Goal: Task Accomplishment & Management: Manage account settings

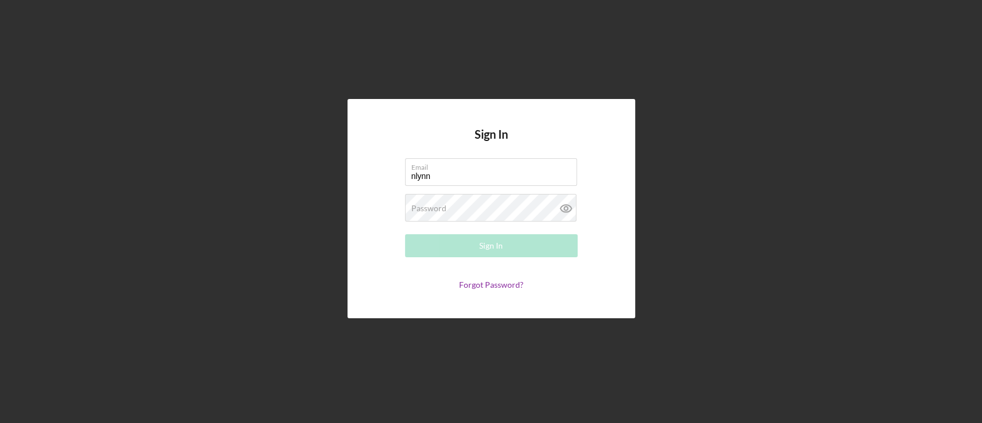
type input "[EMAIL_ADDRESS][DOMAIN_NAME]"
click at [516, 205] on div "Password Required" at bounding box center [491, 208] width 173 height 29
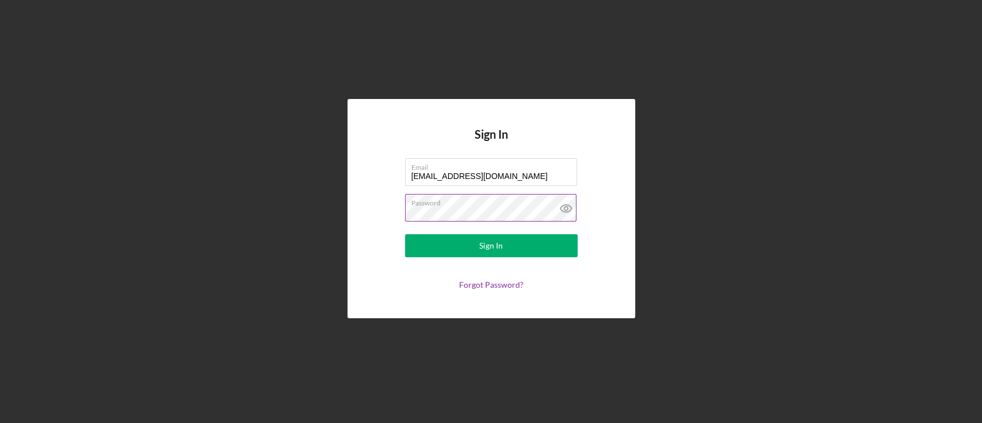
click at [405, 234] on button "Sign In" at bounding box center [491, 245] width 173 height 23
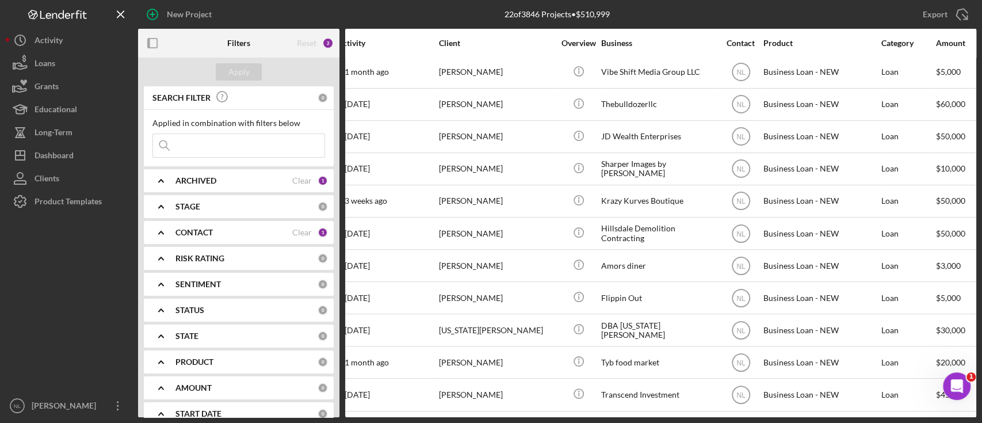
scroll to position [362, 0]
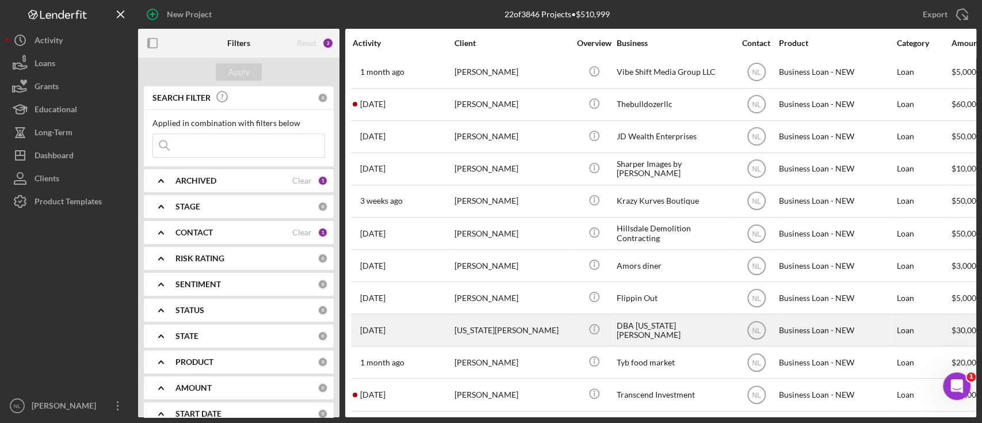
click at [532, 319] on div "[US_STATE][PERSON_NAME]" at bounding box center [512, 330] width 115 height 30
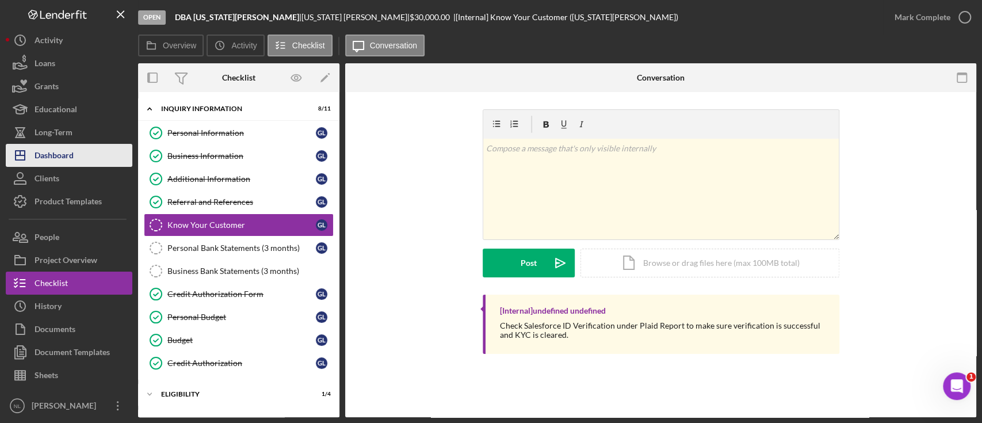
click at [68, 155] on div "Dashboard" at bounding box center [54, 157] width 39 height 26
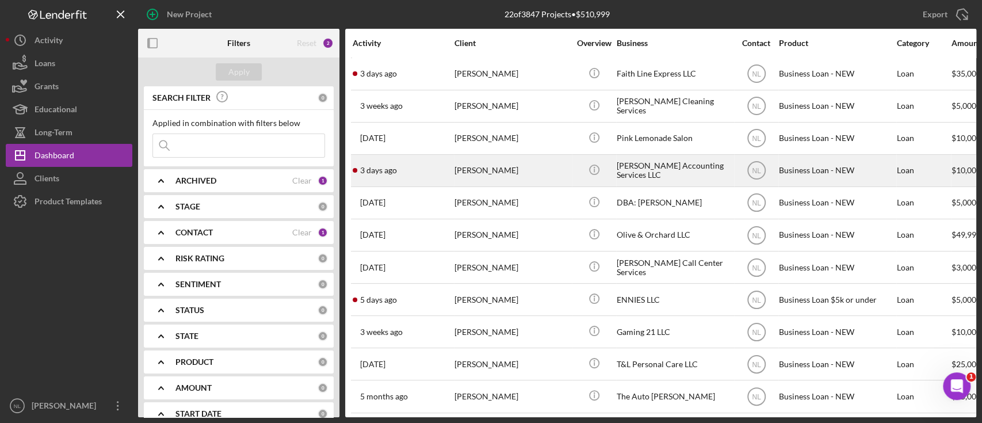
scroll to position [0, 173]
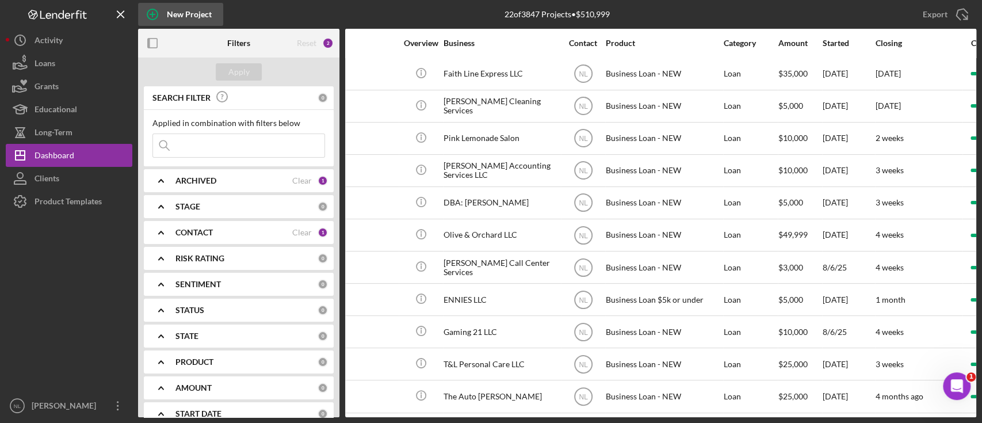
click at [205, 10] on div "New Project" at bounding box center [189, 14] width 45 height 23
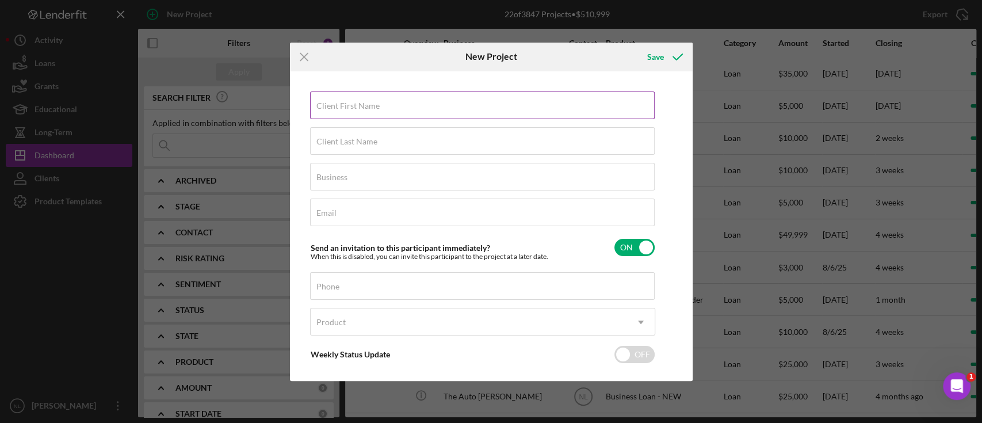
click at [364, 93] on input "Client First Name" at bounding box center [482, 105] width 345 height 28
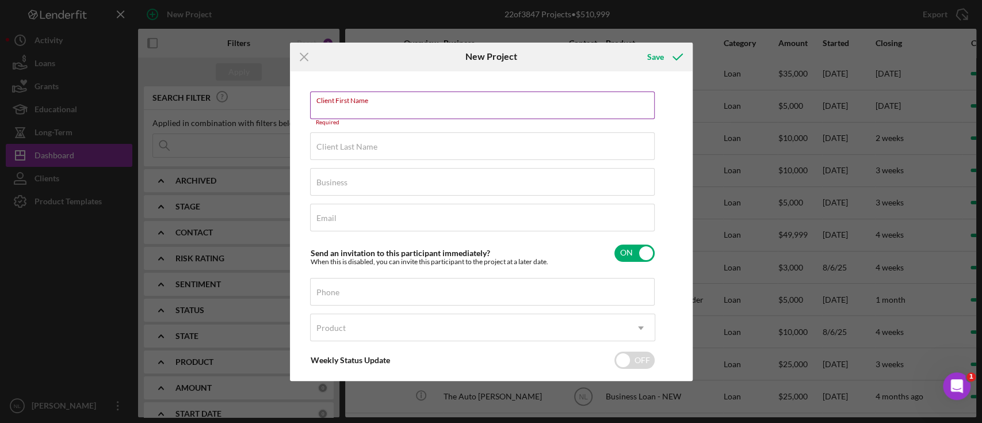
click at [375, 117] on input "Client First Name" at bounding box center [482, 105] width 345 height 28
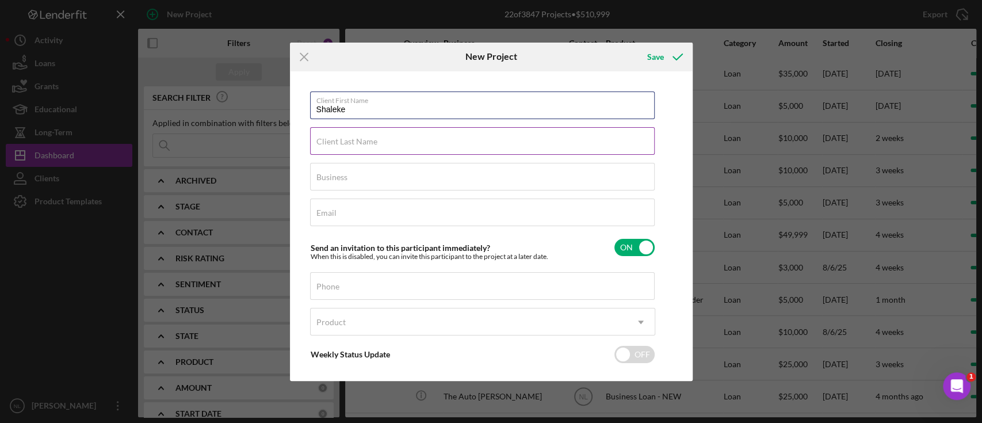
type input "Shaleke"
click at [381, 142] on input "Client Last Name" at bounding box center [482, 141] width 345 height 28
type input "[PERSON_NAME]"
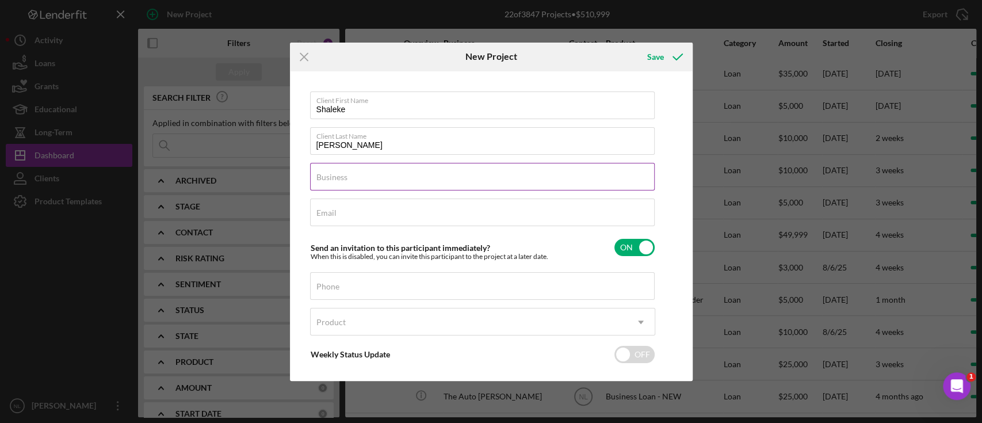
click at [429, 188] on input "Business" at bounding box center [482, 177] width 345 height 28
type input "DBA: [PERSON_NAME]"
click at [341, 215] on input "Email" at bounding box center [482, 212] width 345 height 28
type input "s"
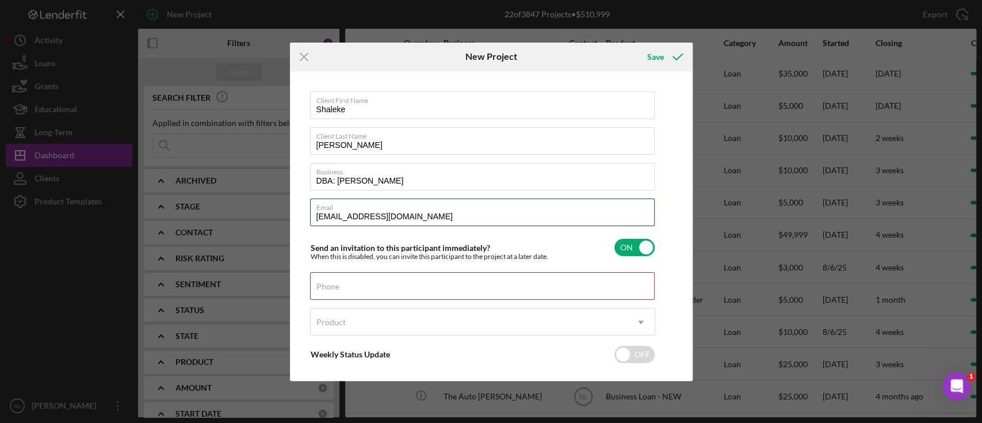
type input "[EMAIL_ADDRESS][DOMAIN_NAME]"
click at [388, 297] on input "Phone" at bounding box center [482, 286] width 345 height 28
type input "[PHONE_NUMBER]"
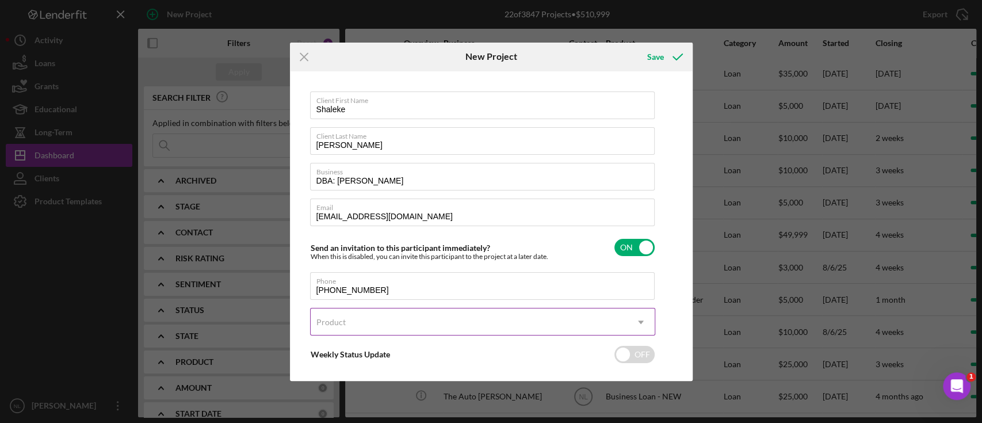
click at [381, 316] on div "Product" at bounding box center [469, 322] width 316 height 26
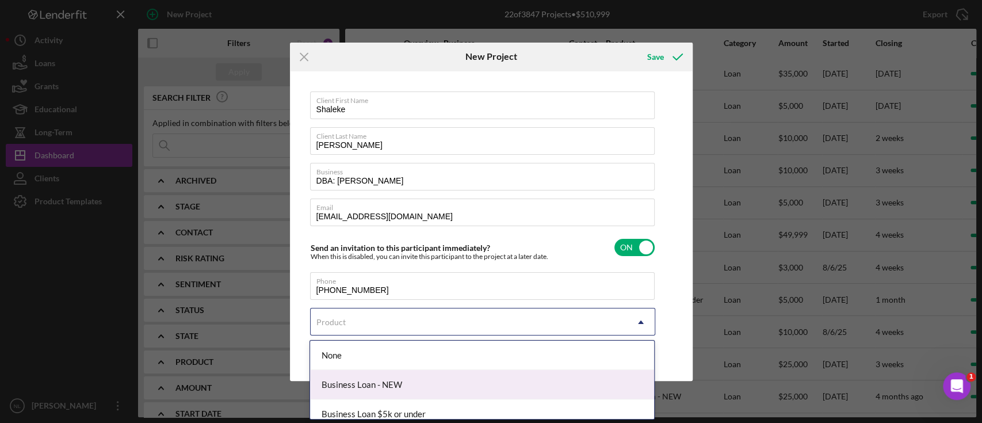
click at [399, 392] on div "Business Loan - NEW" at bounding box center [482, 384] width 344 height 29
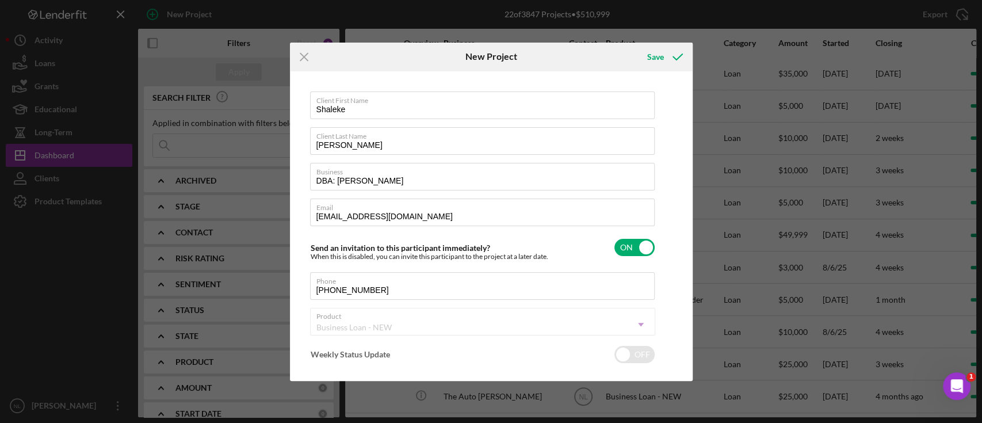
checkbox input "true"
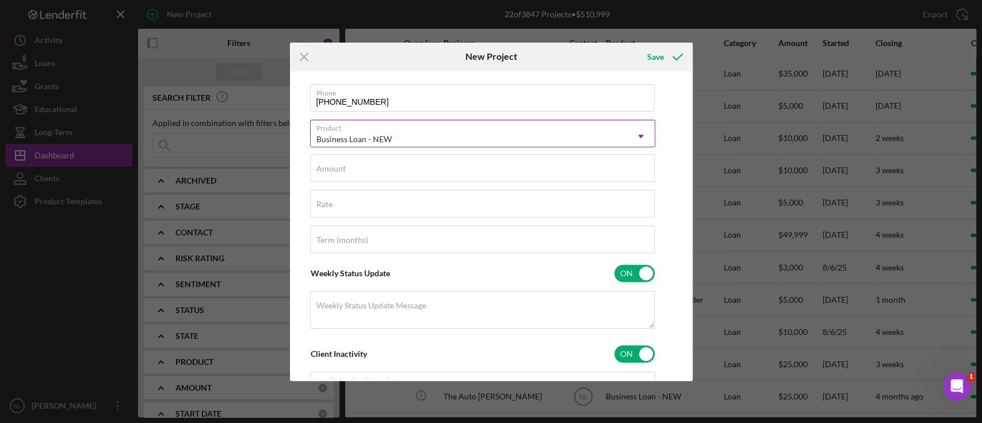
scroll to position [197, 0]
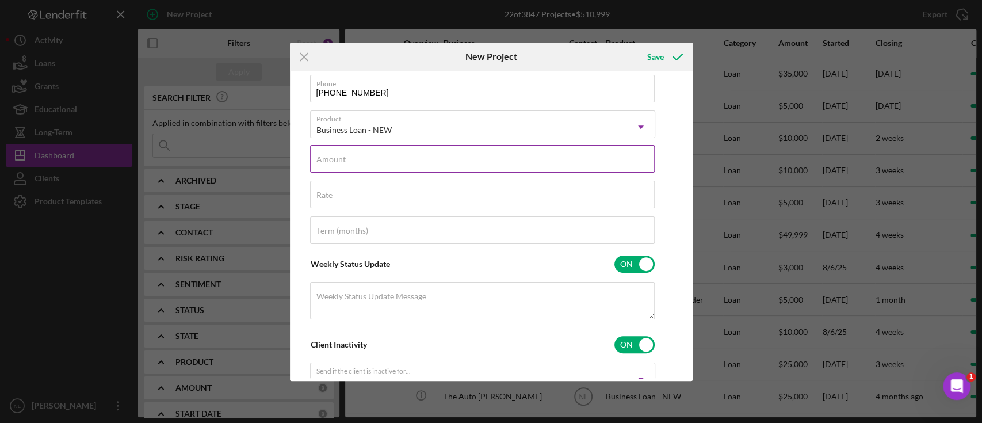
click at [358, 161] on input "Amount" at bounding box center [482, 159] width 345 height 28
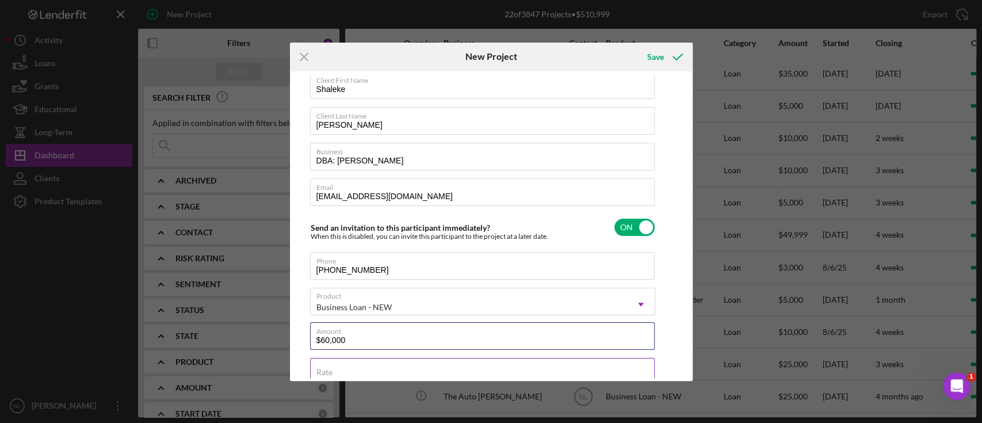
scroll to position [0, 0]
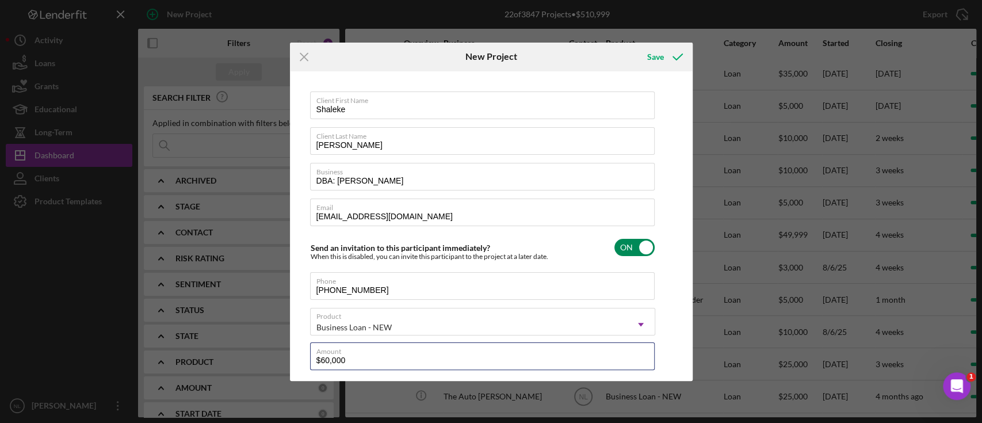
type input "$60,000"
click at [626, 242] on input "checkbox" at bounding box center [634, 247] width 40 height 17
checkbox input "false"
click at [667, 54] on icon "submit" at bounding box center [677, 57] width 29 height 29
checkbox input "true"
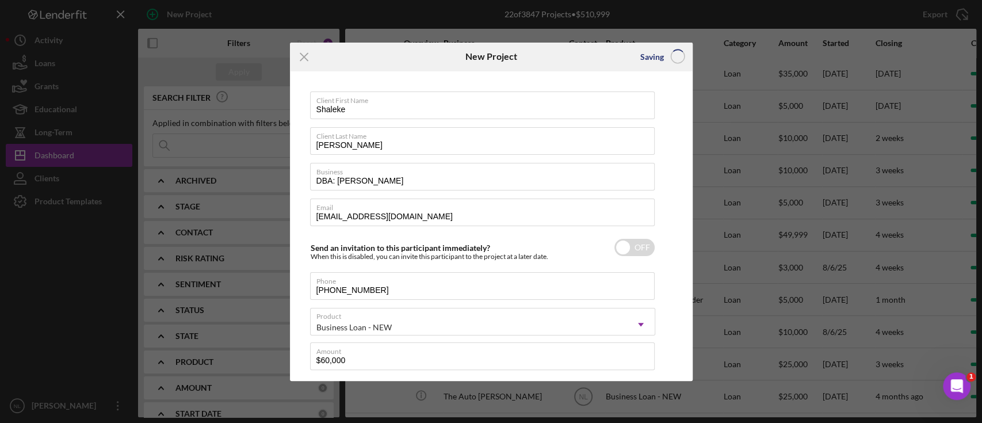
checkbox input "false"
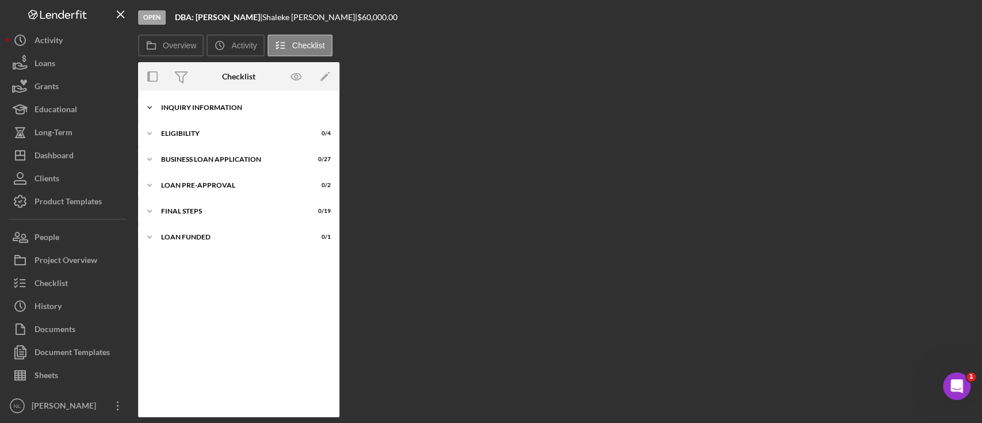
click at [223, 108] on div "INQUIRY INFORMATION" at bounding box center [243, 107] width 164 height 7
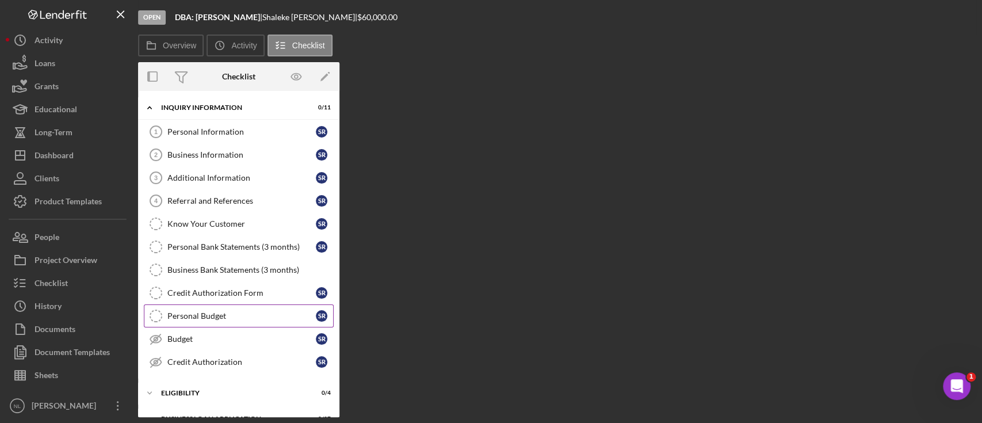
click at [235, 311] on div "Personal Budget" at bounding box center [241, 315] width 148 height 9
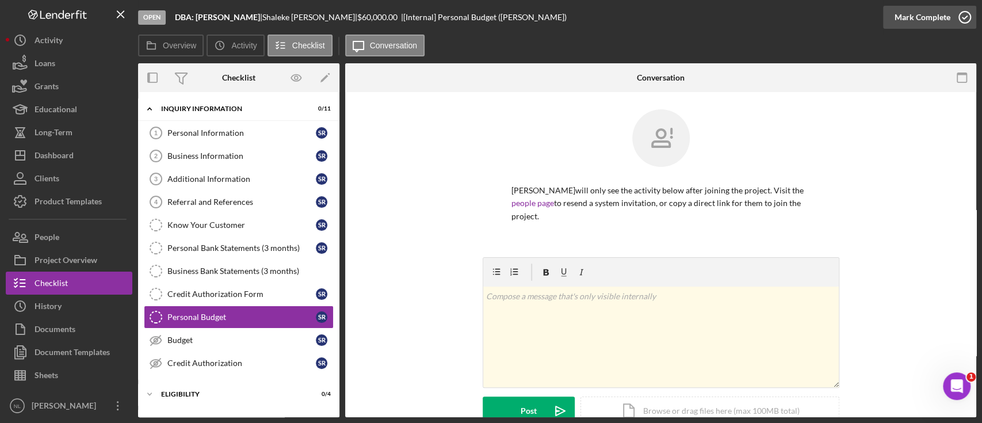
click at [921, 17] on div "Mark Complete" at bounding box center [923, 17] width 56 height 23
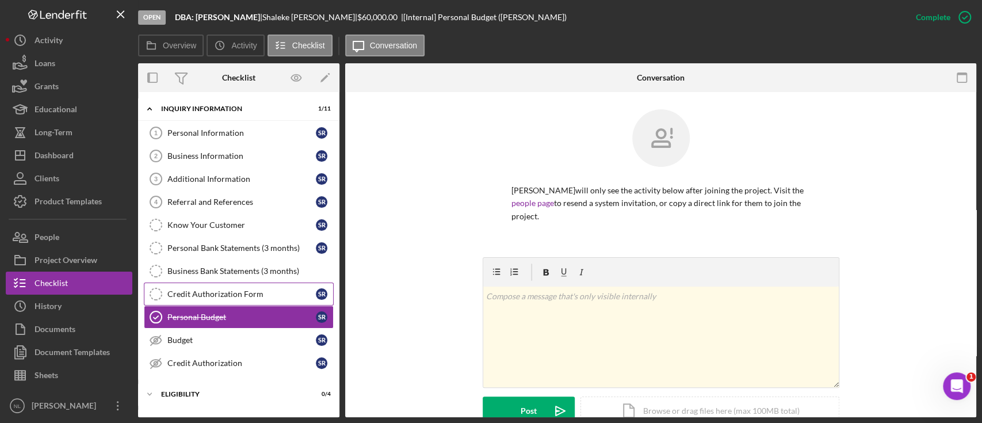
click at [216, 300] on link "Credit Authorization Form Credit Authorization Form S R" at bounding box center [239, 293] width 190 height 23
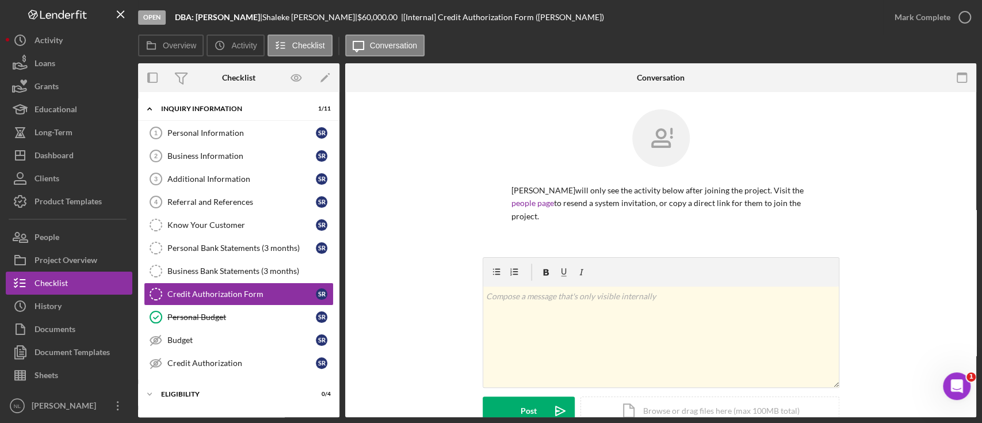
click at [916, 30] on div "Mark Complete" at bounding box center [929, 17] width 93 height 35
click at [915, 25] on div "Mark Complete" at bounding box center [923, 17] width 56 height 23
click at [239, 342] on div "Budget" at bounding box center [241, 339] width 148 height 9
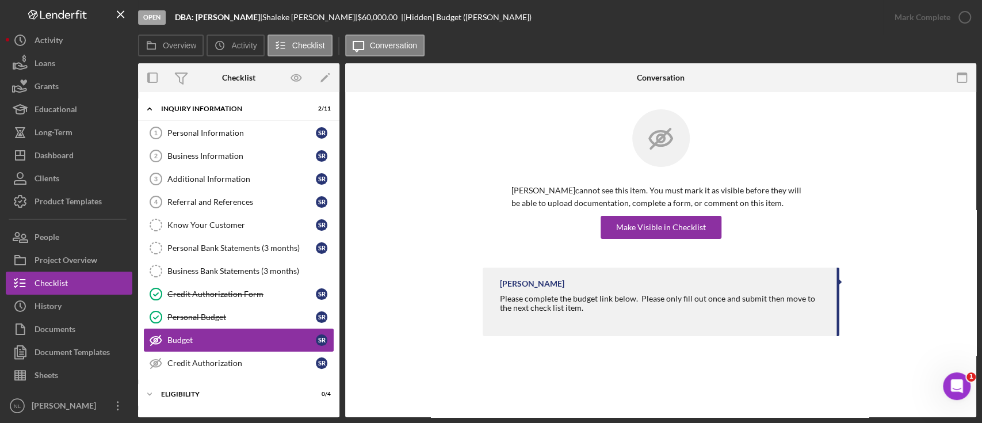
scroll to position [97, 0]
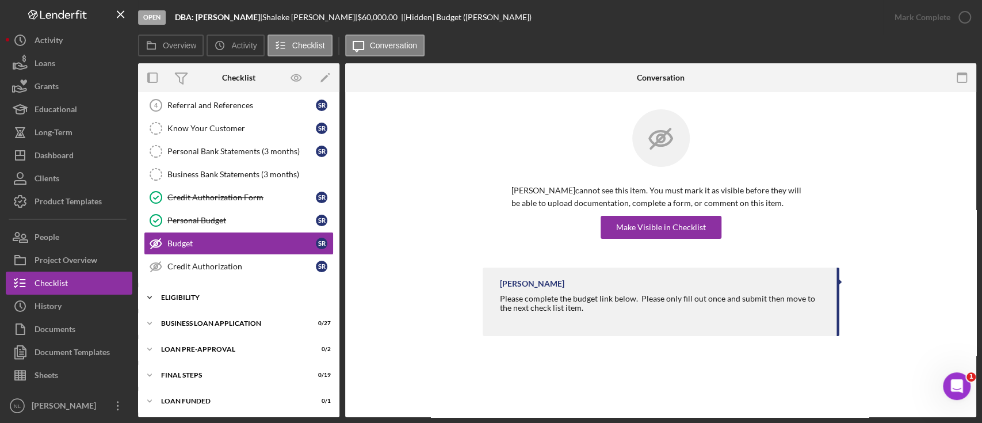
click at [204, 298] on div "ELIGIBILITY" at bounding box center [243, 297] width 164 height 7
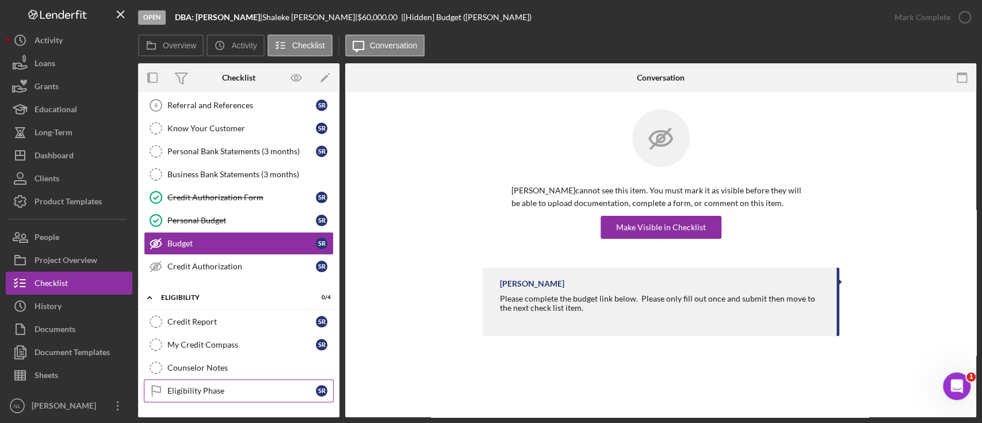
click at [234, 382] on link "Eligibility Phase Eligibility Phase S R" at bounding box center [239, 390] width 190 height 23
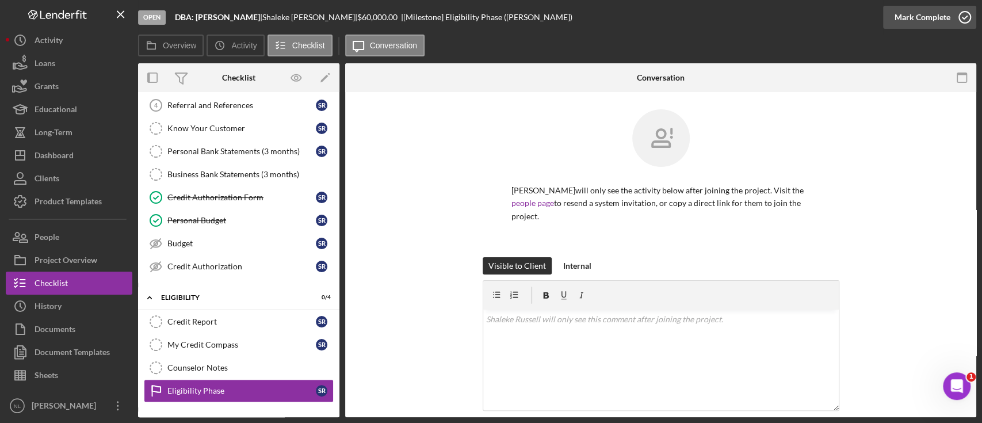
click at [913, 28] on div "Mark Complete" at bounding box center [923, 17] width 56 height 23
click at [233, 258] on link "Credit Authorization Credit Authorization S R" at bounding box center [239, 266] width 190 height 23
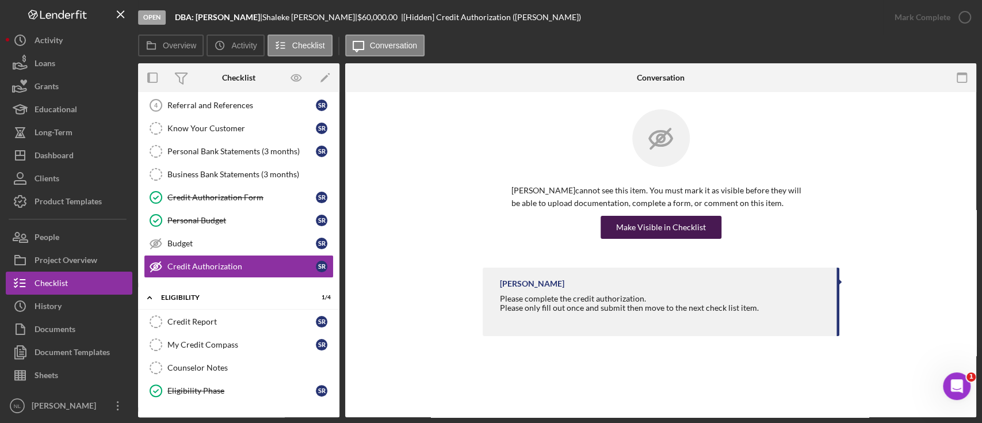
click at [661, 221] on div "Make Visible in Checklist" at bounding box center [661, 227] width 90 height 23
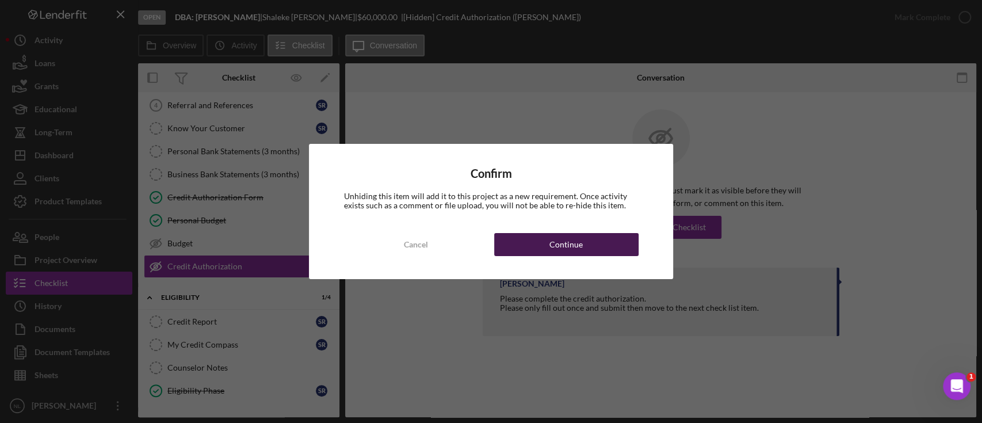
click at [598, 240] on button "Continue" at bounding box center [566, 244] width 144 height 23
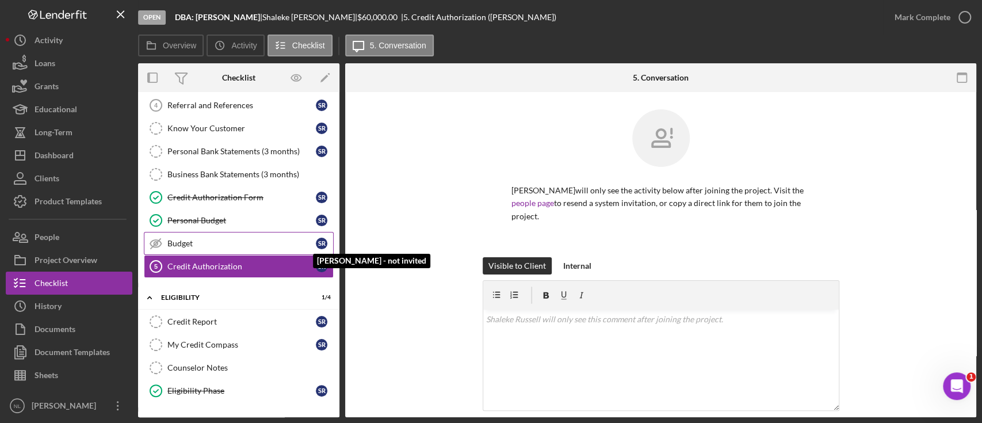
click at [322, 240] on div "S R" at bounding box center [322, 244] width 12 height 12
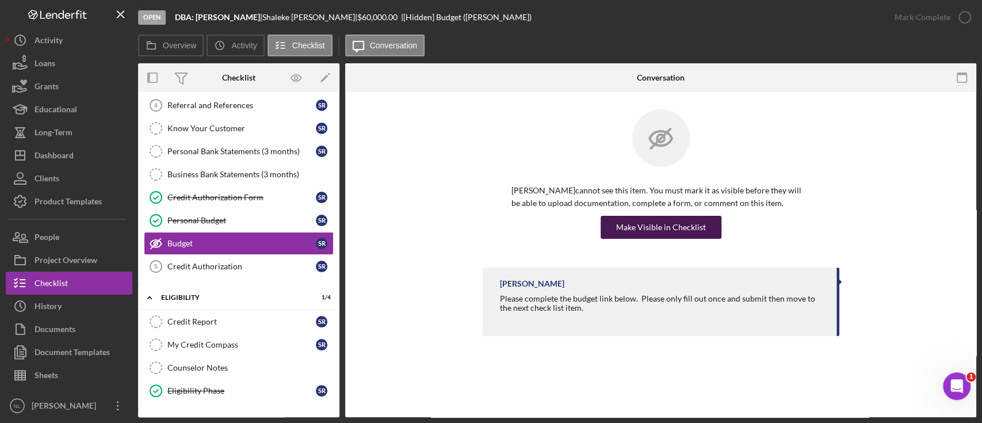
click at [636, 235] on div "Make Visible in Checklist" at bounding box center [661, 227] width 90 height 23
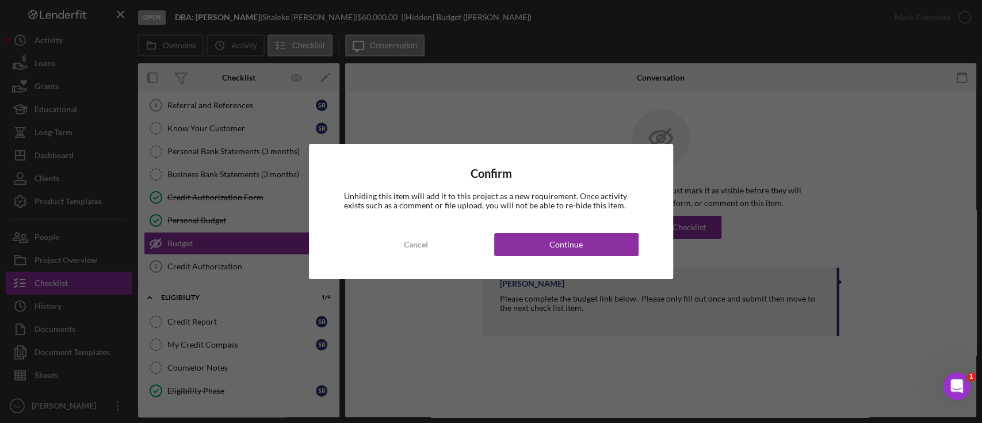
click at [577, 261] on div "Confirm Unhiding this item will add it to this project as a new requirement. On…" at bounding box center [491, 211] width 364 height 135
click at [575, 253] on div "Continue" at bounding box center [565, 244] width 33 height 23
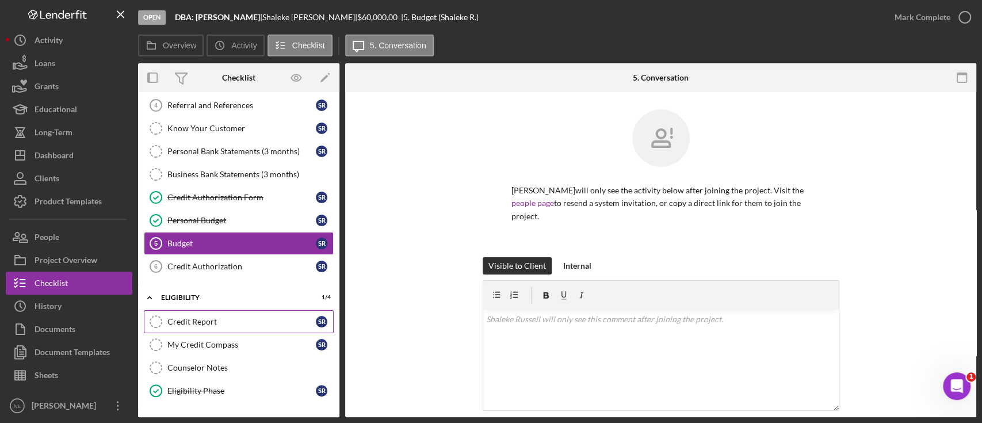
scroll to position [194, 0]
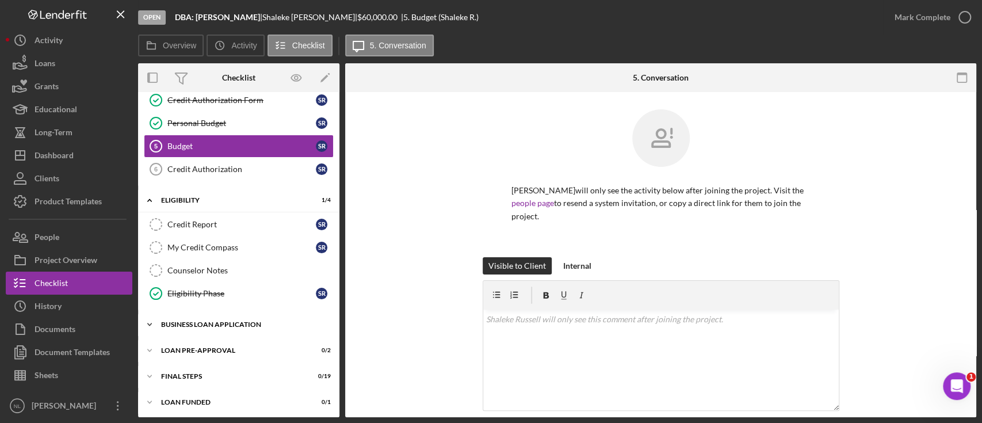
click at [249, 321] on div "BUSINESS LOAN APPLICATION" at bounding box center [243, 324] width 164 height 7
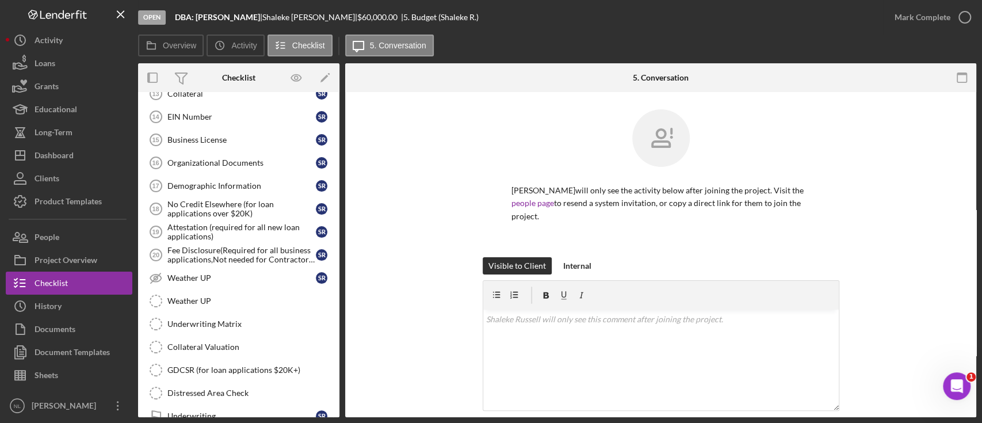
scroll to position [757, 0]
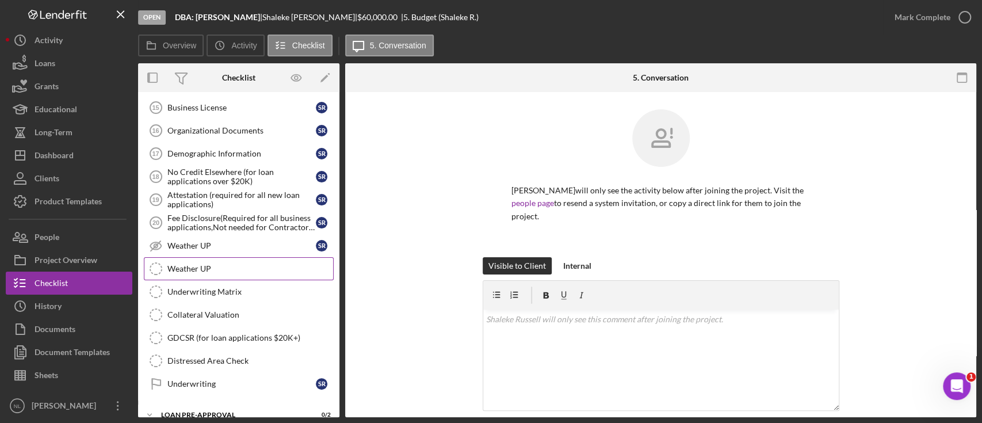
click at [226, 266] on div "Weather UP" at bounding box center [250, 268] width 166 height 9
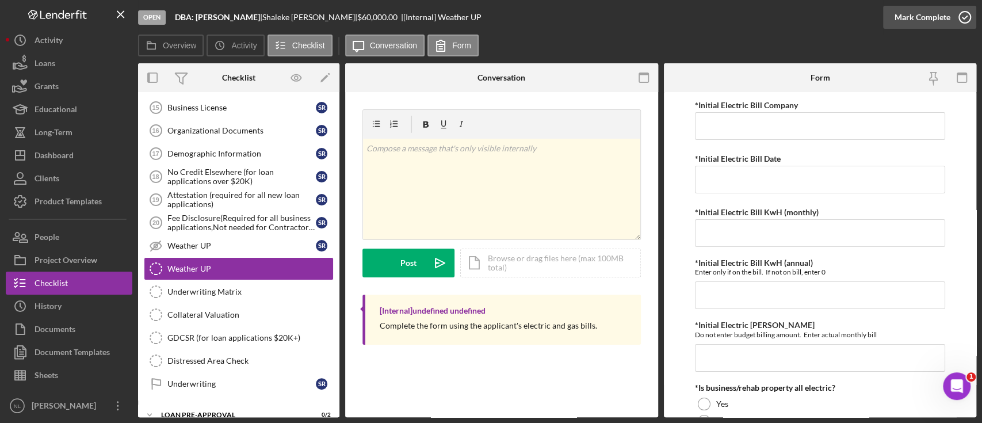
click at [925, 25] on div "Mark Complete" at bounding box center [923, 17] width 56 height 23
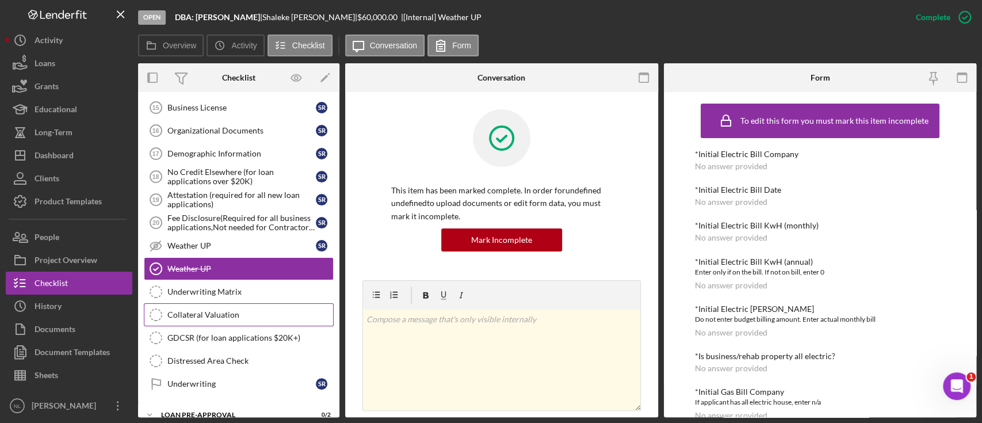
click at [226, 310] on div "Collateral Valuation" at bounding box center [250, 314] width 166 height 9
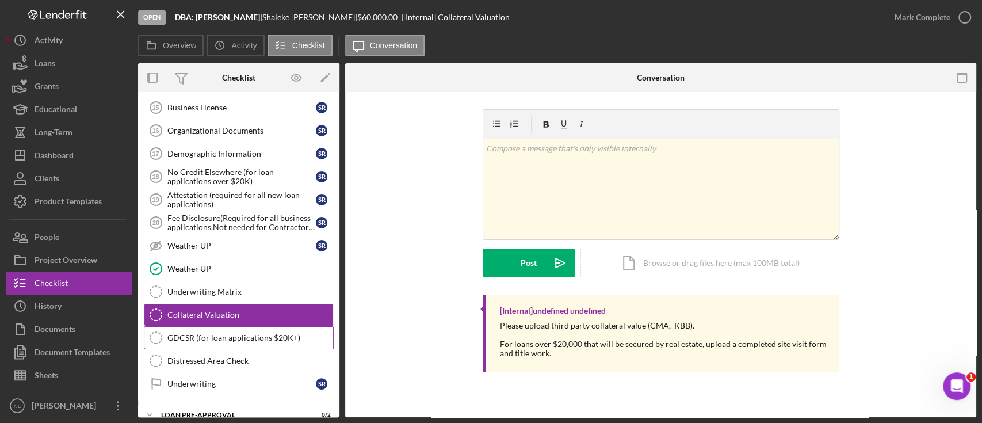
click at [223, 333] on div "GDCSR (for loan applications $20K+)" at bounding box center [250, 337] width 166 height 9
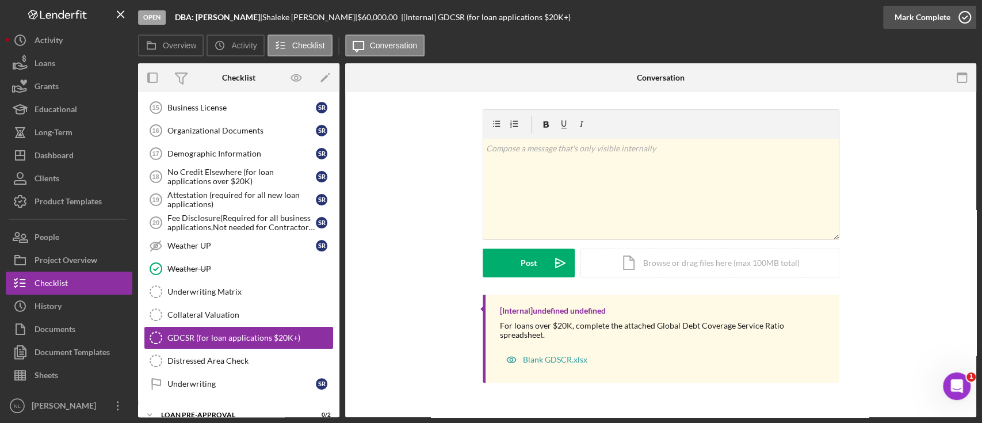
click at [931, 23] on div "Mark Complete" at bounding box center [923, 17] width 56 height 23
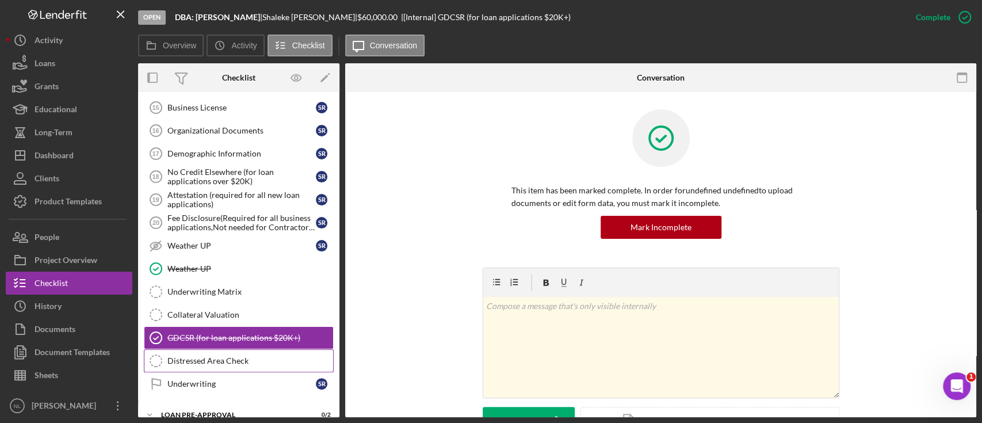
click at [198, 356] on div "Distressed Area Check" at bounding box center [250, 360] width 166 height 9
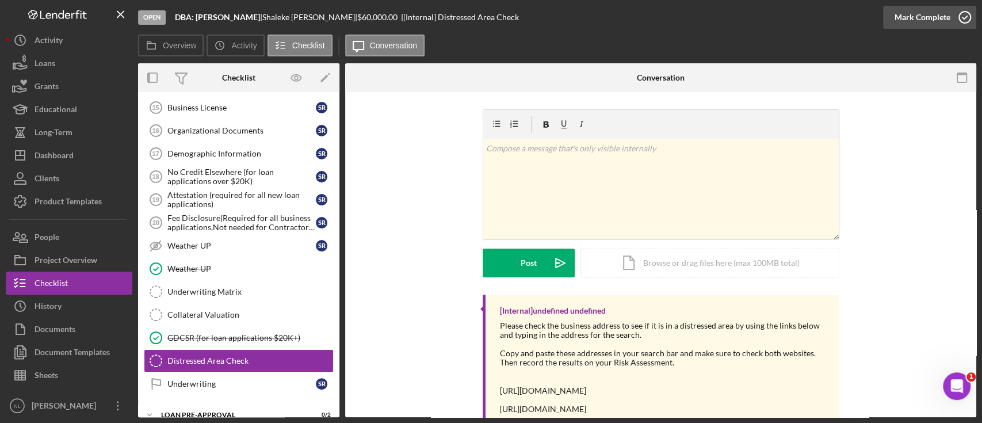
click at [923, 16] on div "Mark Complete" at bounding box center [923, 17] width 56 height 23
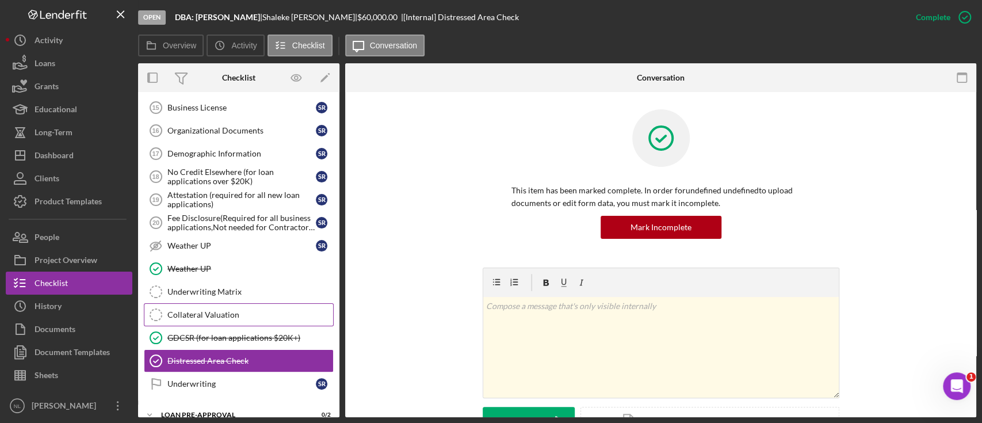
scroll to position [819, 0]
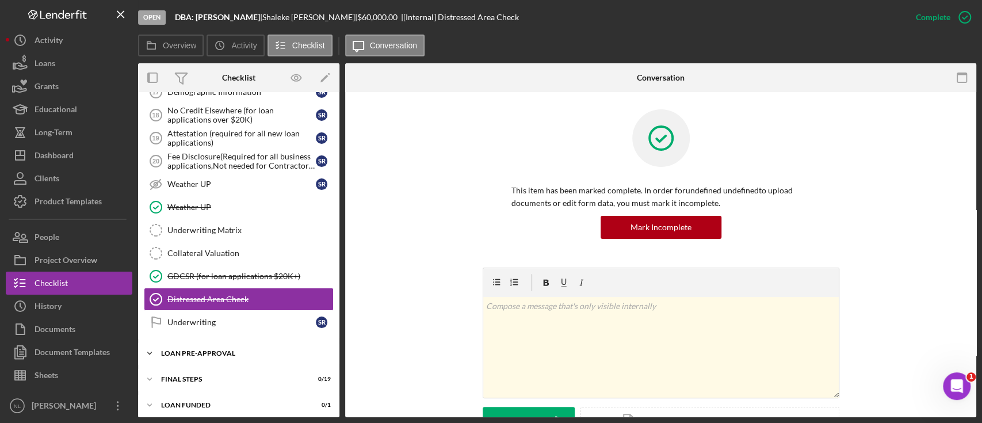
click at [211, 350] on div "LOAN PRE-APPROVAL" at bounding box center [243, 353] width 164 height 7
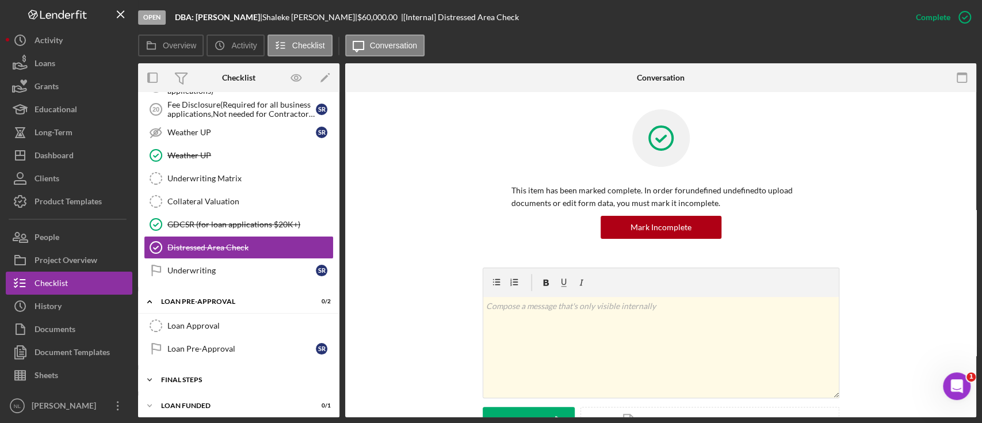
click at [203, 376] on div "FINAL STEPS" at bounding box center [243, 379] width 164 height 7
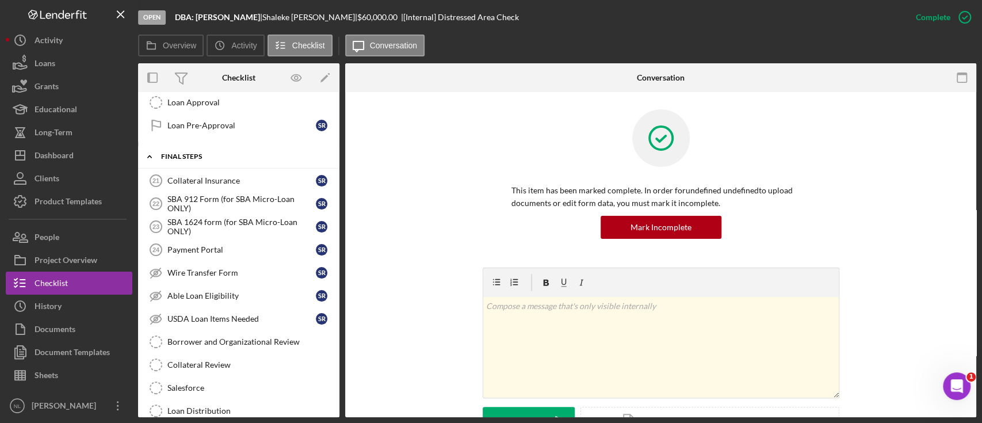
scroll to position [1099, 0]
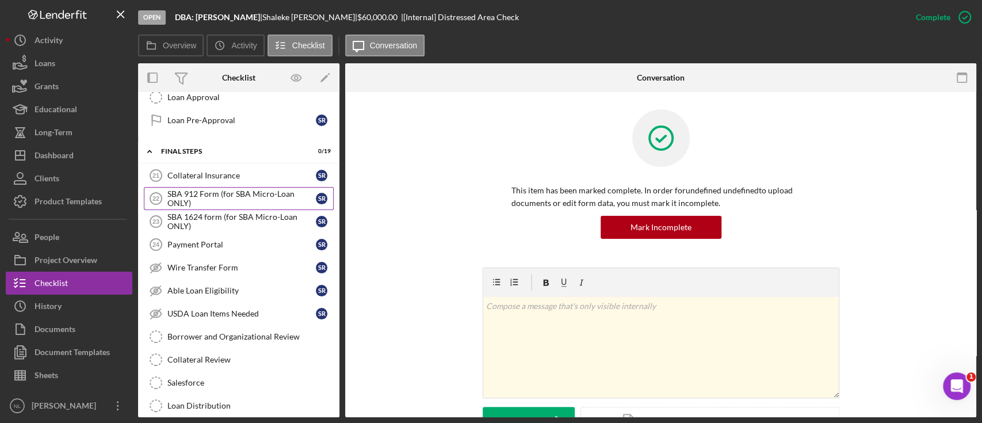
click at [191, 195] on div "SBA 912 Form (for SBA Micro-Loan ONLY)" at bounding box center [241, 198] width 148 height 18
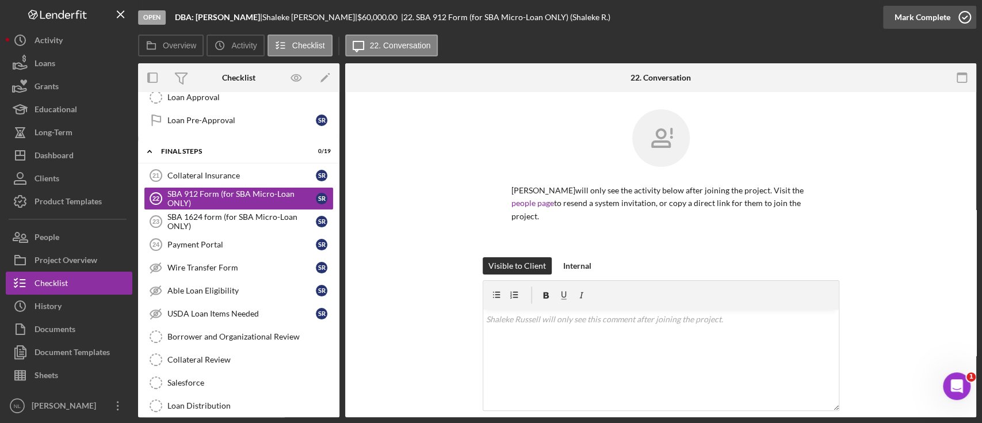
click at [945, 13] on div "Mark Complete" at bounding box center [923, 17] width 56 height 23
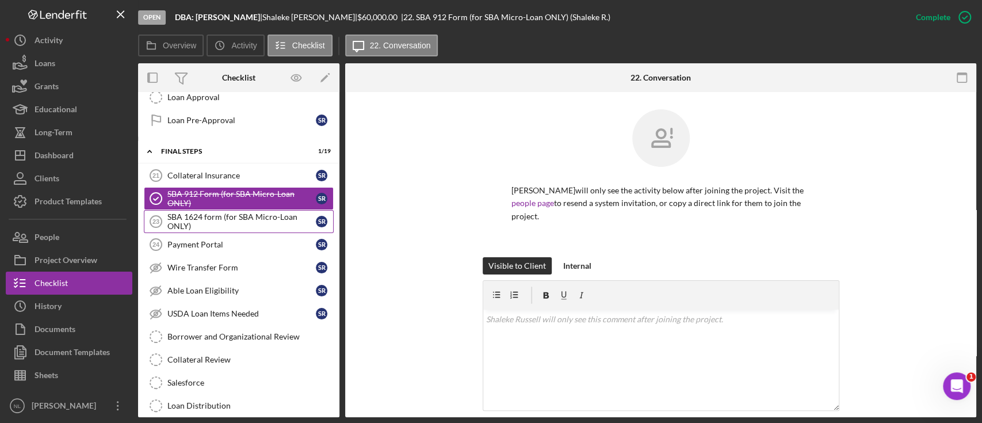
click at [213, 212] on div "SBA 1624 form (for SBA Micro-Loan ONLY)" at bounding box center [241, 221] width 148 height 18
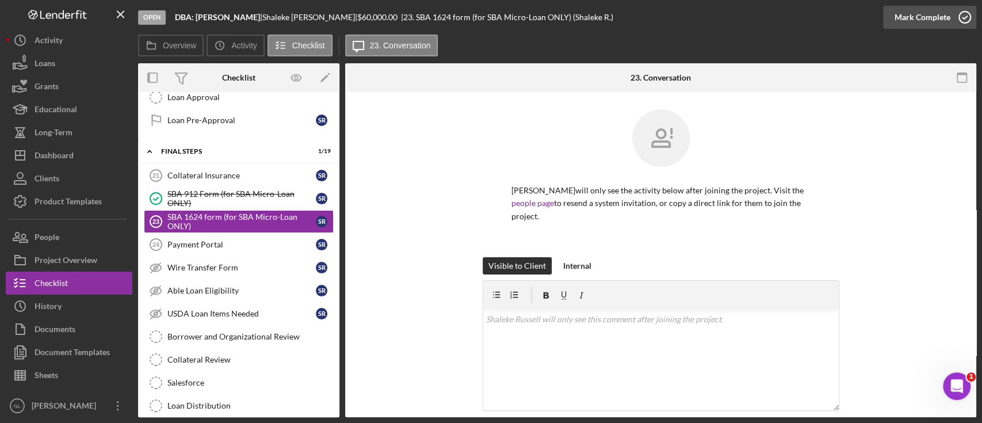
click at [901, 18] on div "Mark Complete" at bounding box center [923, 17] width 56 height 23
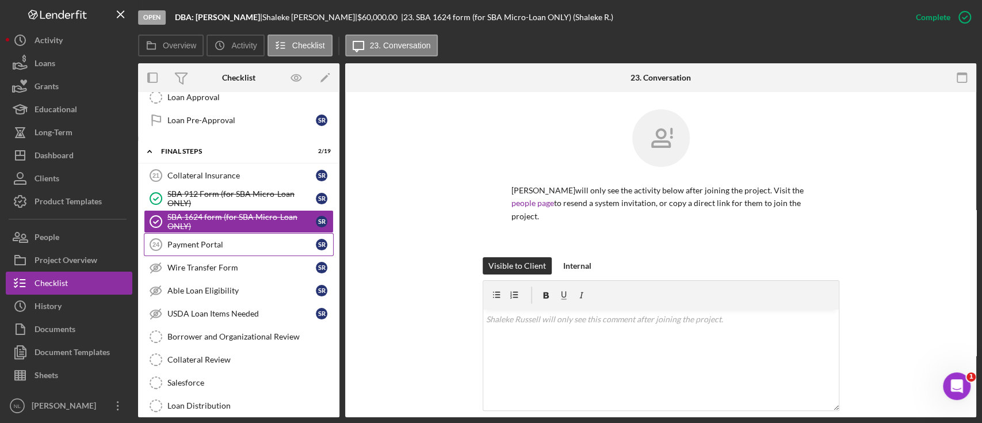
click at [277, 242] on div "Payment Portal" at bounding box center [241, 244] width 148 height 9
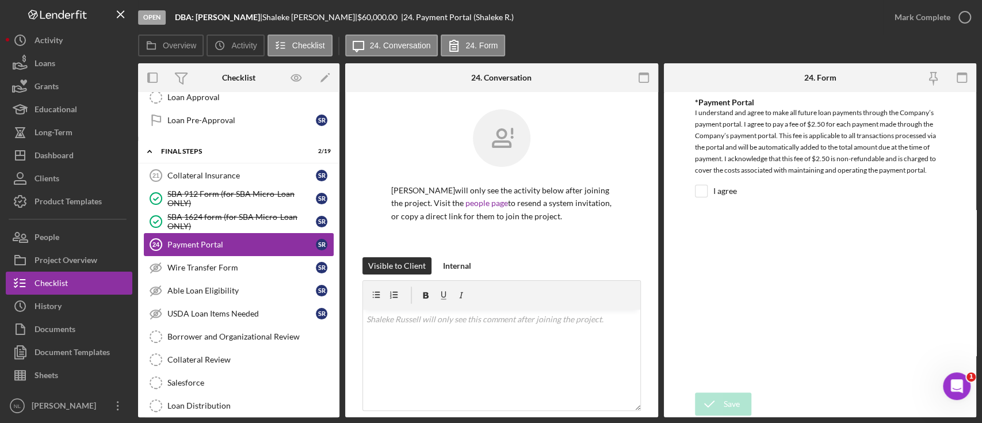
click at [275, 240] on div "Payment Portal" at bounding box center [241, 244] width 148 height 9
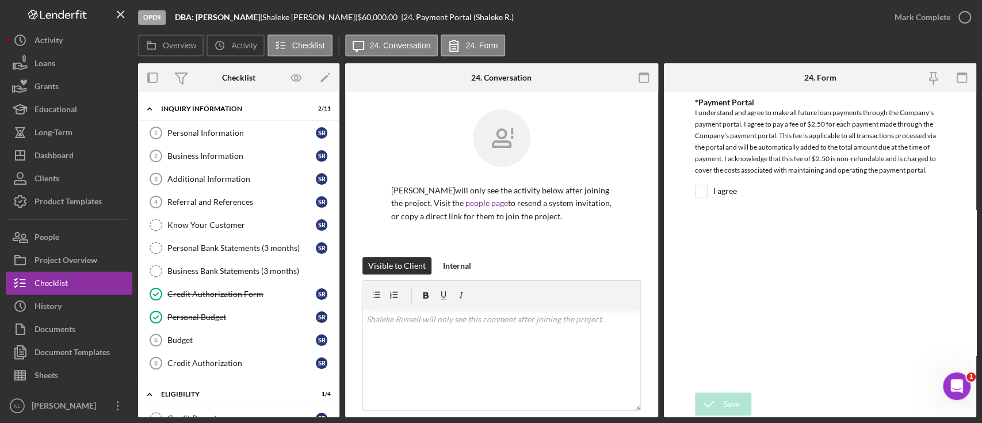
scroll to position [35, 0]
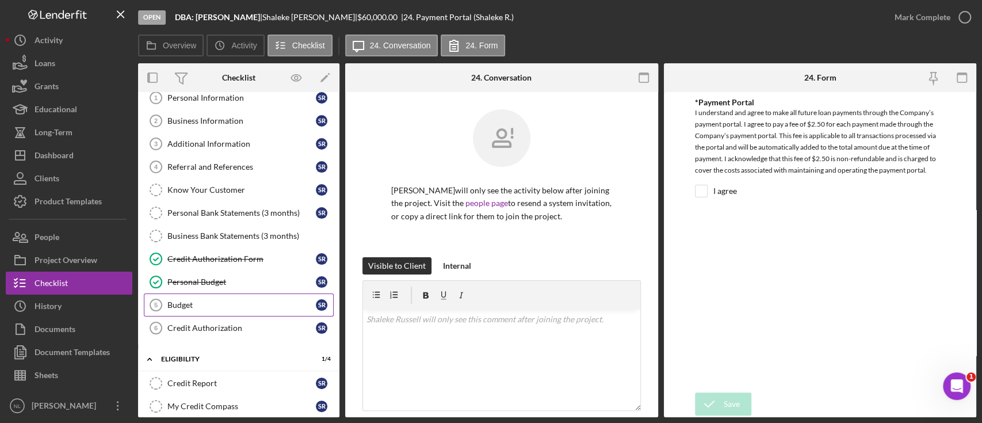
click at [168, 300] on div "Budget" at bounding box center [241, 304] width 148 height 9
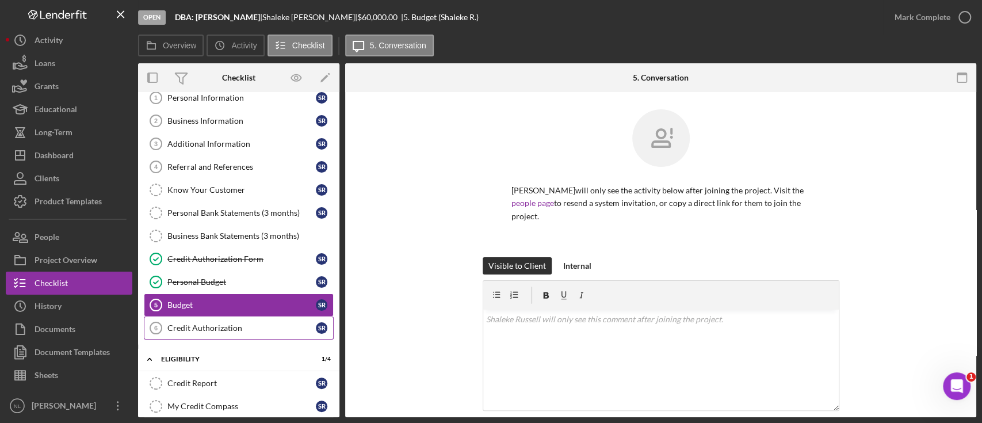
click at [210, 319] on link "Credit Authorization 6 Credit Authorization S R" at bounding box center [239, 327] width 190 height 23
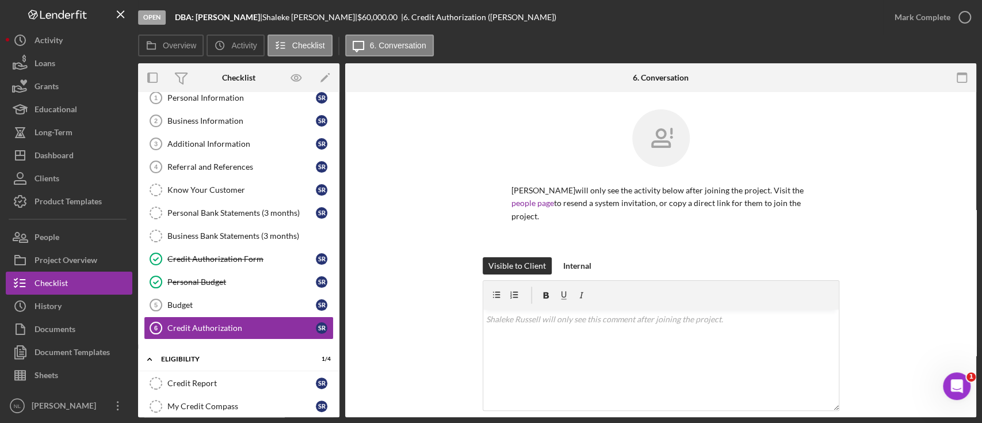
scroll to position [139, 0]
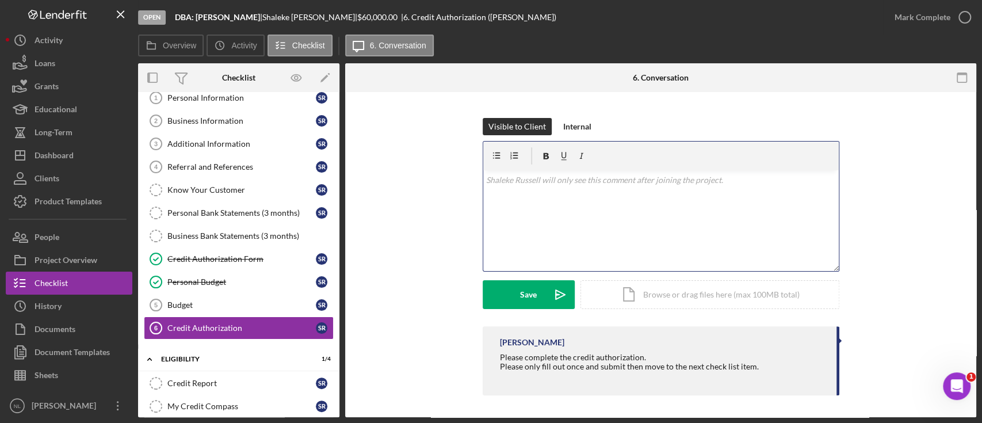
click at [538, 186] on div "v Color teal Color pink Remove color Add row above Add row below Add column bef…" at bounding box center [661, 220] width 356 height 101
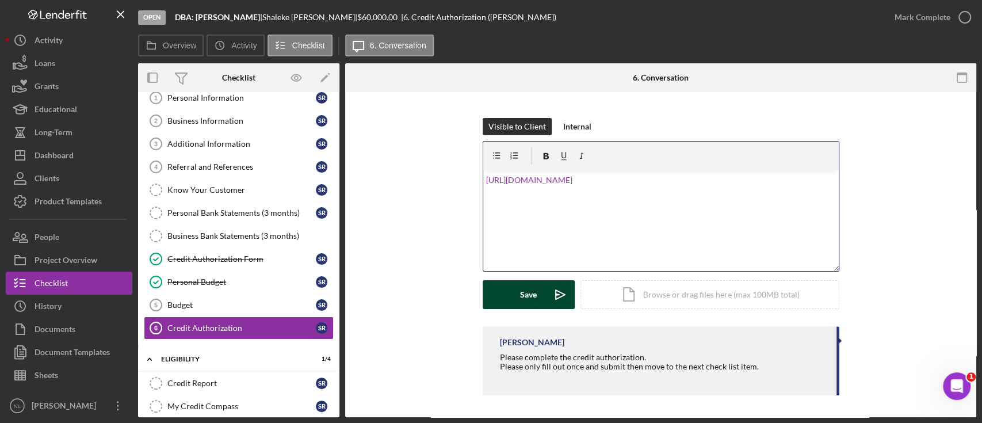
click at [529, 297] on div "Save" at bounding box center [528, 294] width 17 height 29
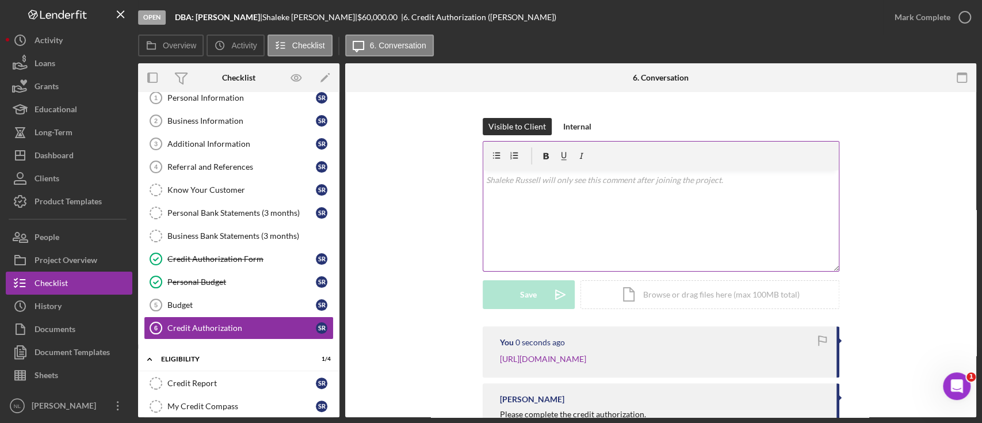
click at [549, 191] on div "v Color teal Color pink Remove color Add row above Add row below Add column bef…" at bounding box center [661, 220] width 356 height 101
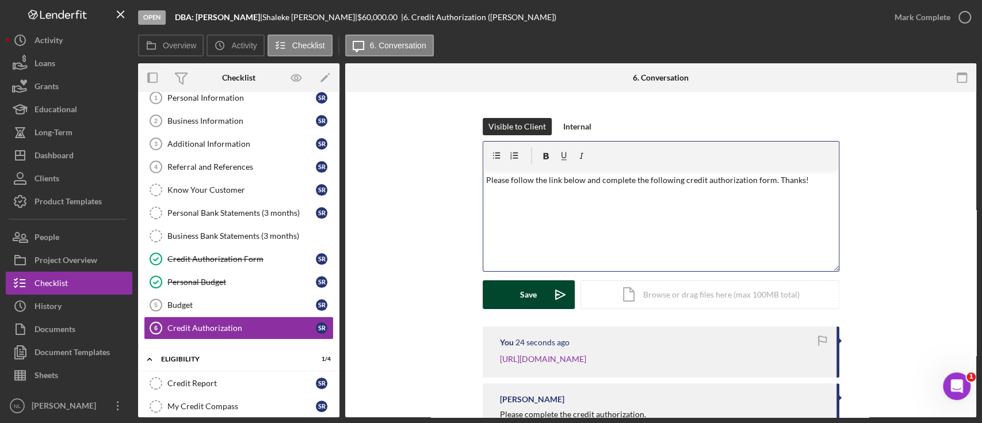
click at [546, 297] on icon "Icon/icon-invite-send" at bounding box center [560, 294] width 29 height 29
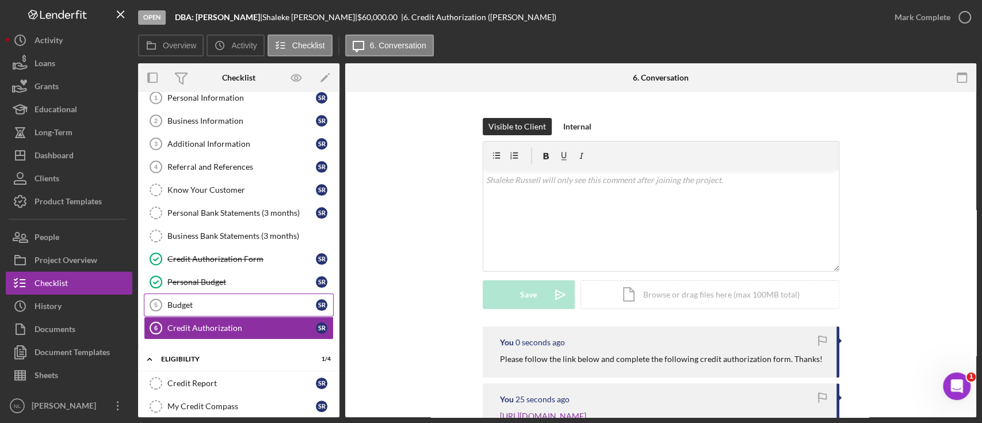
click at [217, 304] on div "Budget" at bounding box center [241, 304] width 148 height 9
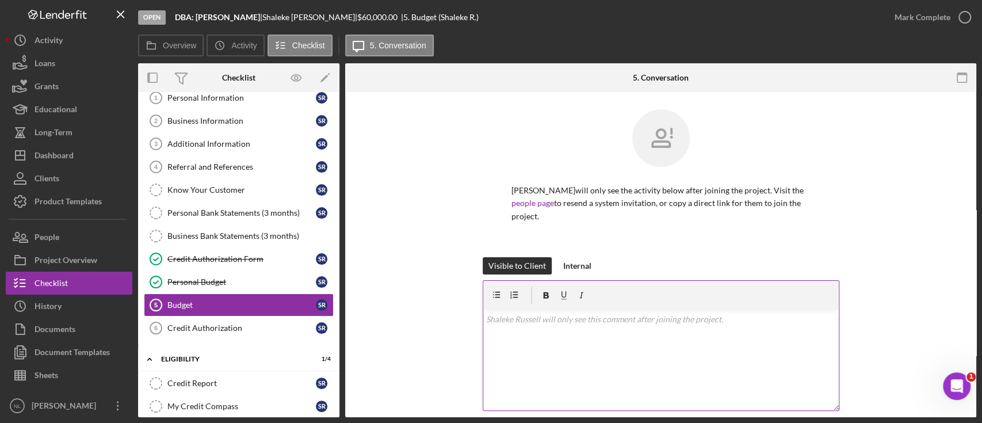
click at [499, 331] on div "v Color teal Color pink Remove color Add row above Add row below Add column bef…" at bounding box center [661, 360] width 356 height 101
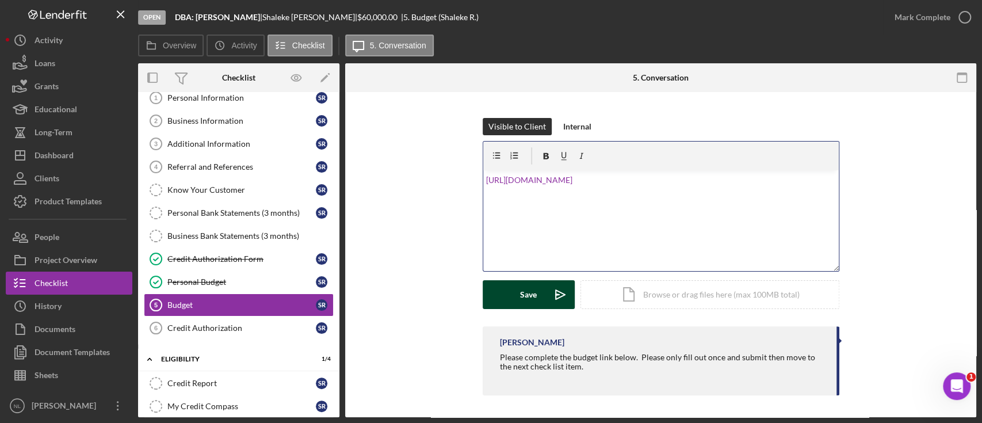
click at [540, 304] on button "Save Icon/icon-invite-send" at bounding box center [529, 294] width 92 height 29
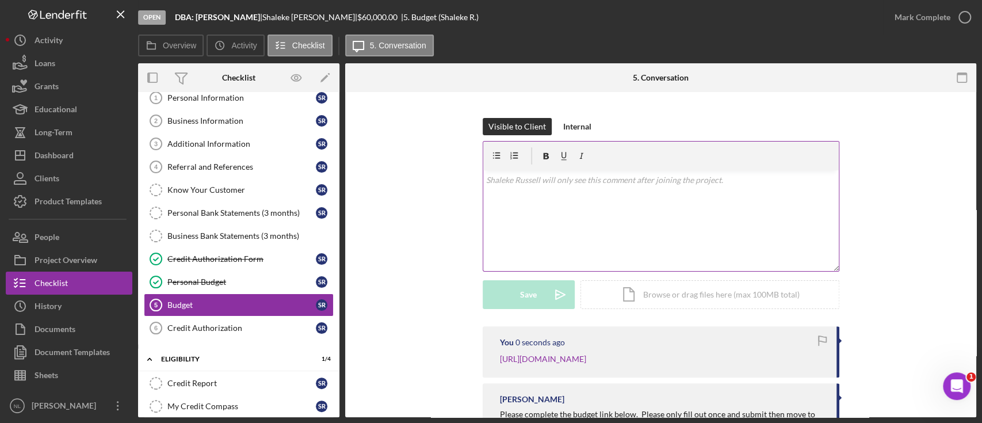
click at [539, 221] on div "v Color teal Color pink Remove color Add row above Add row below Add column bef…" at bounding box center [661, 220] width 356 height 101
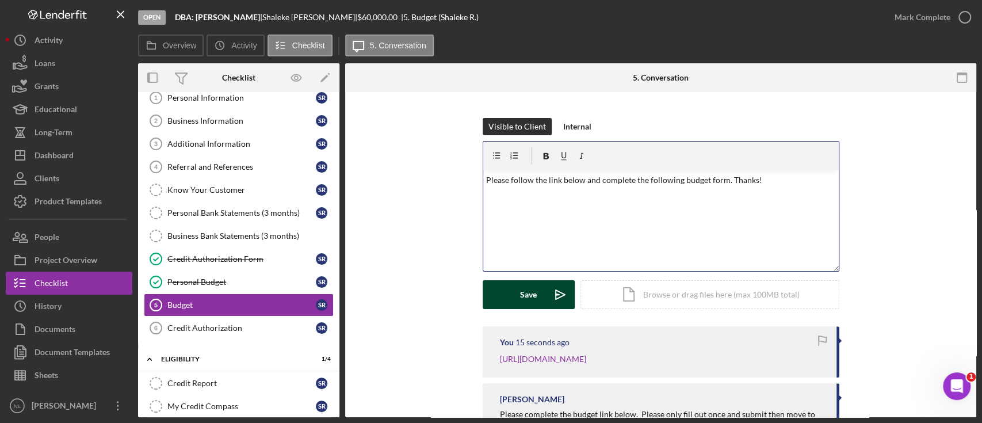
click at [528, 303] on div "Save" at bounding box center [528, 294] width 17 height 29
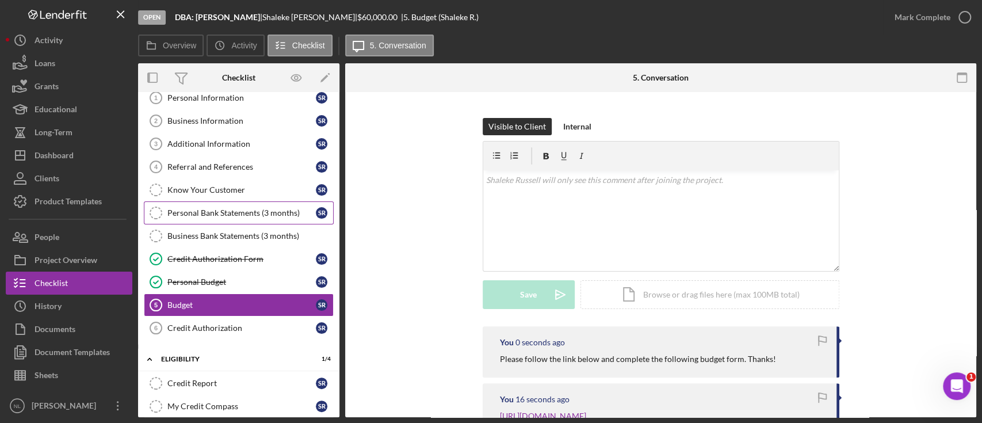
scroll to position [4, 0]
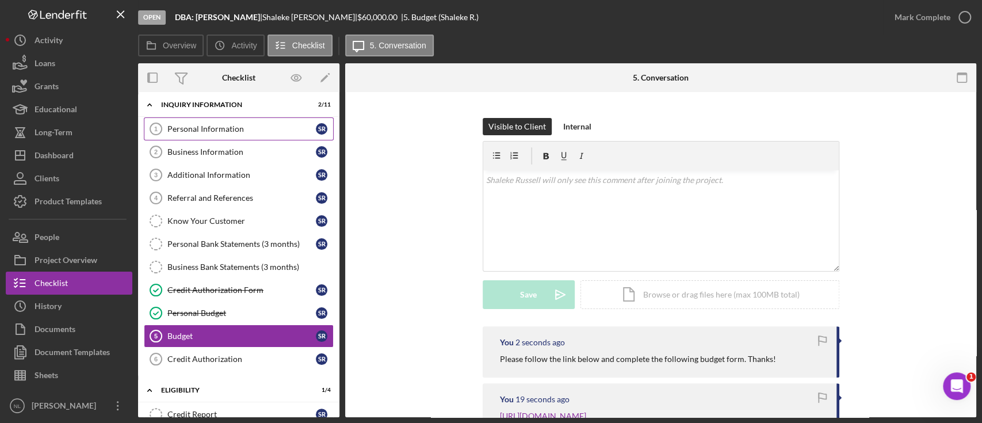
click at [209, 124] on div "Personal Information" at bounding box center [241, 128] width 148 height 9
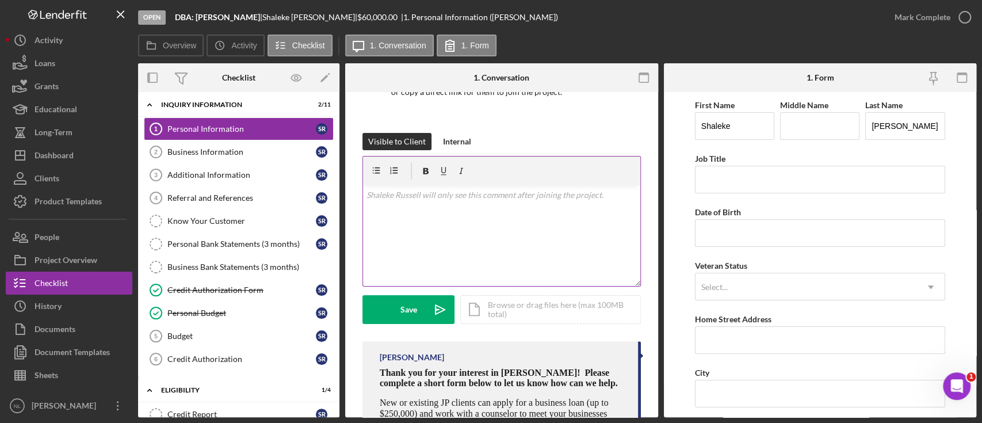
scroll to position [137, 0]
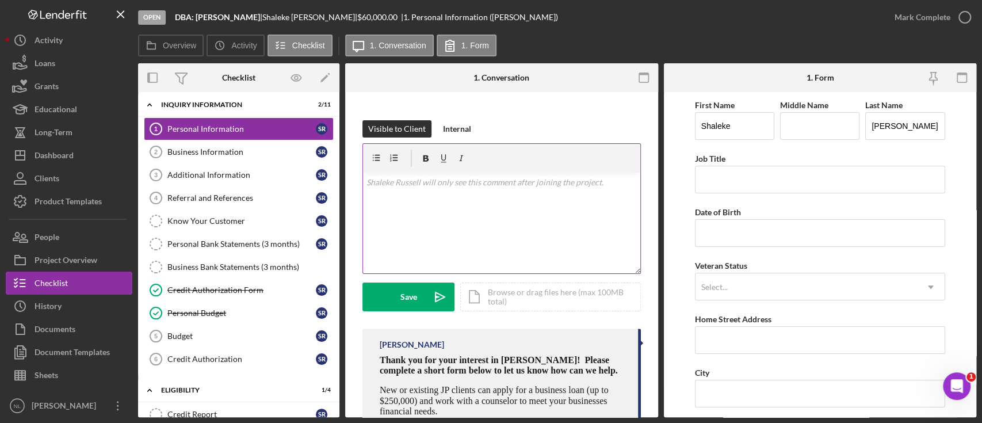
click at [410, 184] on p at bounding box center [501, 182] width 270 height 13
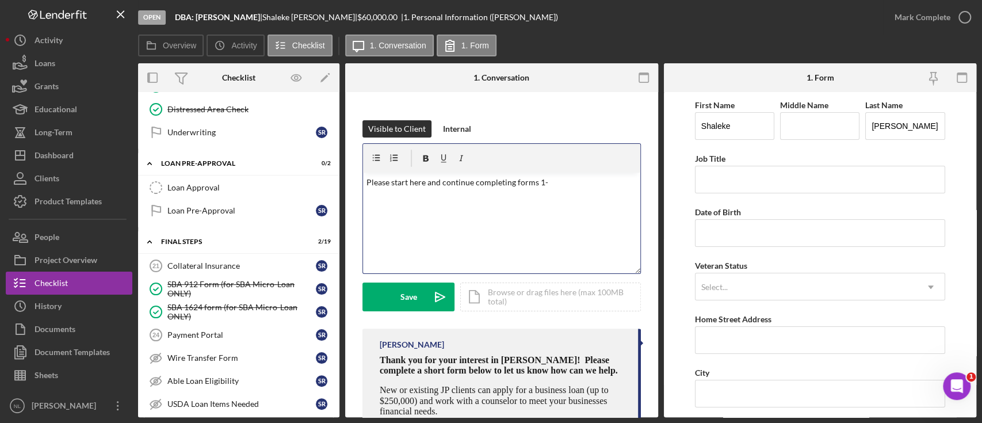
scroll to position [1009, 0]
click at [571, 178] on p "Please start here and continue completing forms 1-" at bounding box center [501, 182] width 270 height 13
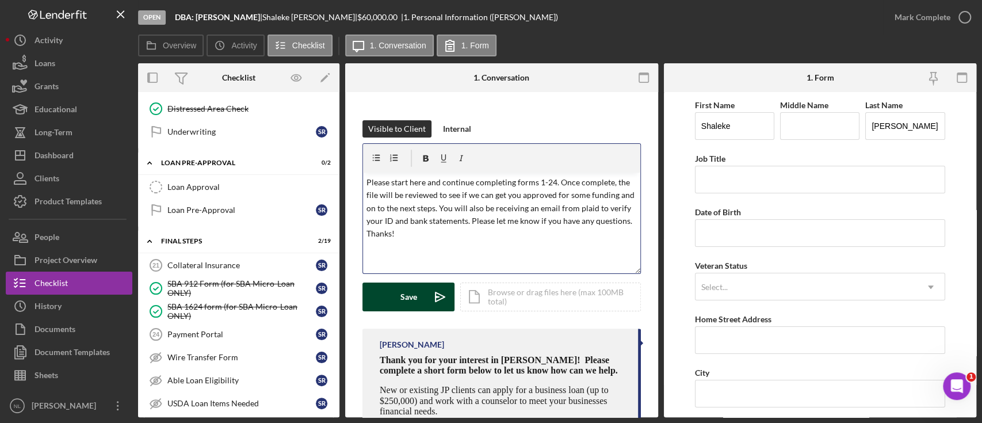
click at [433, 289] on icon "Icon/icon-invite-send" at bounding box center [440, 296] width 29 height 29
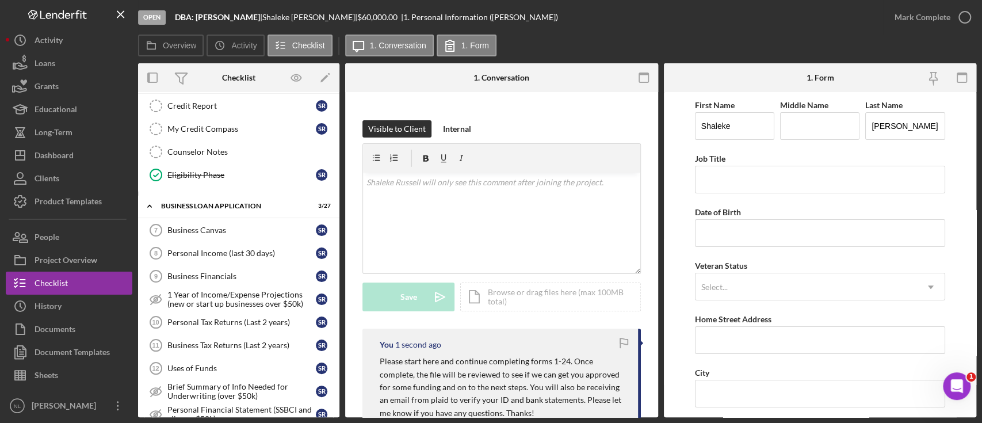
scroll to position [0, 0]
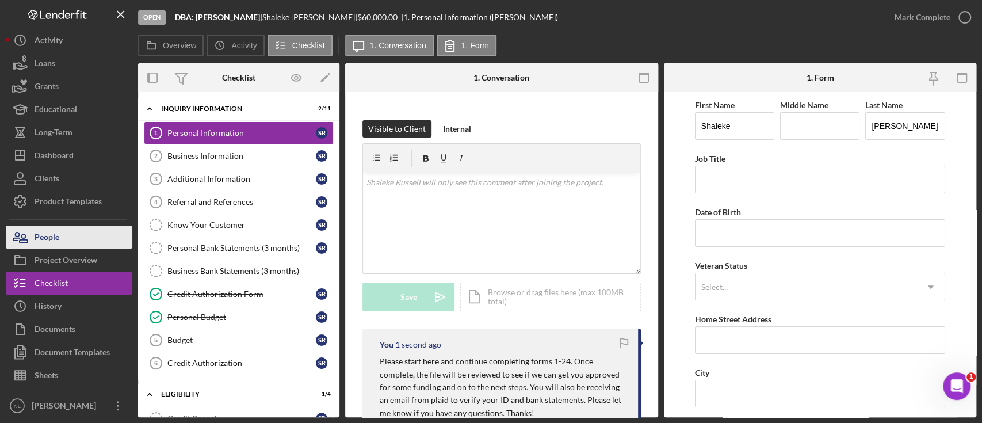
click at [83, 232] on button "People" at bounding box center [69, 237] width 127 height 23
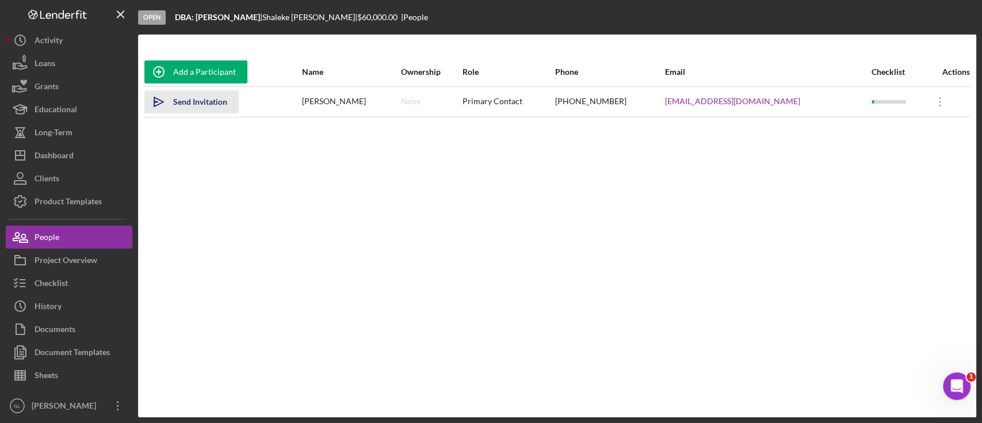
click at [184, 102] on div "Send Invitation" at bounding box center [200, 101] width 54 height 23
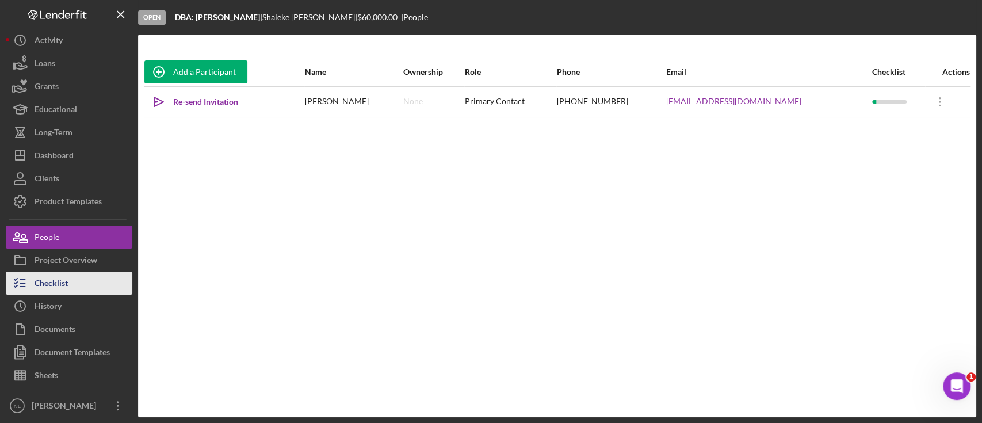
click at [97, 280] on button "Checklist" at bounding box center [69, 283] width 127 height 23
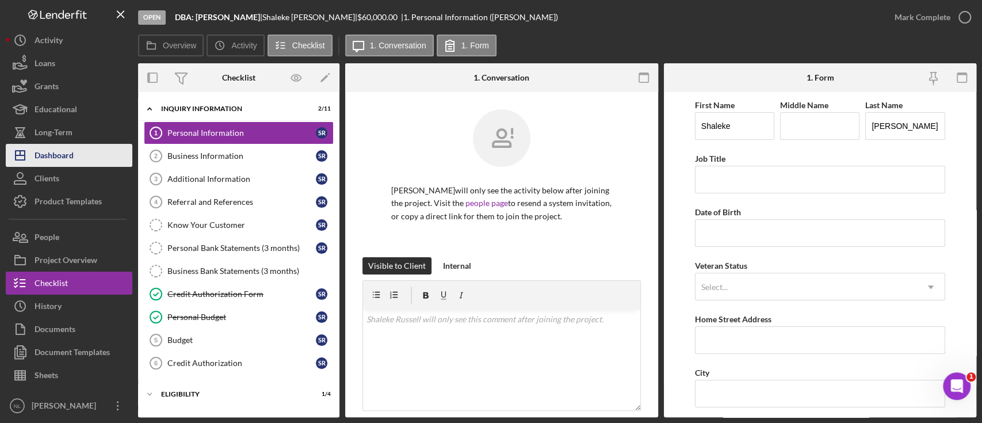
click at [76, 151] on button "Icon/Dashboard Dashboard" at bounding box center [69, 155] width 127 height 23
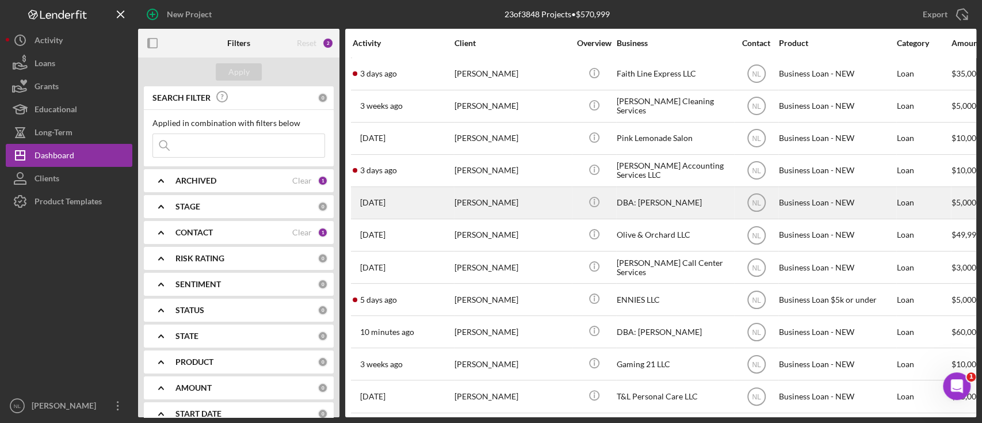
click at [441, 210] on div "[DATE] [PERSON_NAME]" at bounding box center [403, 203] width 101 height 30
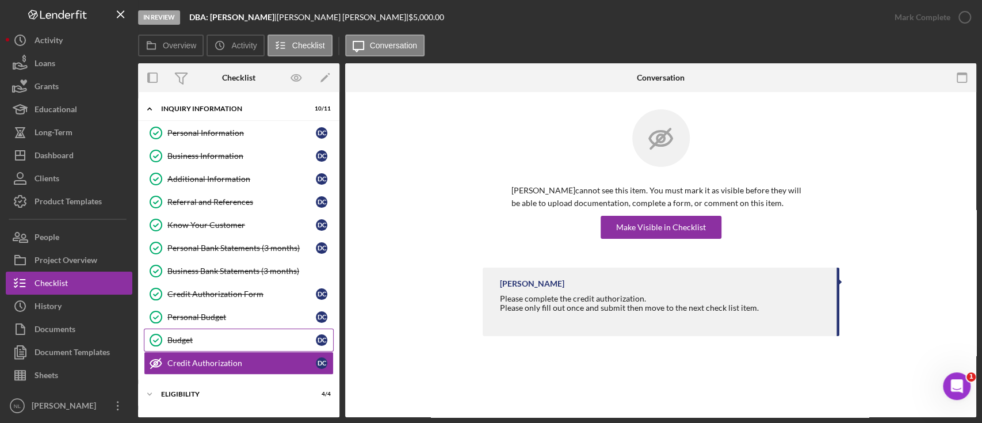
scroll to position [97, 0]
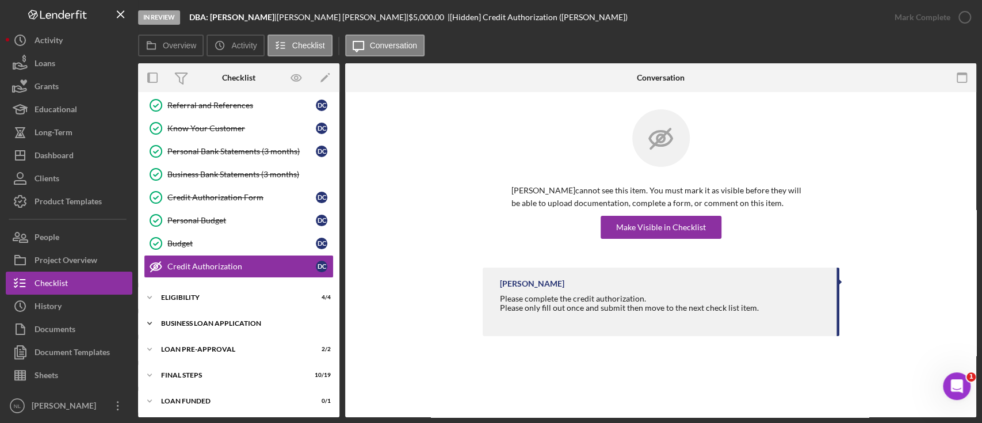
click at [239, 320] on div "BUSINESS LOAN APPLICATION" at bounding box center [243, 323] width 164 height 7
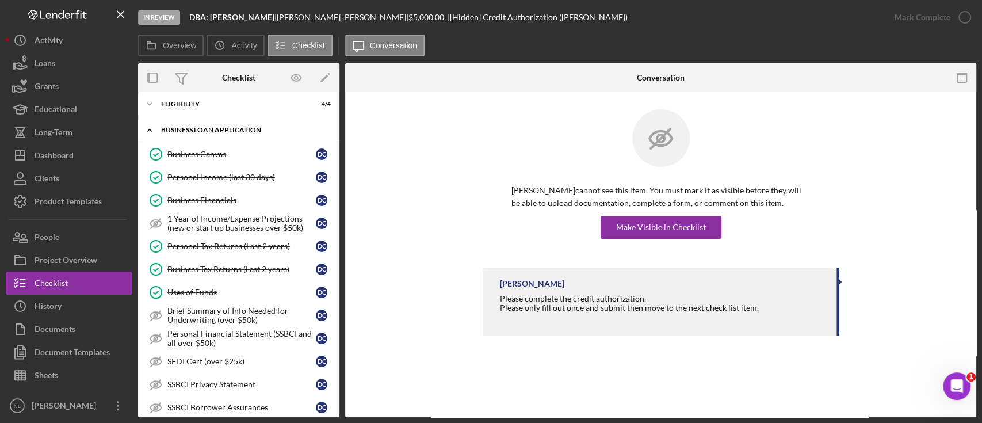
scroll to position [298, 0]
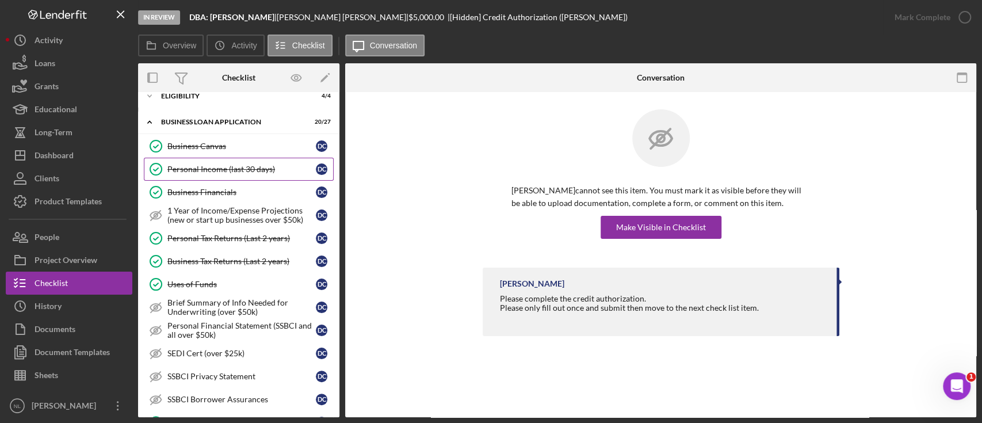
click at [228, 160] on link "Personal Income (last 30 days) Personal Income (last 30 days) D C" at bounding box center [239, 169] width 190 height 23
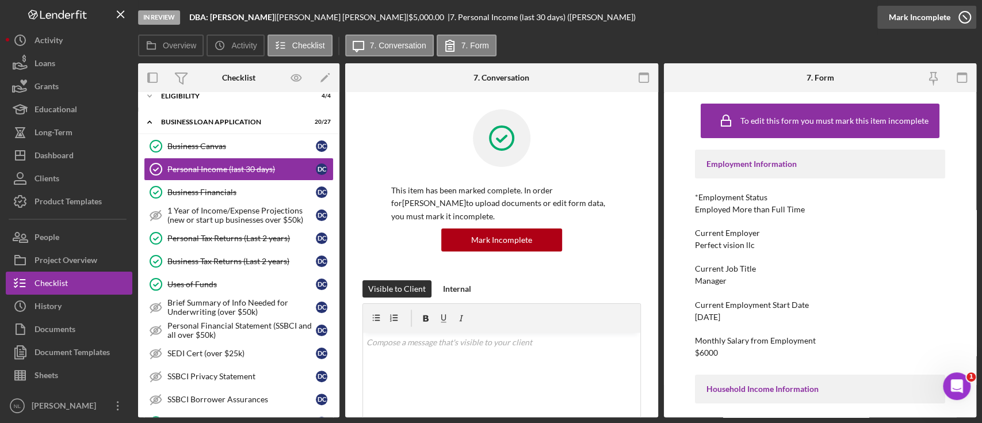
click at [944, 21] on div "Mark Incomplete" at bounding box center [920, 17] width 62 height 23
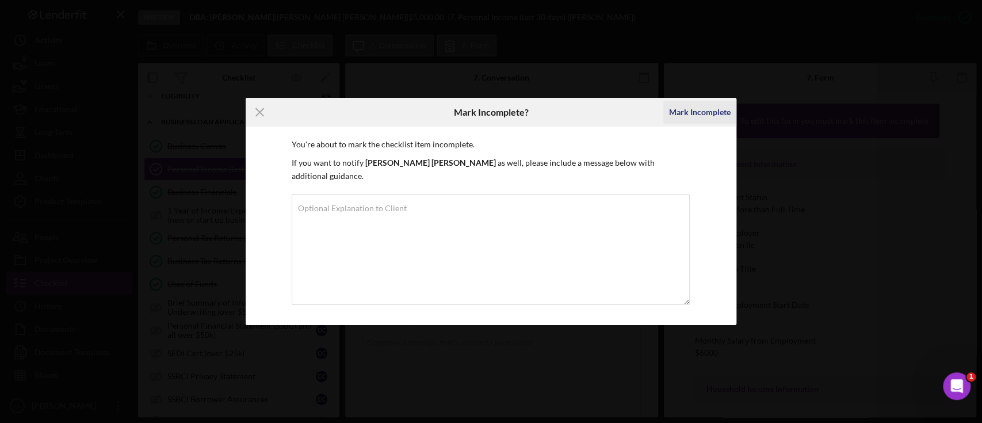
click at [697, 116] on div "Mark Incomplete" at bounding box center [700, 112] width 62 height 23
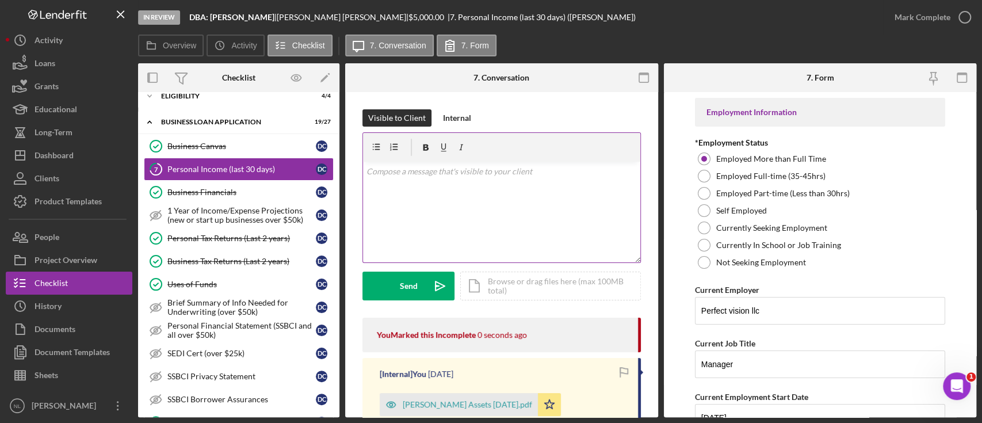
scroll to position [9, 0]
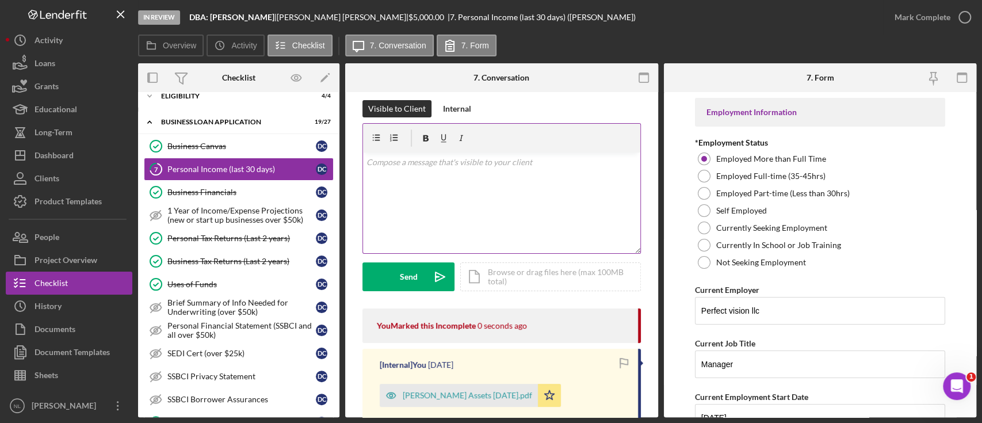
click at [497, 193] on div "v Color teal Color pink Remove color Add row above Add row below Add column bef…" at bounding box center [501, 202] width 277 height 101
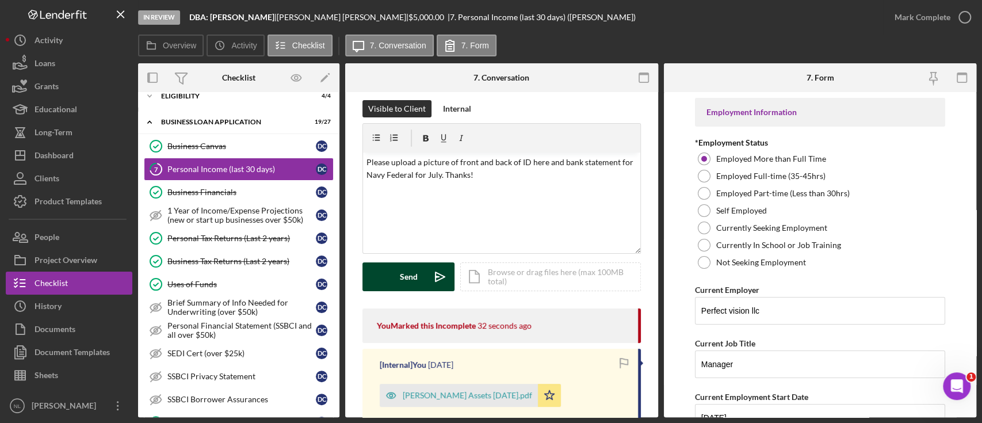
click at [441, 273] on icon "Icon/icon-invite-send" at bounding box center [440, 276] width 29 height 29
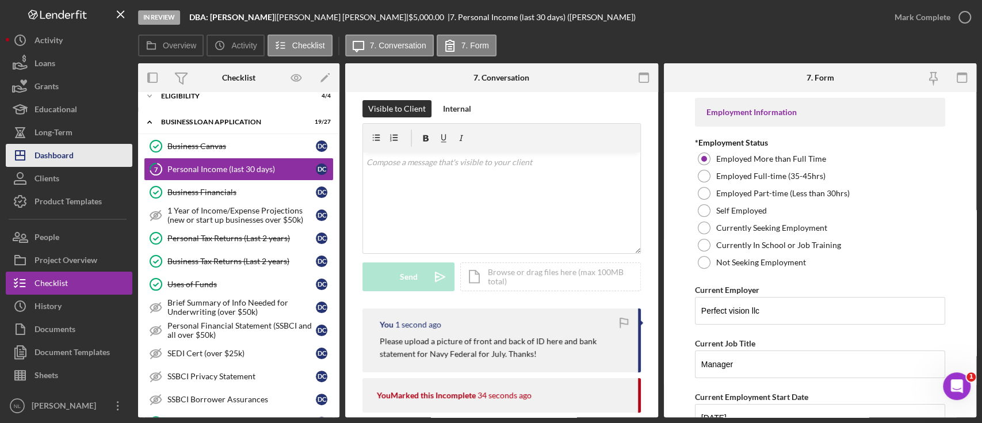
click at [95, 163] on button "Icon/Dashboard Dashboard" at bounding box center [69, 155] width 127 height 23
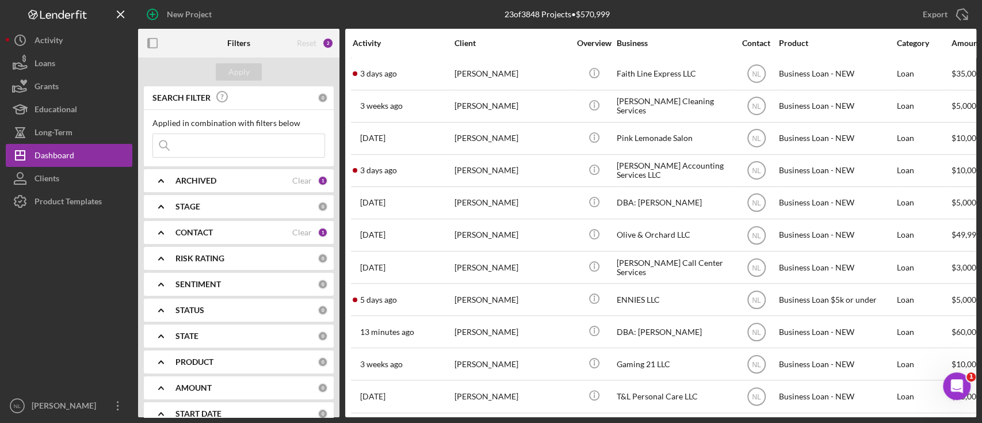
click at [223, 166] on div "SEARCH FILTER 0 Applied in combination with filters below Icon/Menu Close Icon/…" at bounding box center [238, 251] width 201 height 331
click at [216, 177] on b "ARCHIVED" at bounding box center [195, 180] width 41 height 9
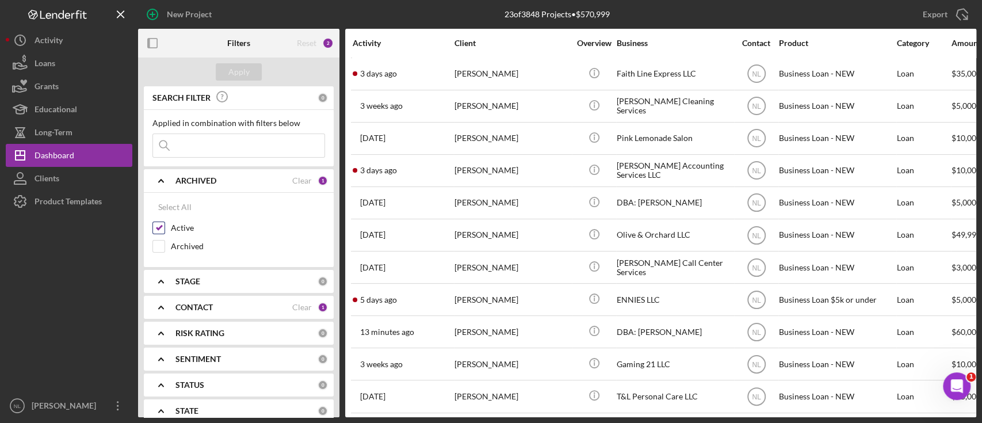
click at [159, 229] on input "Active" at bounding box center [159, 228] width 12 height 12
checkbox input "false"
click at [195, 284] on b "STAGE" at bounding box center [187, 281] width 25 height 9
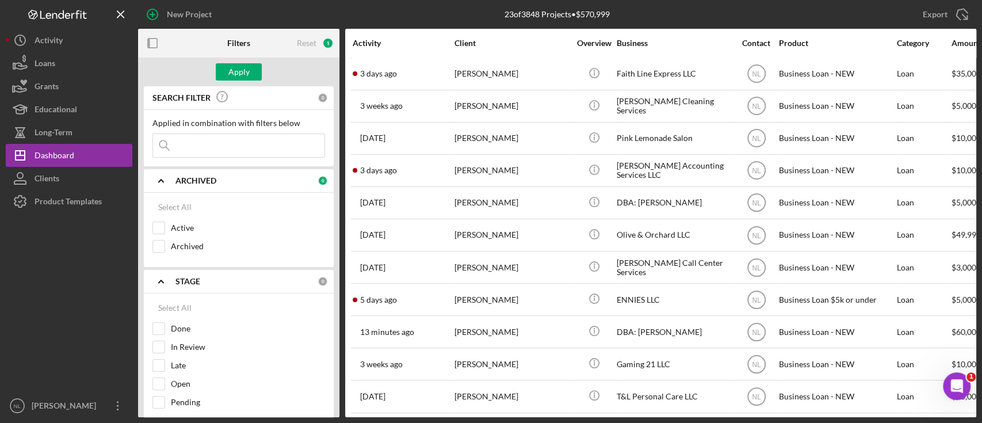
click at [194, 282] on b "STAGE" at bounding box center [187, 281] width 25 height 9
click at [204, 309] on b "CONTACT" at bounding box center [193, 307] width 37 height 9
click at [159, 353] on input "Me" at bounding box center [159, 355] width 12 height 12
checkbox input "false"
click at [191, 149] on input at bounding box center [238, 145] width 171 height 23
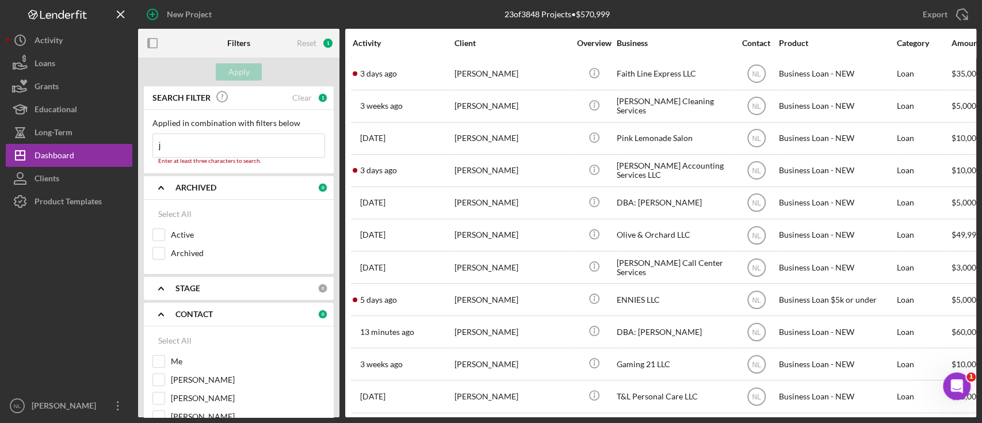
click at [191, 149] on input "j" at bounding box center [238, 145] width 171 height 23
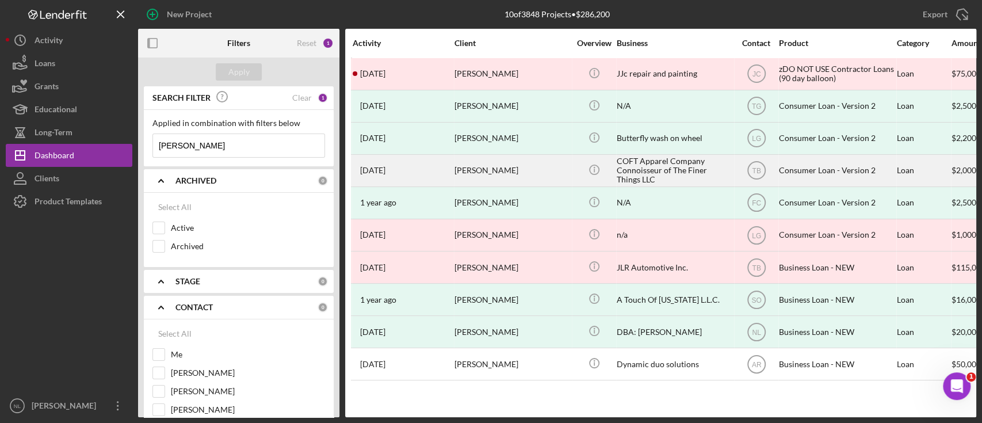
type input "[PERSON_NAME]"
click at [510, 177] on div "[PERSON_NAME]" at bounding box center [512, 170] width 115 height 30
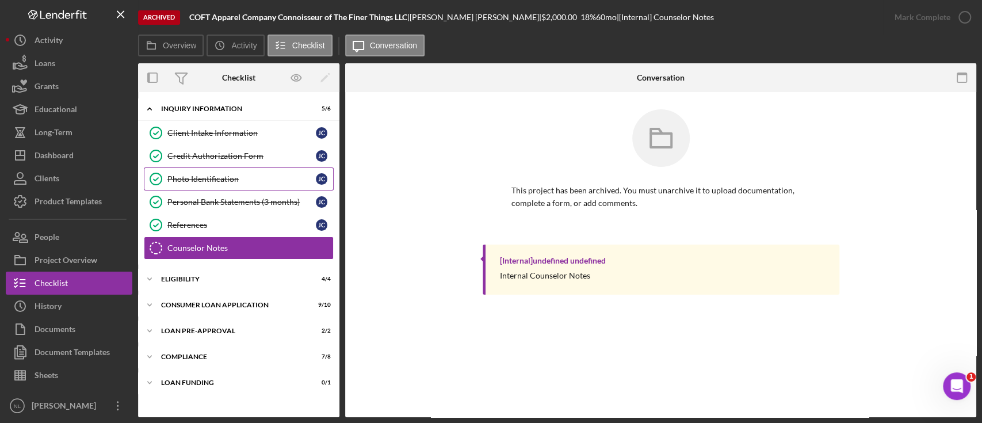
click at [235, 180] on div "Photo Identification" at bounding box center [241, 178] width 148 height 9
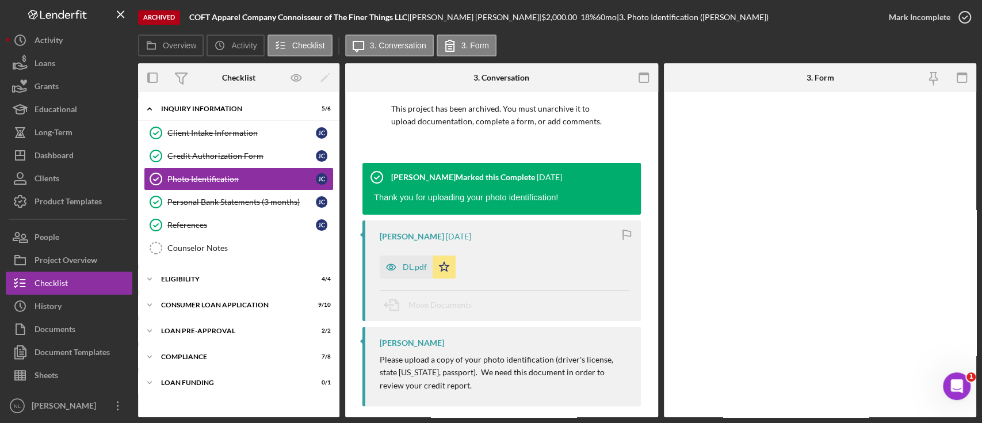
scroll to position [83, 0]
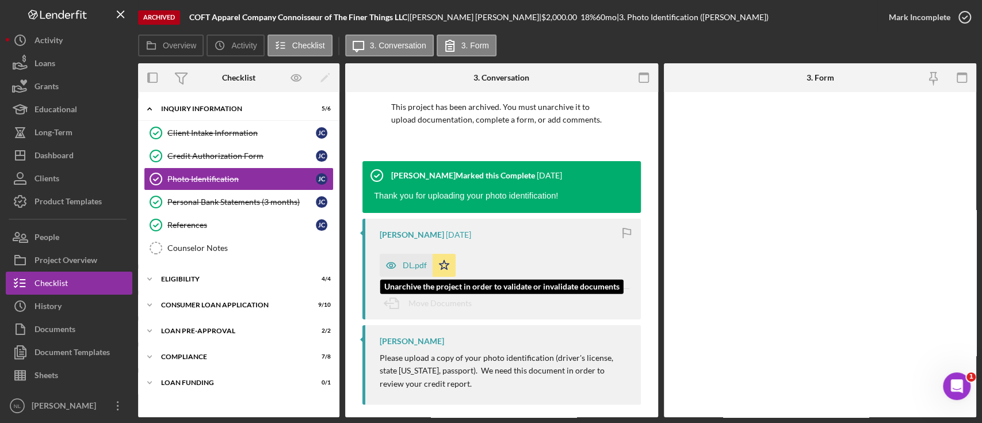
click at [414, 269] on div "DL.pdf" at bounding box center [415, 265] width 24 height 9
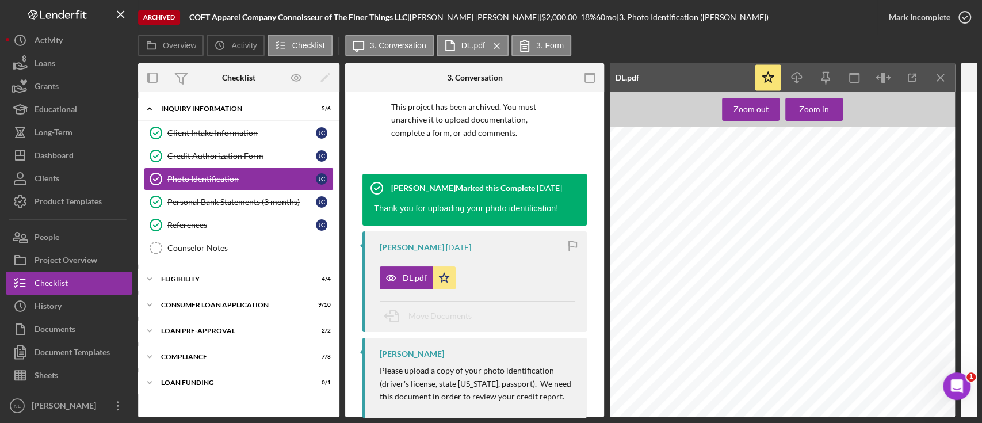
scroll to position [0, 0]
click at [797, 81] on icon "Icon/Download" at bounding box center [797, 78] width 26 height 26
click at [97, 150] on button "Icon/Dashboard Dashboard" at bounding box center [69, 155] width 127 height 23
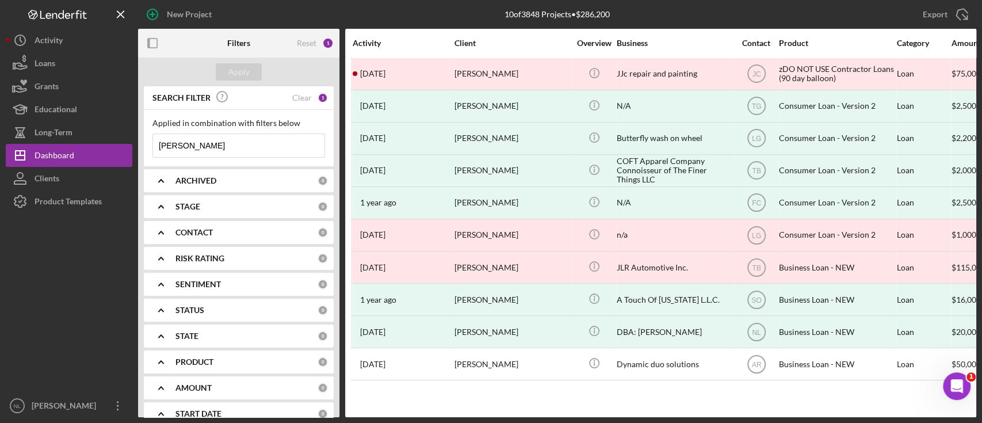
click at [212, 152] on input "[PERSON_NAME]" at bounding box center [238, 145] width 171 height 23
click at [234, 227] on div "CONTACT 0" at bounding box center [251, 232] width 152 height 10
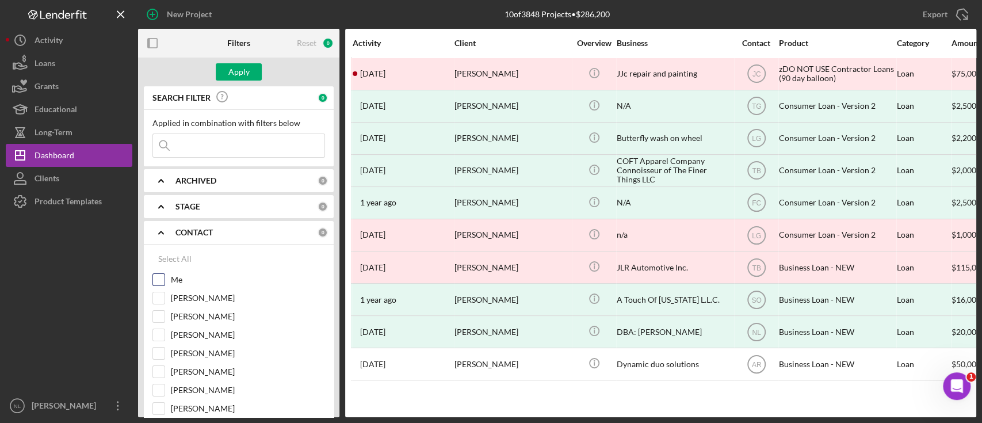
click at [155, 280] on input "Me" at bounding box center [159, 280] width 12 height 12
checkbox input "true"
click at [243, 72] on div "Apply" at bounding box center [238, 71] width 21 height 17
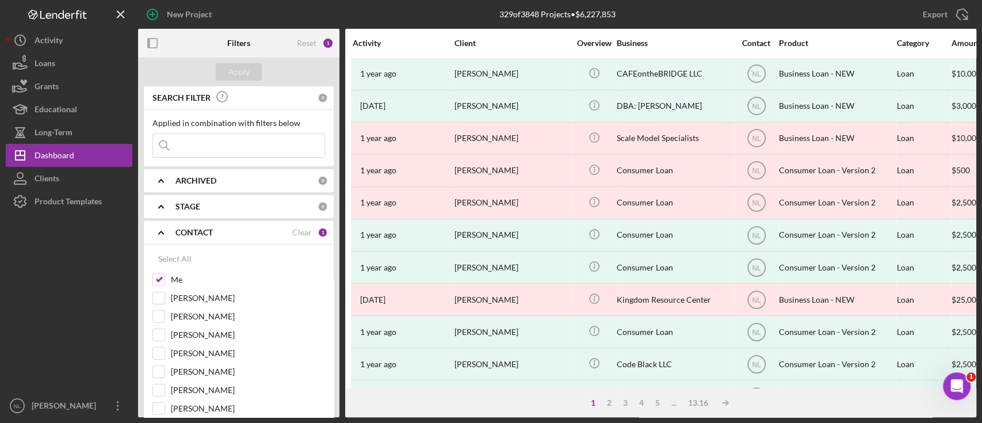
click at [199, 231] on b "CONTACT" at bounding box center [193, 232] width 37 height 9
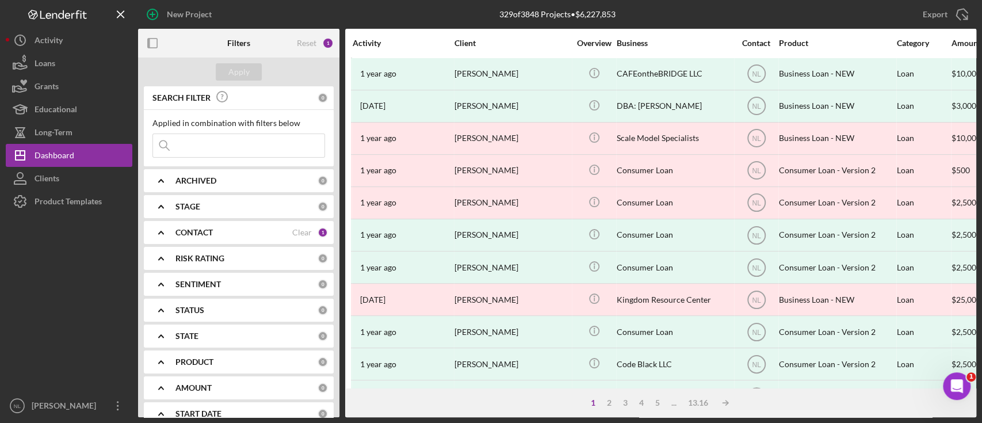
click at [177, 179] on b "ARCHIVED" at bounding box center [195, 180] width 41 height 9
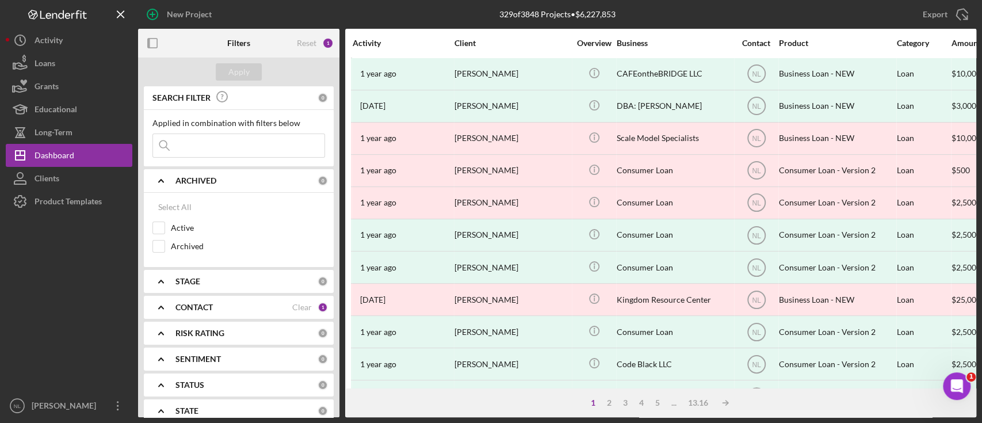
click at [177, 179] on b "ARCHIVED" at bounding box center [195, 180] width 41 height 9
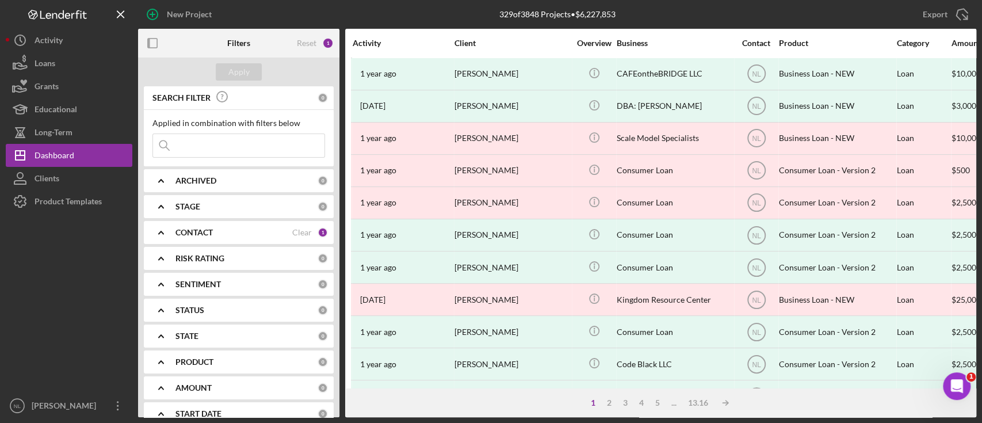
click at [163, 309] on icon "Icon/Expander" at bounding box center [161, 310] width 29 height 29
click at [193, 200] on div "STAGE 0" at bounding box center [251, 206] width 152 height 23
click at [186, 185] on div "ARCHIVED 0" at bounding box center [251, 180] width 152 height 10
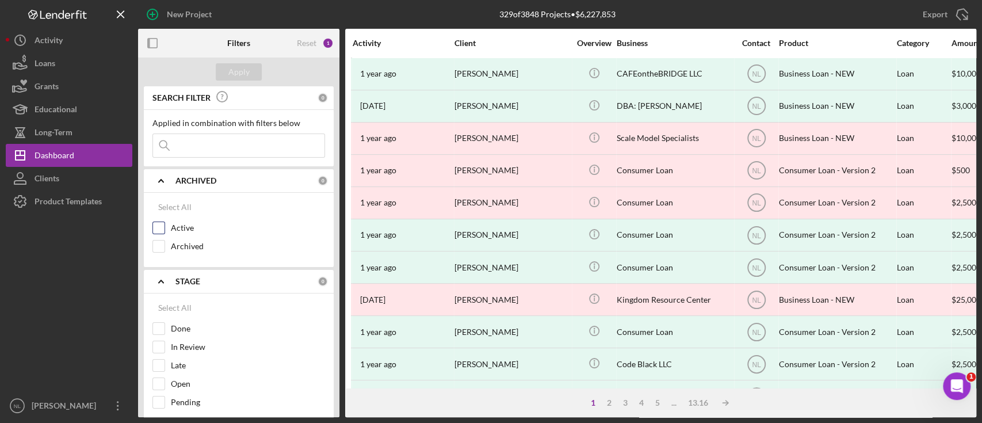
click at [163, 222] on input "Active" at bounding box center [159, 228] width 12 height 12
checkbox input "true"
click at [234, 75] on div "Apply" at bounding box center [238, 71] width 21 height 17
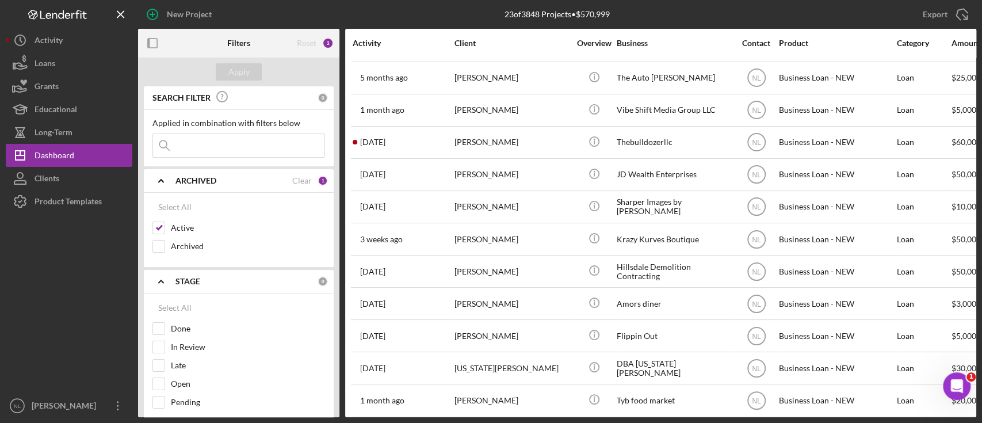
scroll to position [345, 0]
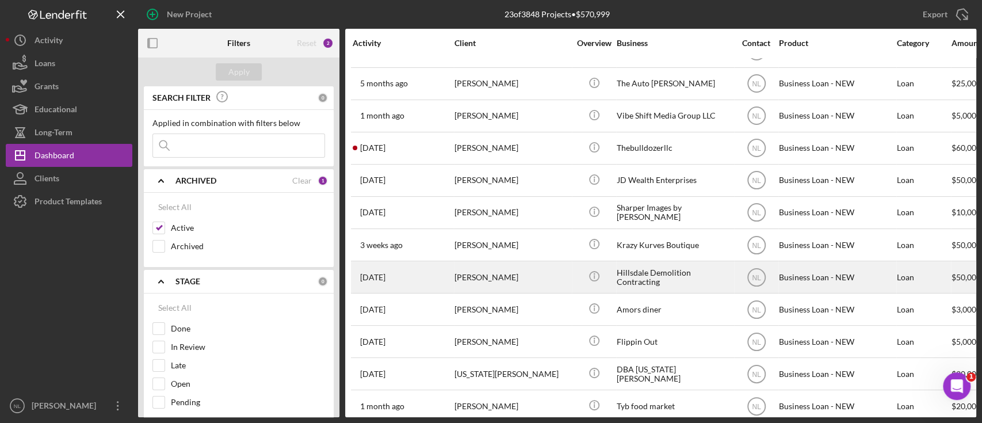
click at [499, 275] on div "[PERSON_NAME]" at bounding box center [512, 277] width 115 height 30
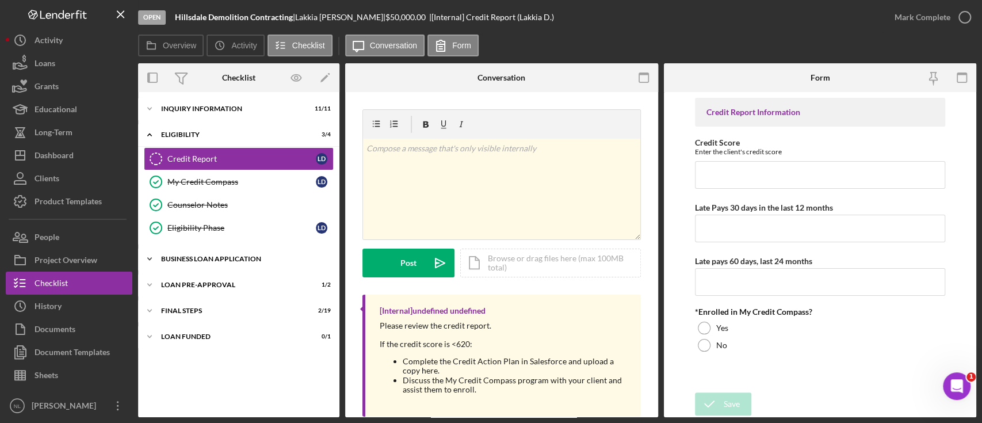
click at [287, 266] on div "Icon/Expander BUSINESS LOAN APPLICATION 10 / 27" at bounding box center [238, 258] width 201 height 23
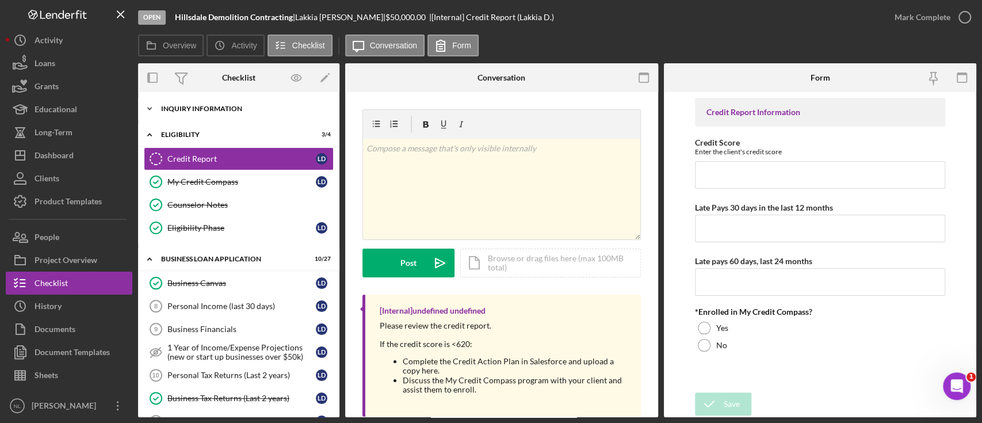
click at [201, 112] on div "INQUIRY INFORMATION" at bounding box center [243, 108] width 164 height 7
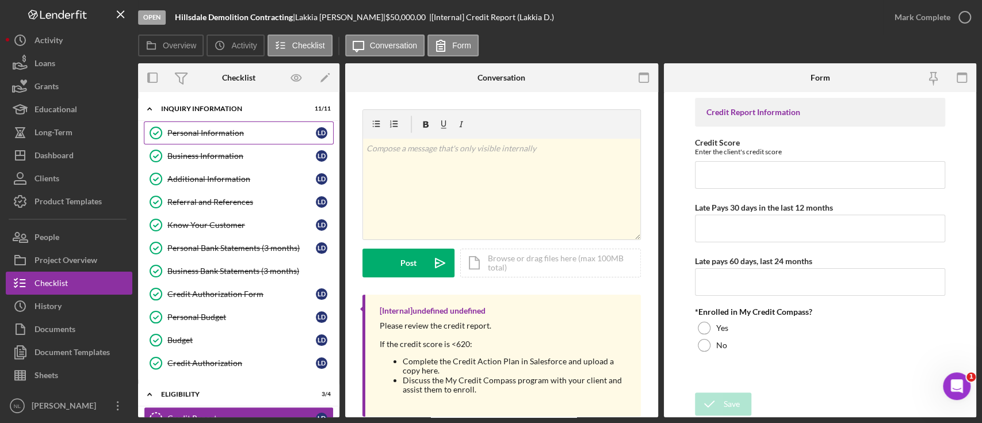
click at [221, 132] on div "Personal Information" at bounding box center [241, 132] width 148 height 9
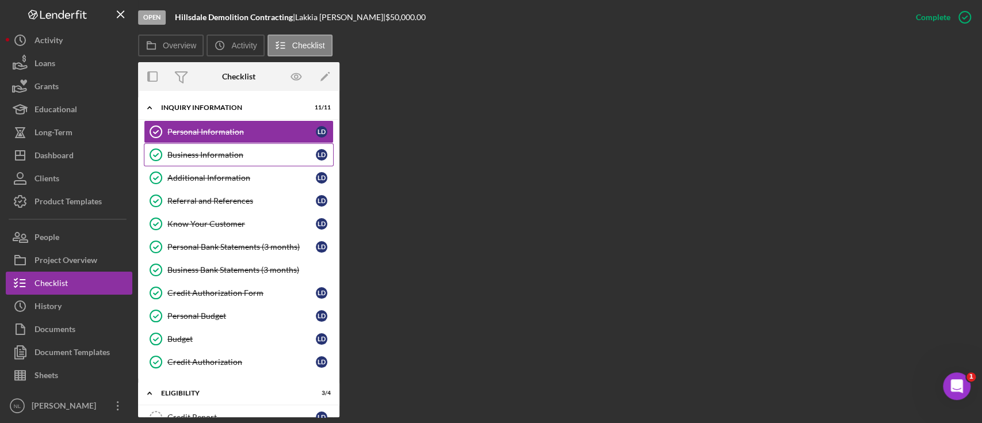
click at [224, 152] on div "Business Information" at bounding box center [241, 154] width 148 height 9
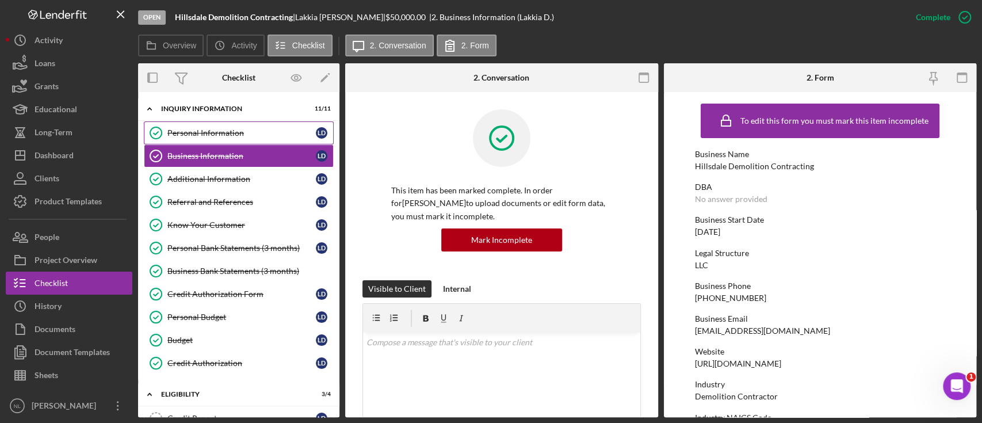
click at [216, 134] on div "Personal Information" at bounding box center [241, 132] width 148 height 9
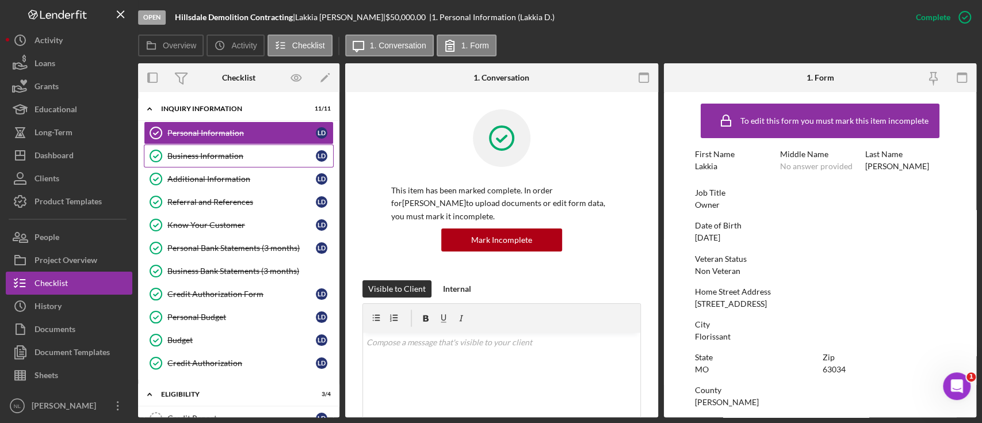
click at [219, 150] on link "Business Information Business Information [PERSON_NAME]" at bounding box center [239, 155] width 190 height 23
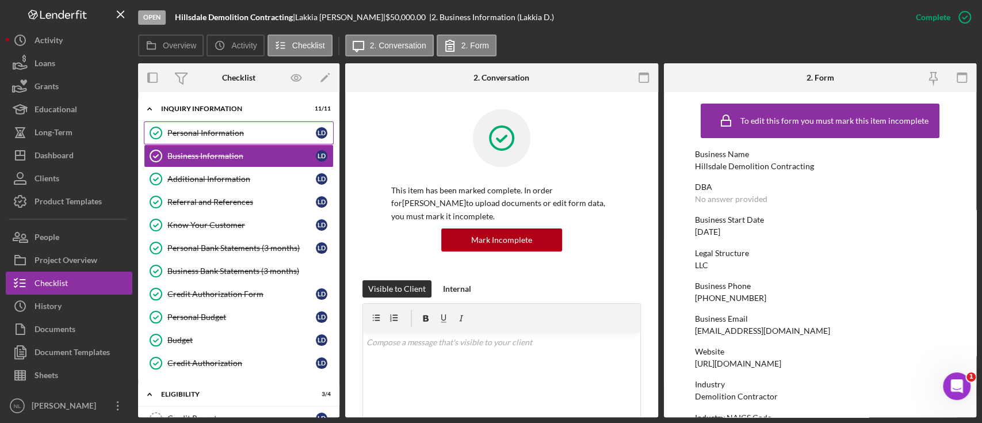
click at [210, 127] on link "Personal Information Personal Information [PERSON_NAME]" at bounding box center [239, 132] width 190 height 23
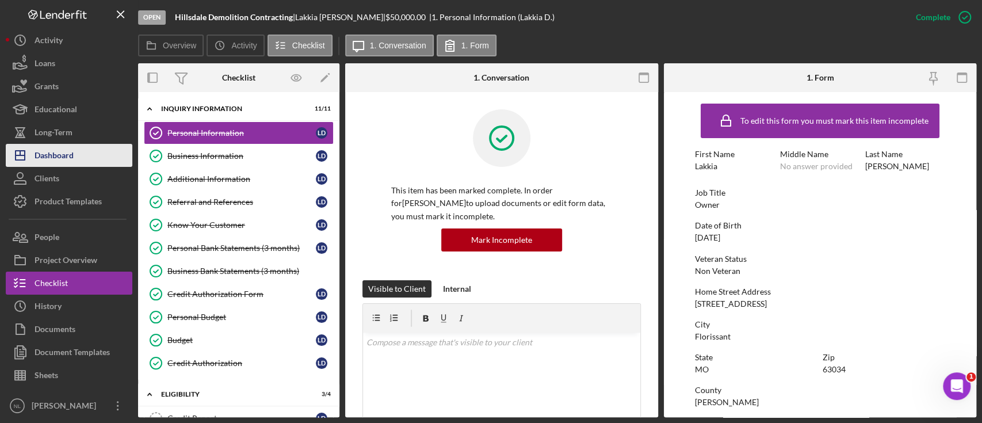
click at [81, 163] on button "Icon/Dashboard Dashboard" at bounding box center [69, 155] width 127 height 23
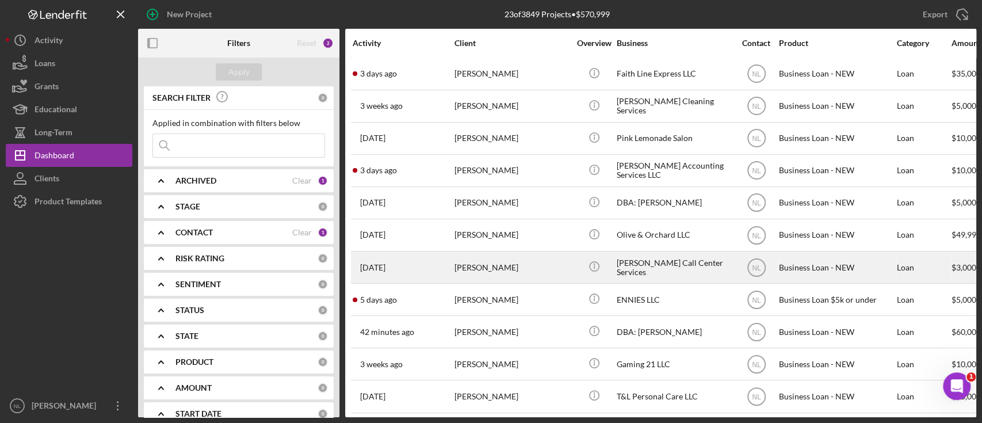
click at [480, 266] on div "[PERSON_NAME]" at bounding box center [512, 267] width 115 height 30
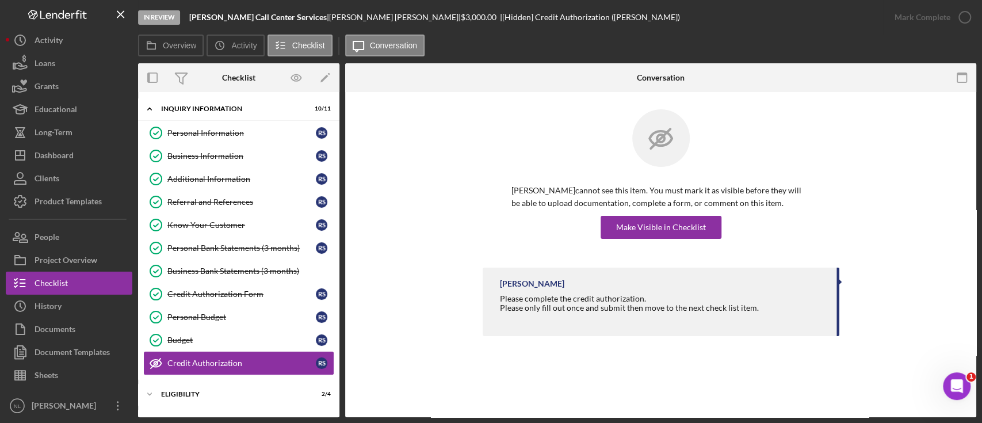
scroll to position [97, 0]
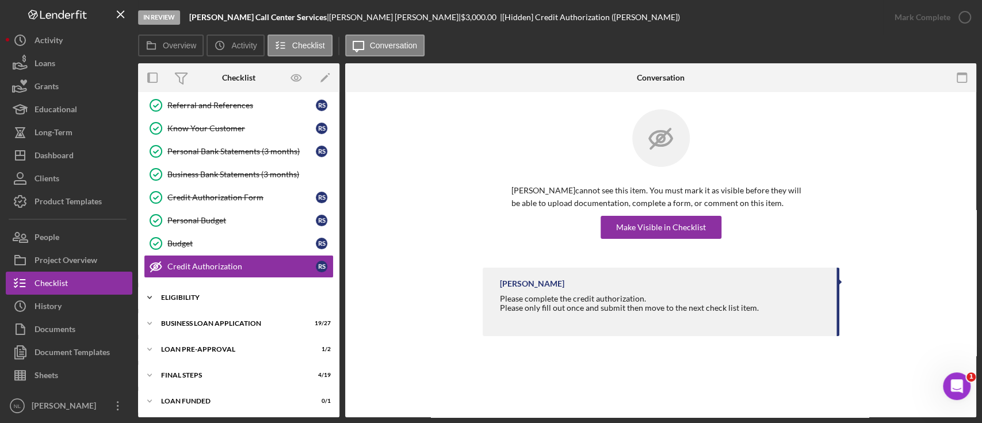
click at [198, 289] on div "Icon/Expander ELIGIBILITY 2 / 4" at bounding box center [238, 297] width 201 height 23
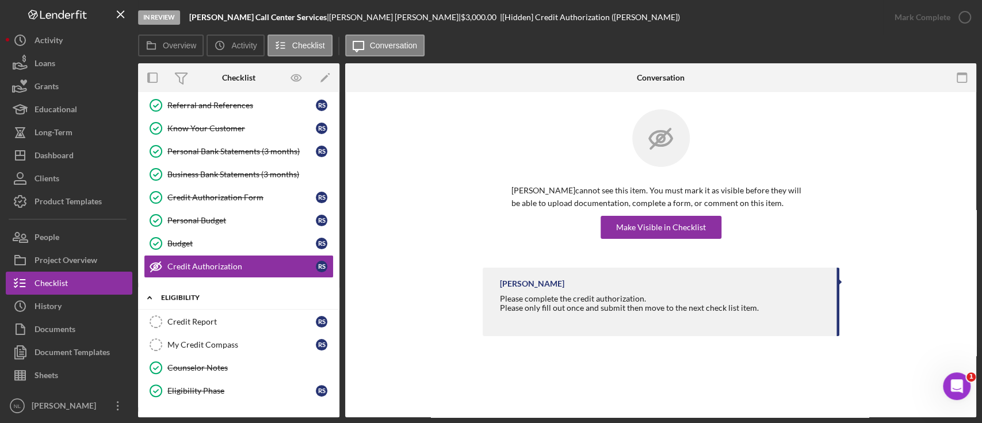
scroll to position [194, 0]
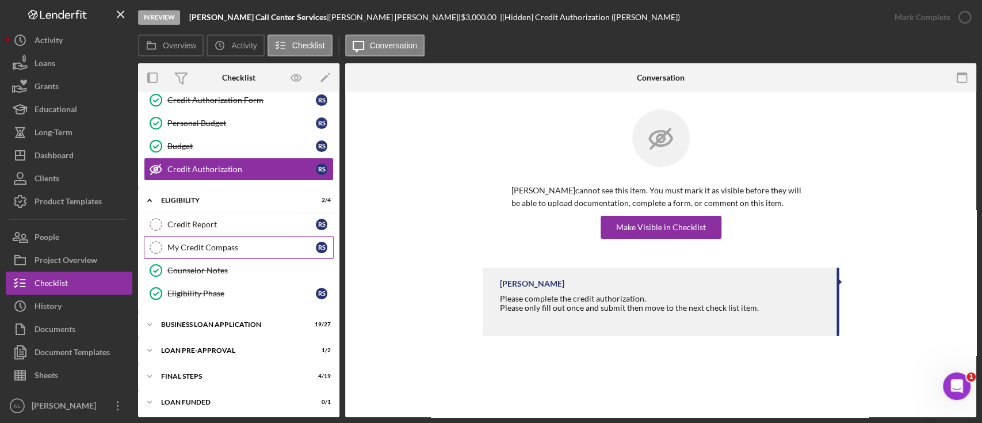
click at [220, 244] on div "My Credit Compass" at bounding box center [241, 247] width 148 height 9
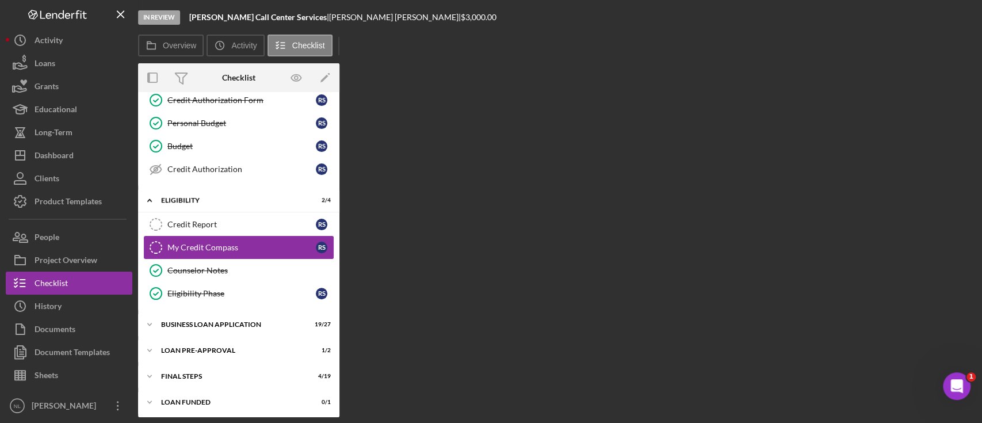
scroll to position [194, 0]
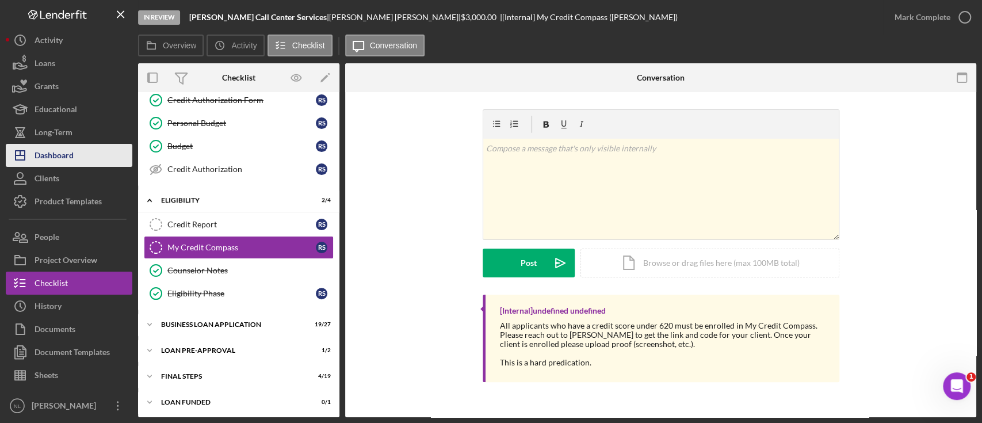
click at [89, 153] on button "Icon/Dashboard Dashboard" at bounding box center [69, 155] width 127 height 23
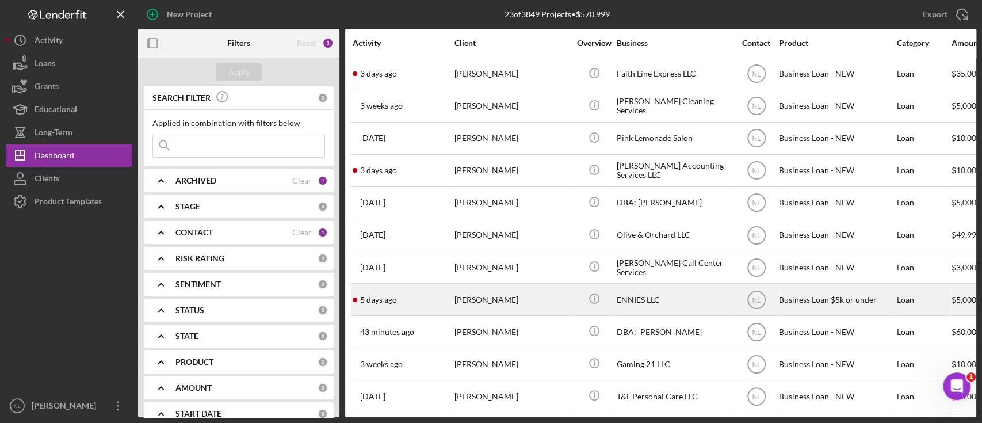
click at [495, 296] on div "[PERSON_NAME]" at bounding box center [512, 299] width 115 height 30
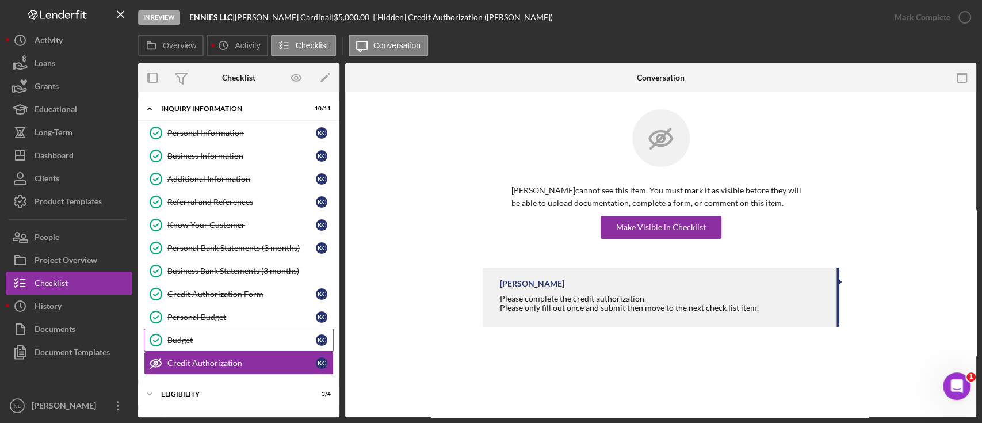
scroll to position [97, 0]
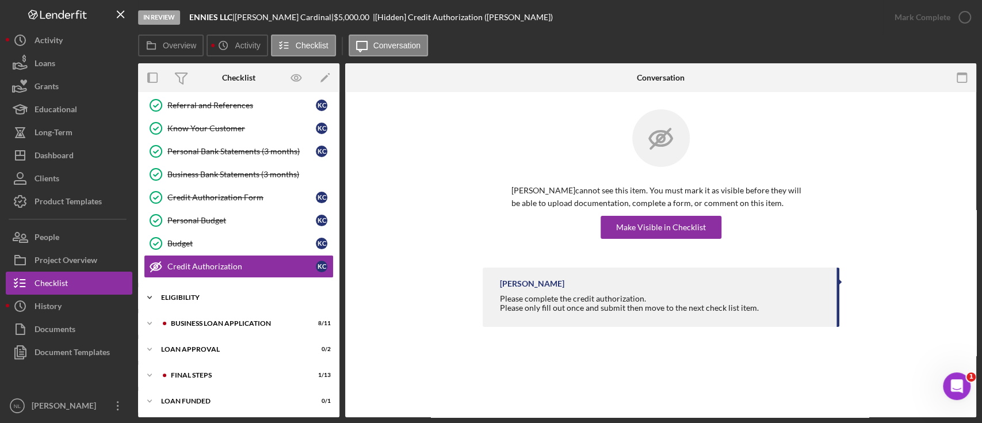
click at [203, 304] on div "Icon/Expander Eligibility 3 / 4" at bounding box center [238, 297] width 201 height 23
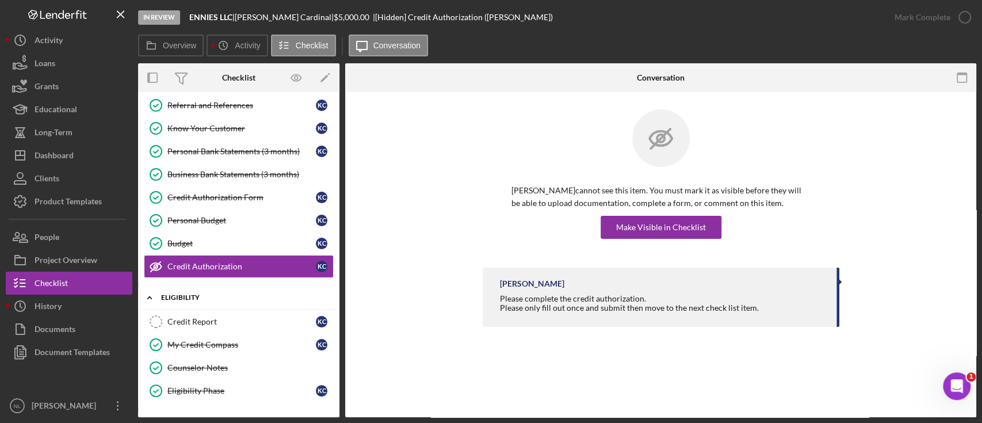
scroll to position [194, 0]
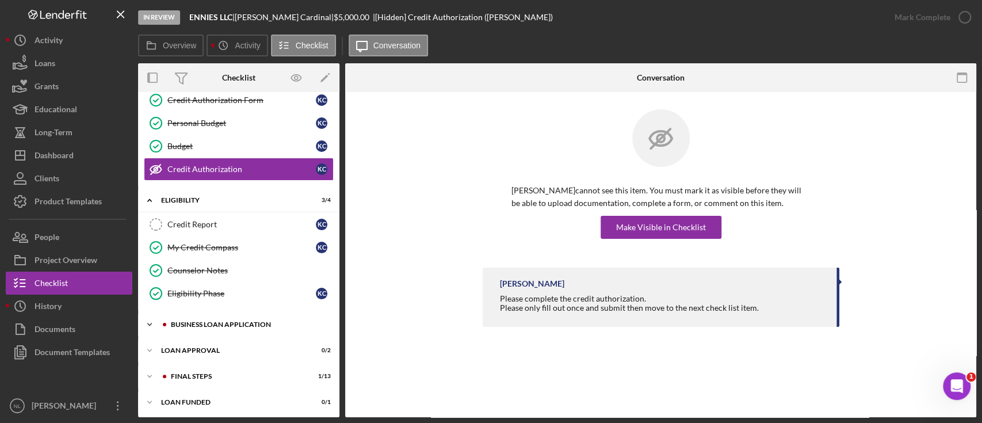
click at [208, 325] on div "Icon/Expander BUSINESS LOAN APPLICATION 8 / 11" at bounding box center [238, 324] width 201 height 23
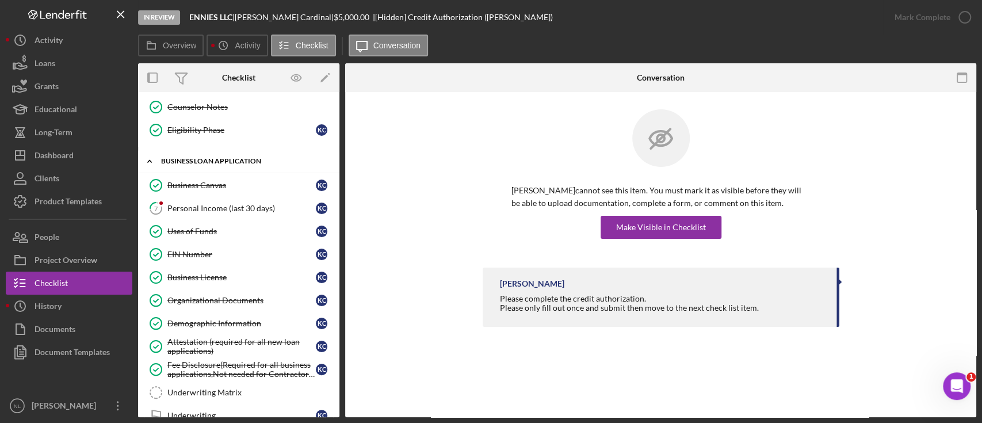
scroll to position [365, 0]
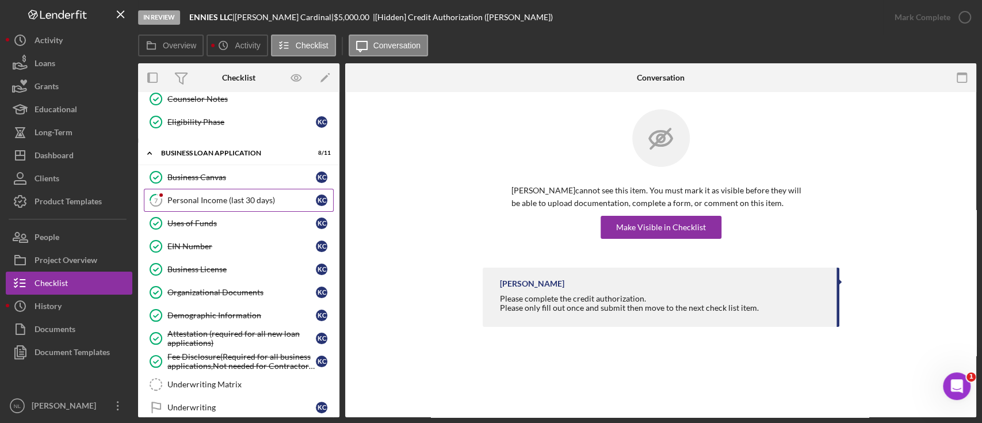
click at [216, 198] on div "Personal Income (last 30 days)" at bounding box center [241, 200] width 148 height 9
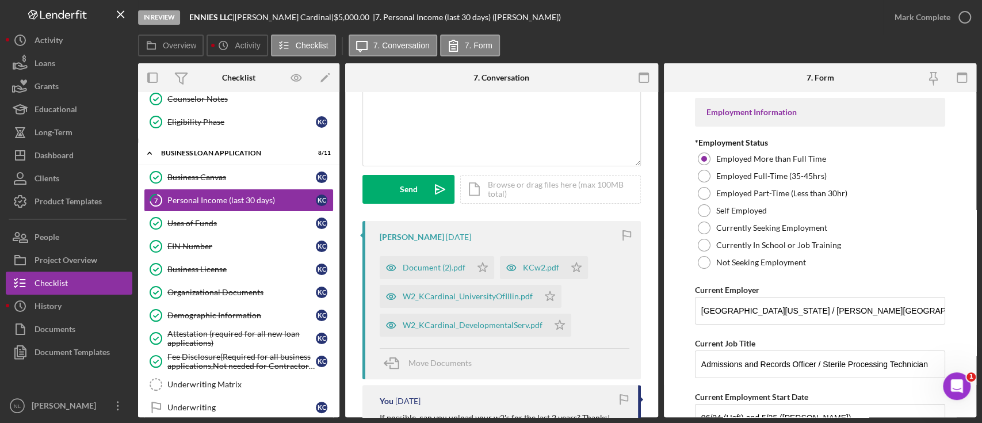
scroll to position [99, 0]
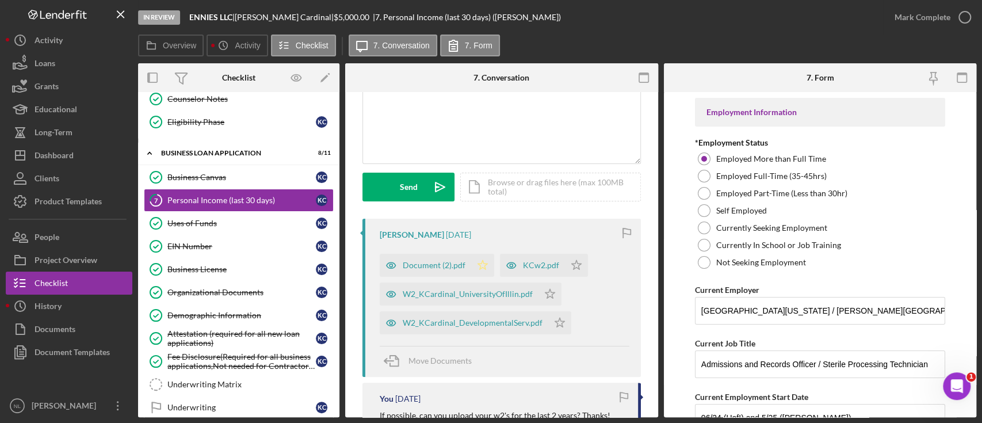
click at [482, 269] on icon "Icon/Star" at bounding box center [482, 265] width 23 height 23
click at [572, 264] on polygon "button" at bounding box center [577, 264] width 10 height 9
click at [546, 291] on polygon "button" at bounding box center [550, 293] width 10 height 9
click at [564, 324] on icon "Icon/Star" at bounding box center [559, 322] width 23 height 23
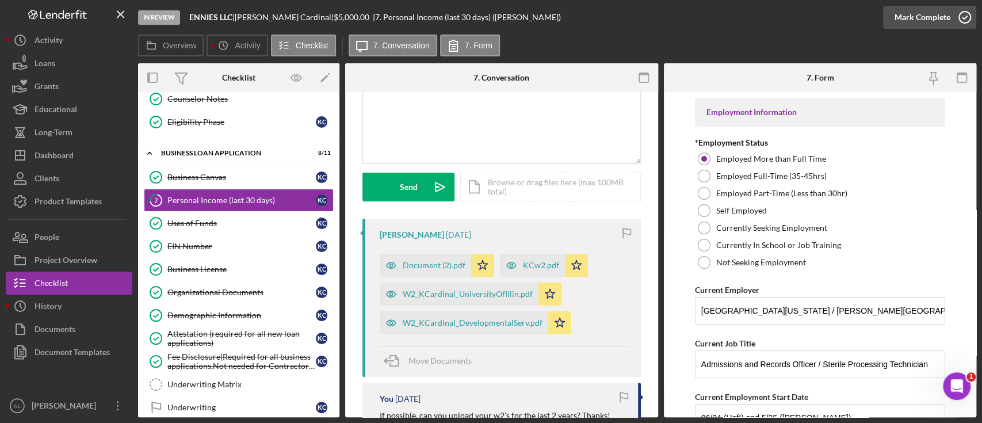
click at [901, 21] on div "Mark Complete" at bounding box center [923, 17] width 56 height 23
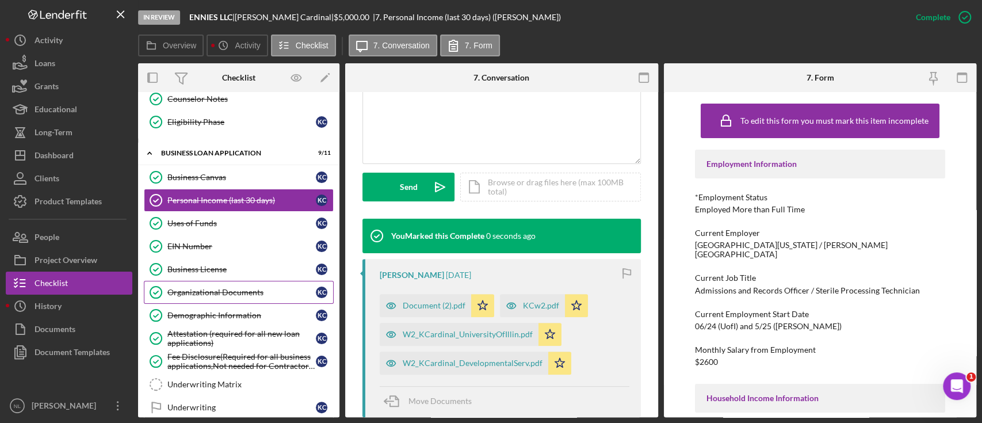
scroll to position [452, 0]
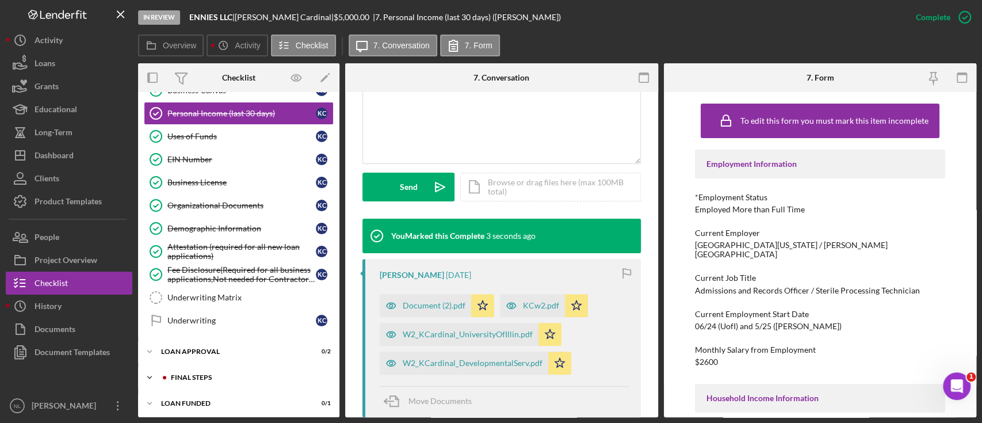
click at [213, 368] on div "Icon/Expander Final Steps 1 / 13" at bounding box center [238, 377] width 201 height 23
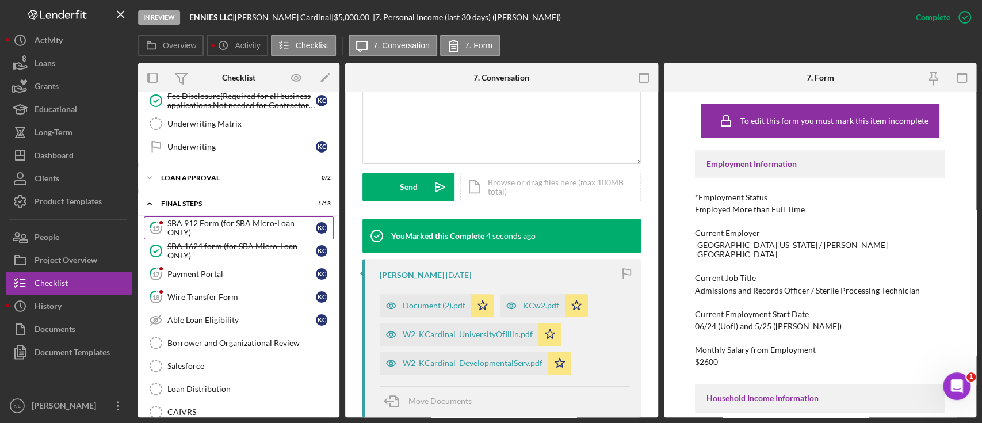
click at [212, 219] on div "SBA 912 Form (for SBA Micro-Loan ONLY)" at bounding box center [241, 228] width 148 height 18
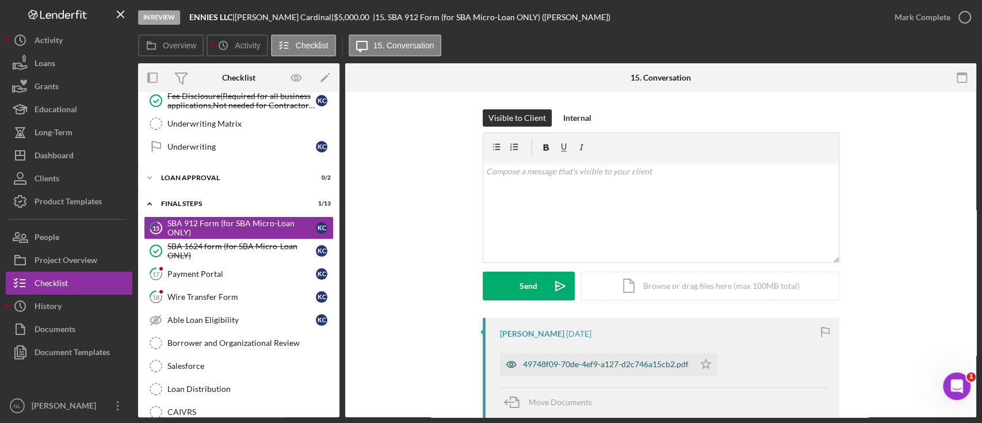
click at [589, 363] on div "49748f09-70de-4ef9-a127-d2c746a15cb2.pdf" at bounding box center [606, 364] width 166 height 9
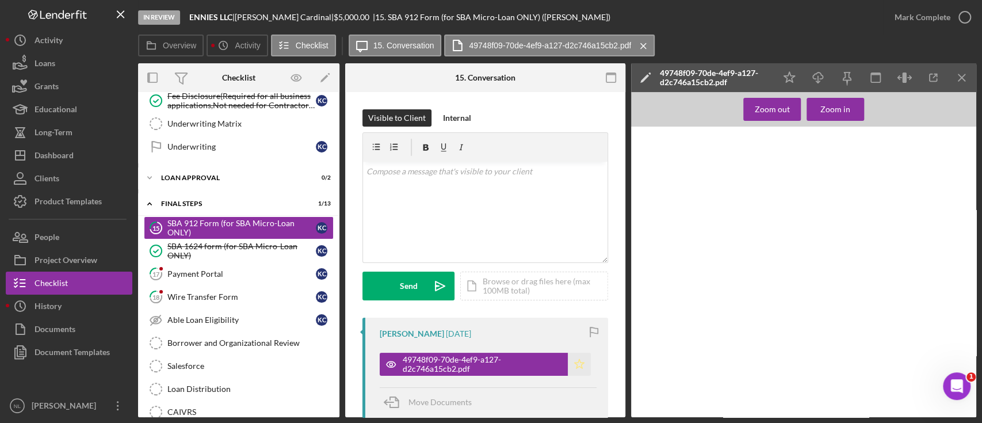
click at [575, 362] on polygon "button" at bounding box center [580, 363] width 10 height 9
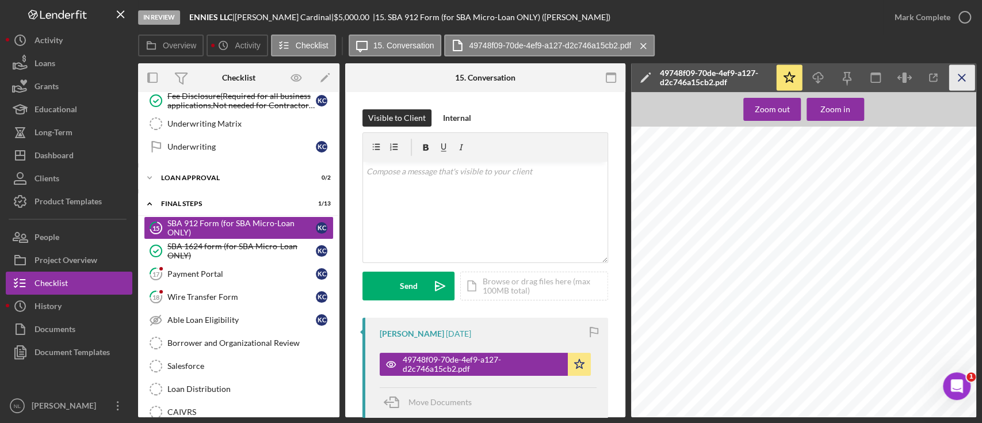
click at [961, 82] on icon "Icon/Menu Close" at bounding box center [962, 78] width 26 height 26
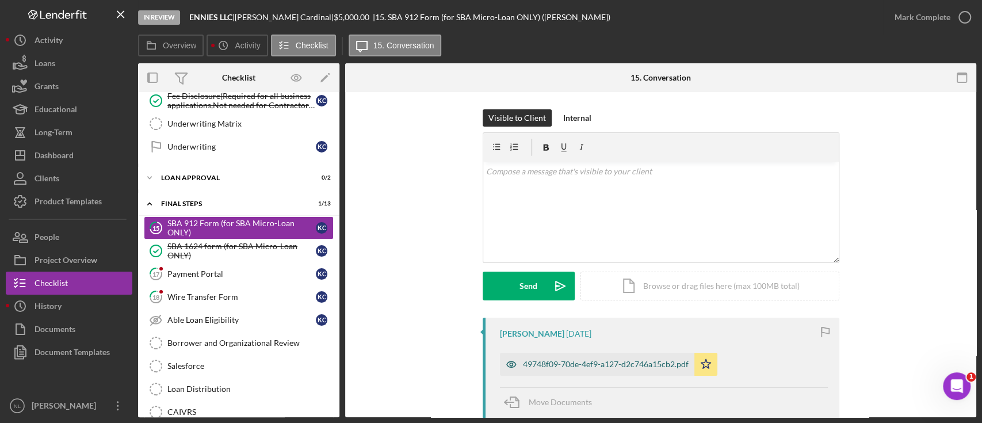
click at [639, 365] on div "49748f09-70de-4ef9-a127-d2c746a15cb2.pdf" at bounding box center [606, 364] width 166 height 9
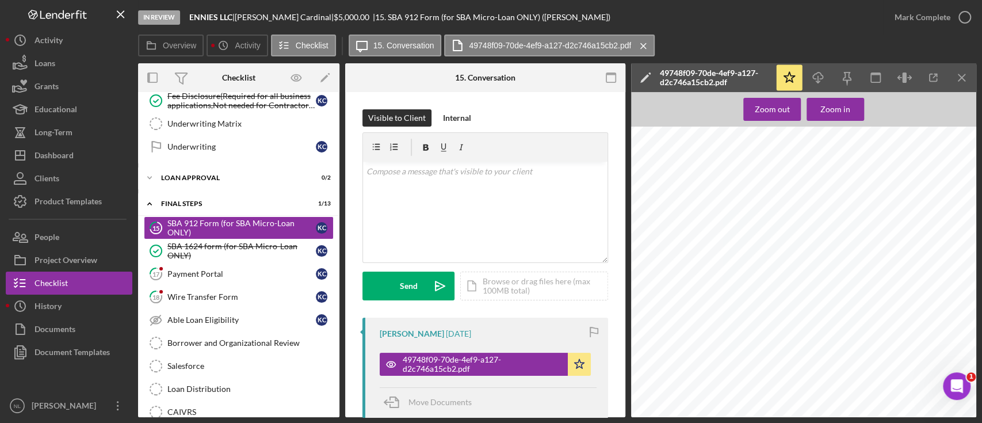
scroll to position [508, 0]
click at [965, 77] on icon "Icon/Menu Close" at bounding box center [962, 78] width 26 height 26
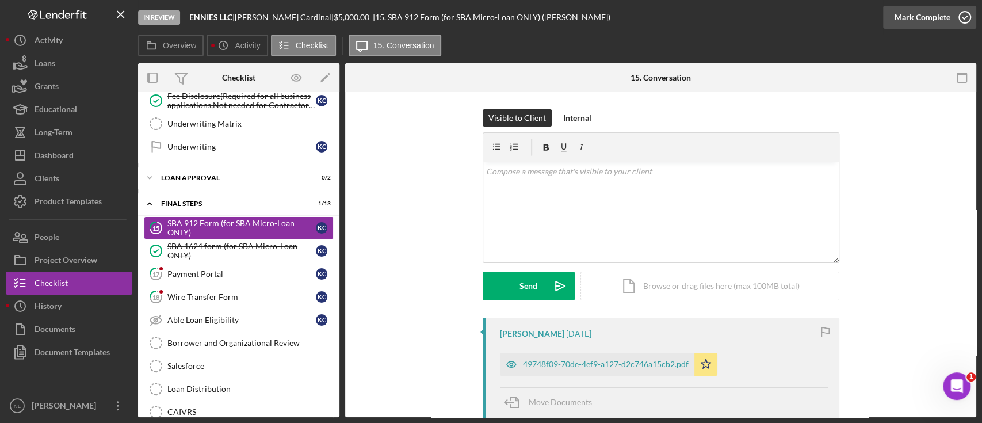
click at [921, 25] on div "Mark Complete" at bounding box center [923, 17] width 56 height 23
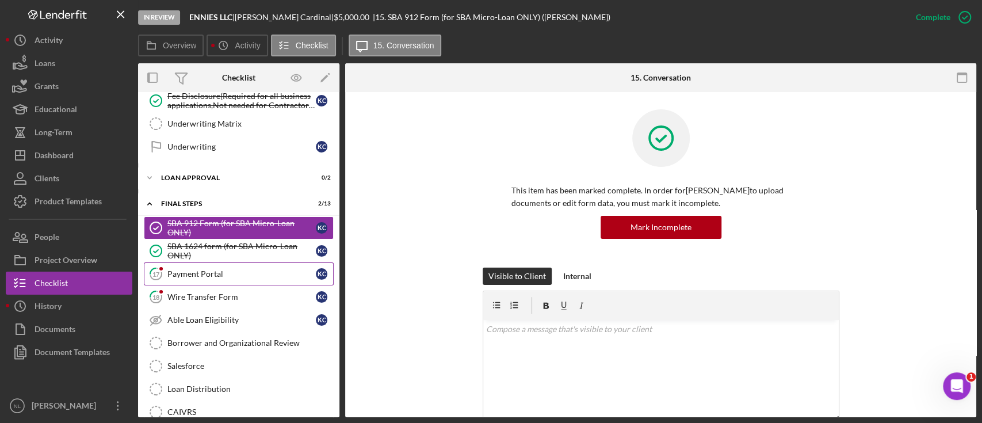
click at [217, 269] on div "Payment Portal" at bounding box center [241, 273] width 148 height 9
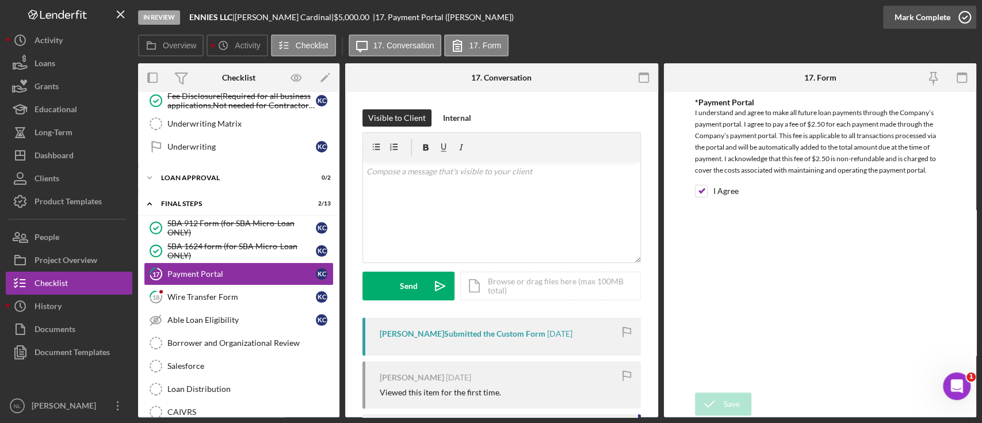
click at [929, 18] on div "Mark Complete" at bounding box center [923, 17] width 56 height 23
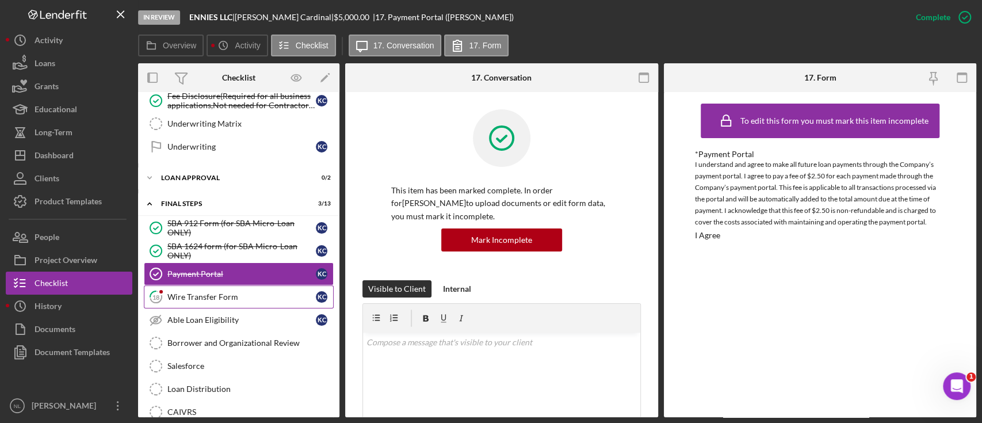
click at [193, 285] on link "18 Wire Transfer Form K C" at bounding box center [239, 296] width 190 height 23
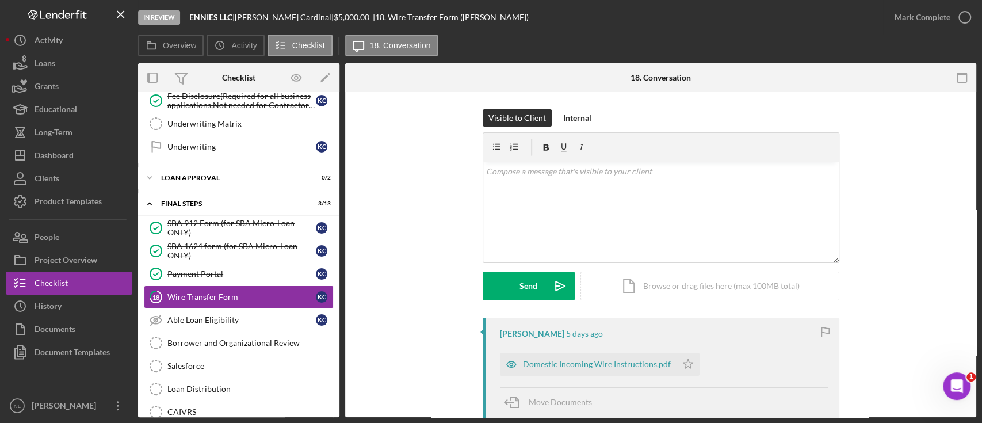
scroll to position [58, 0]
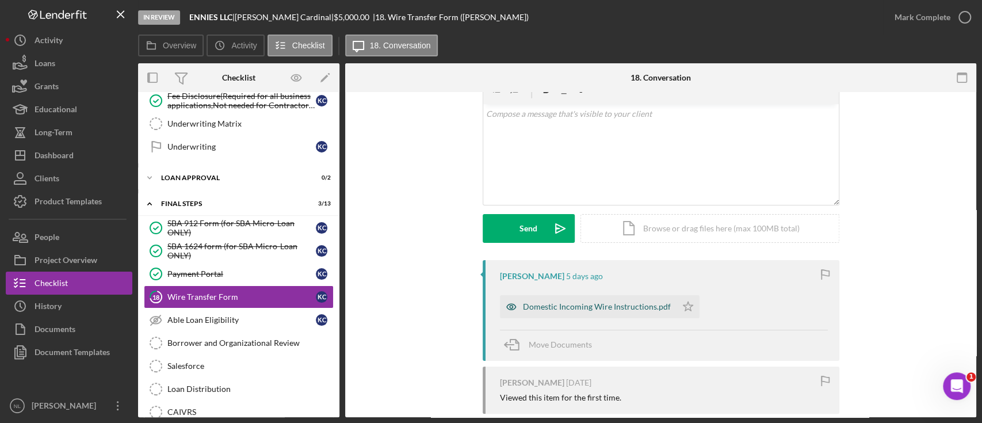
click at [560, 312] on div "Domestic Incoming Wire Instructions.pdf" at bounding box center [588, 306] width 177 height 23
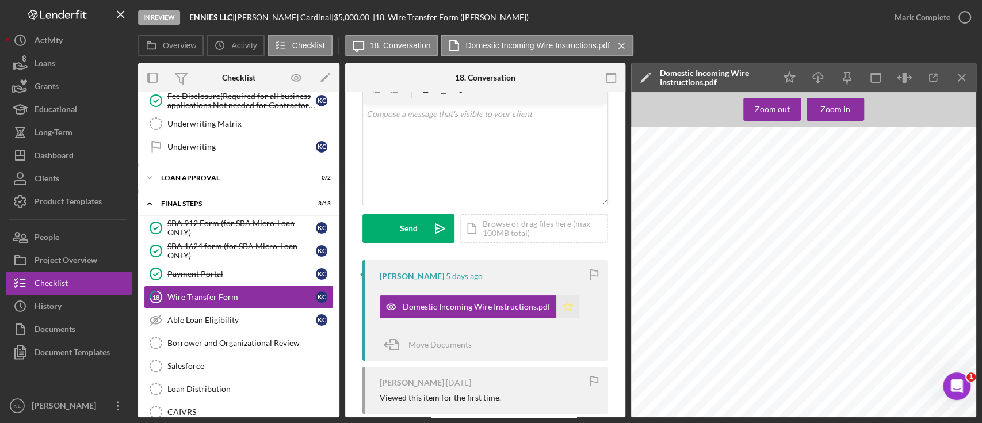
click at [568, 309] on icon "Icon/Star" at bounding box center [567, 306] width 23 height 23
click at [960, 71] on icon "Icon/Menu Close" at bounding box center [962, 78] width 26 height 26
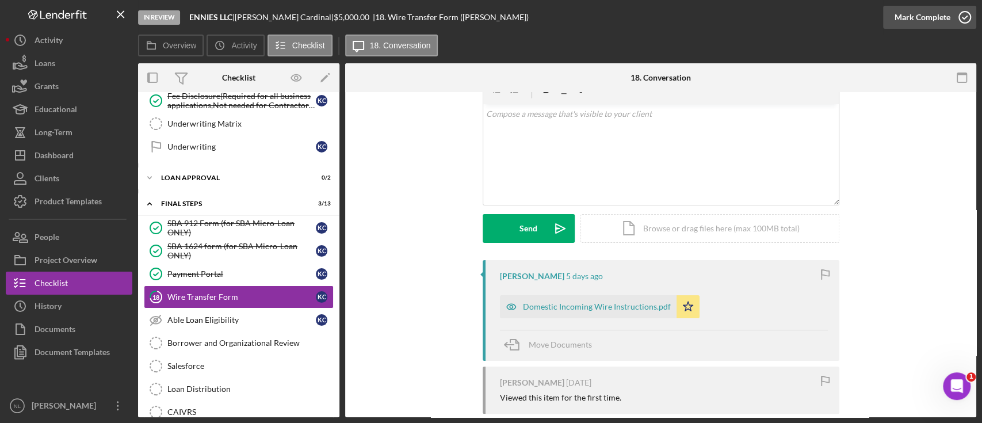
click at [921, 18] on div "Mark Complete" at bounding box center [923, 17] width 56 height 23
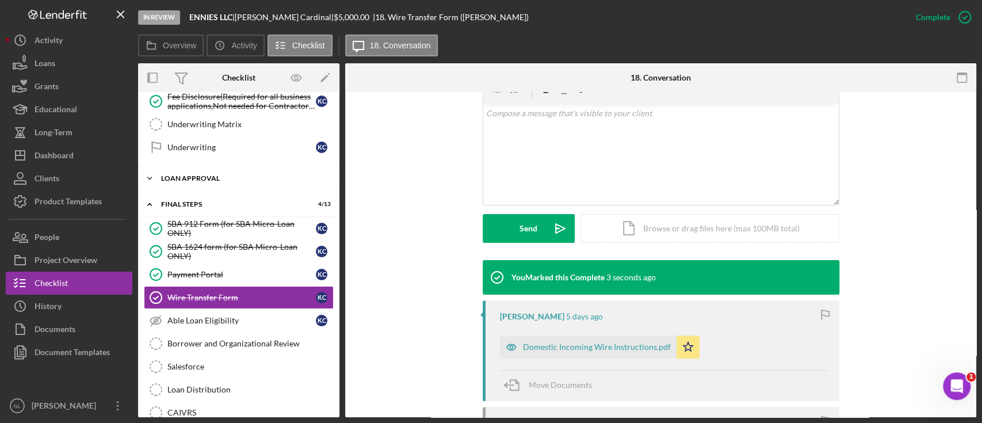
scroll to position [741, 0]
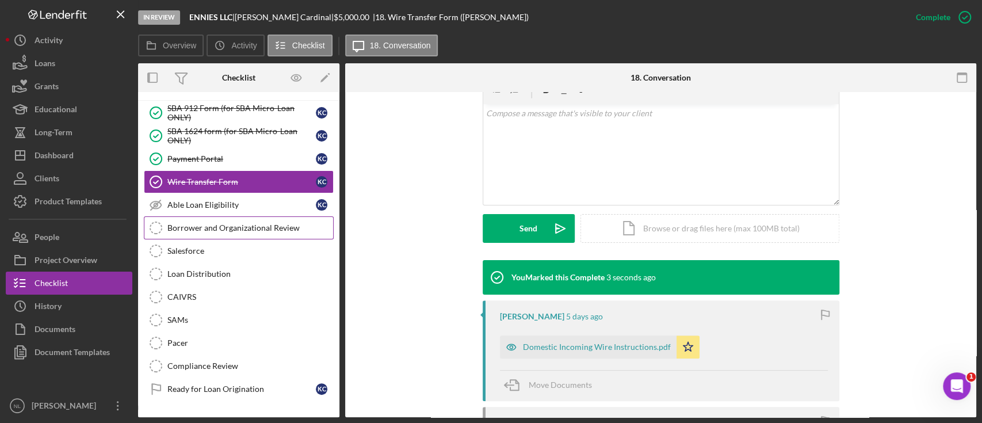
click at [212, 223] on div "Borrower and Organizational Review" at bounding box center [250, 227] width 166 height 9
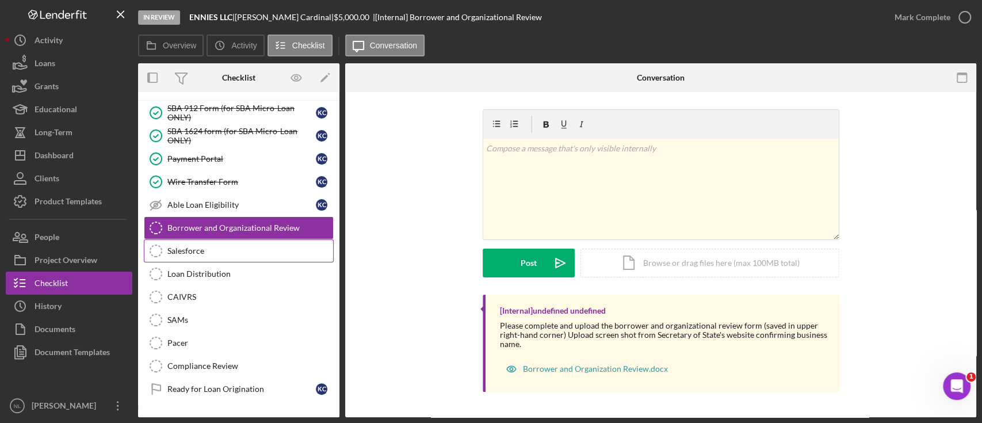
click at [203, 246] on div "Salesforce" at bounding box center [250, 250] width 166 height 9
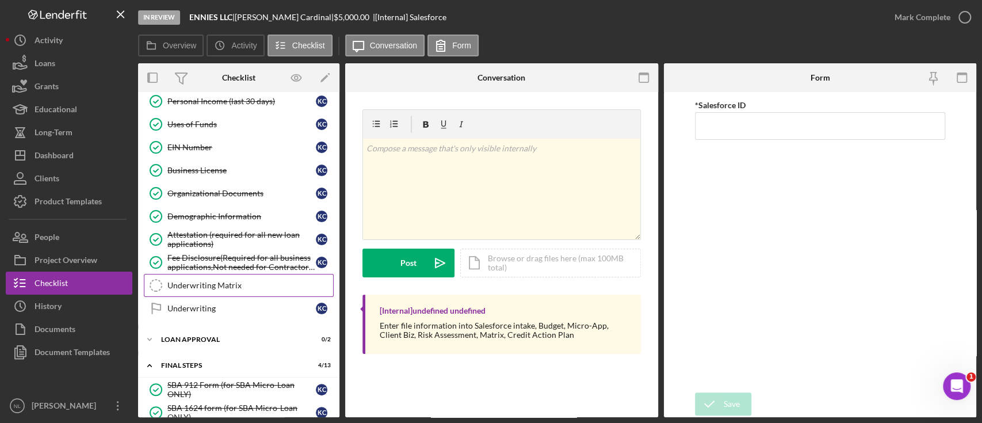
scroll to position [463, 0]
click at [201, 338] on div "Loan Approval" at bounding box center [243, 341] width 164 height 7
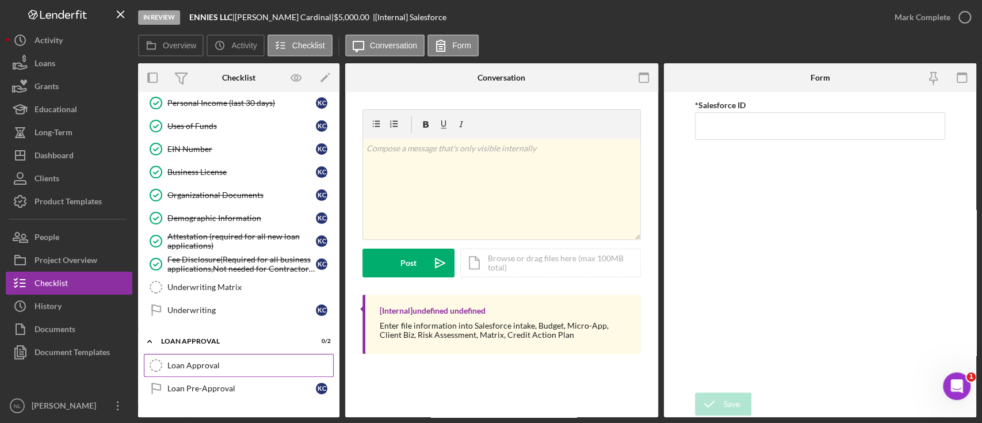
click at [203, 356] on link "Loan Approval Loan Approval" at bounding box center [239, 365] width 190 height 23
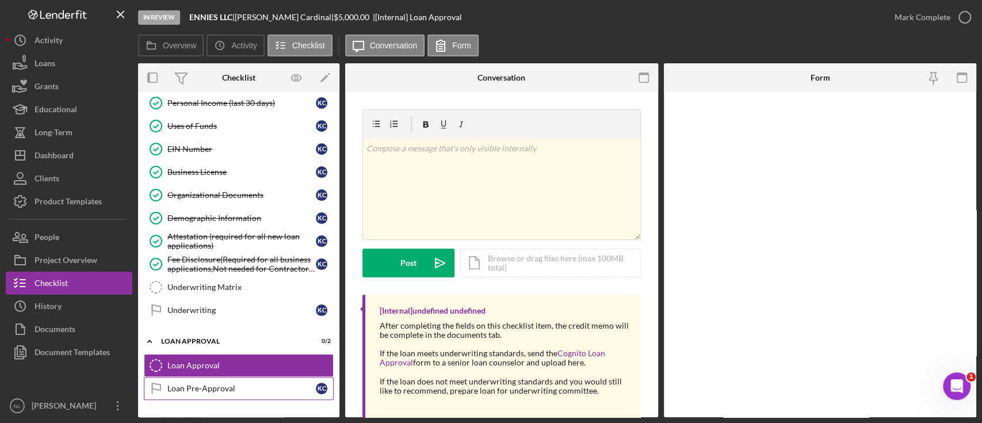
click at [209, 377] on link "Loan Pre-Approval Loan Pre-Approval K C" at bounding box center [239, 388] width 190 height 23
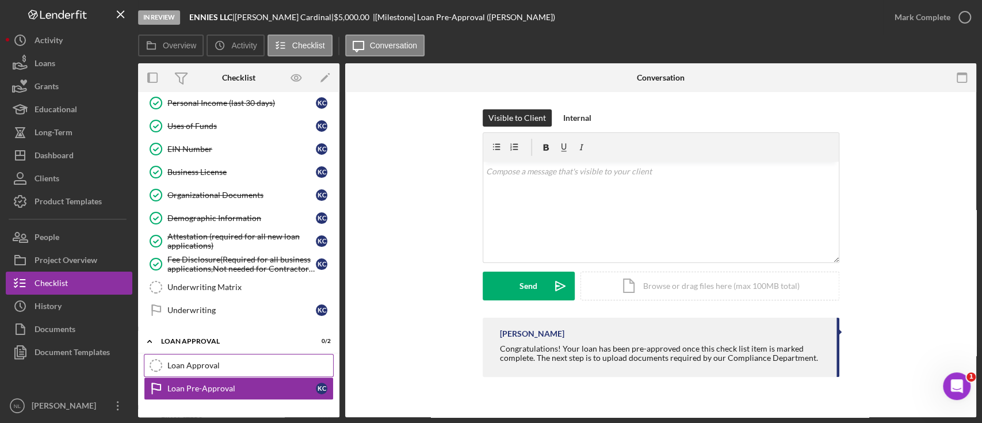
click at [204, 356] on link "Loan Approval Loan Approval" at bounding box center [239, 365] width 190 height 23
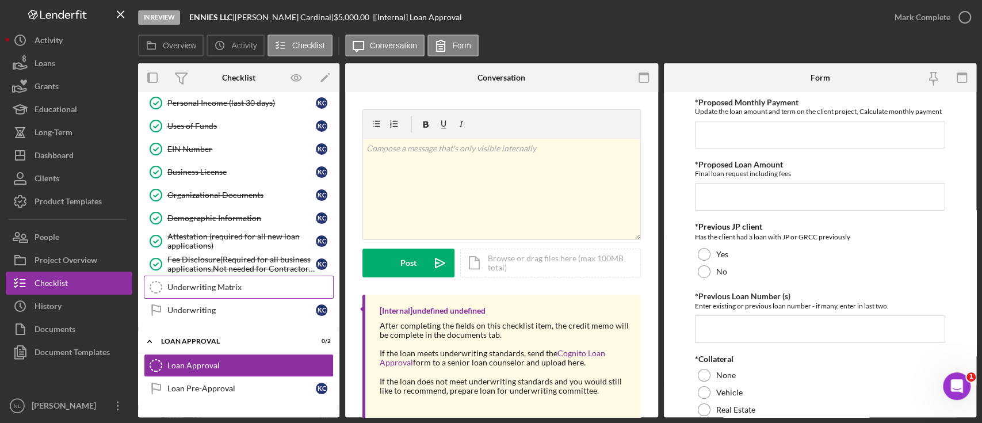
click at [216, 276] on link "Underwriting Matrix Underwriting Matrix" at bounding box center [239, 287] width 190 height 23
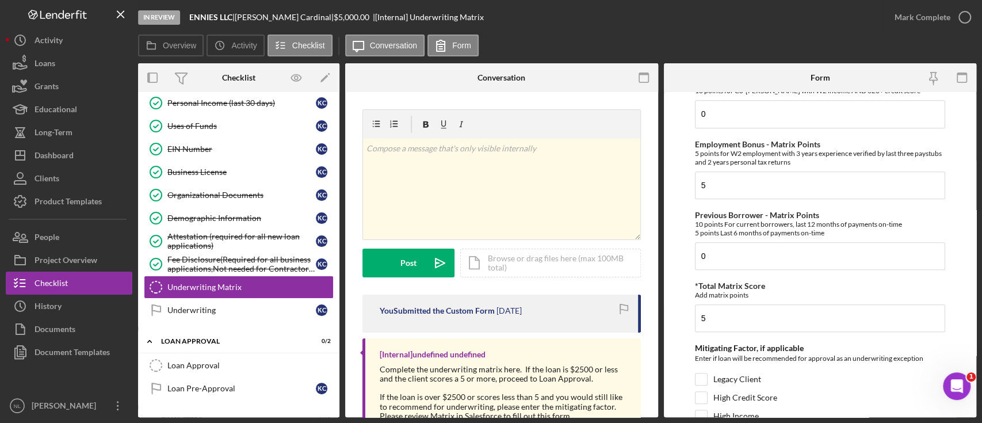
scroll to position [659, 0]
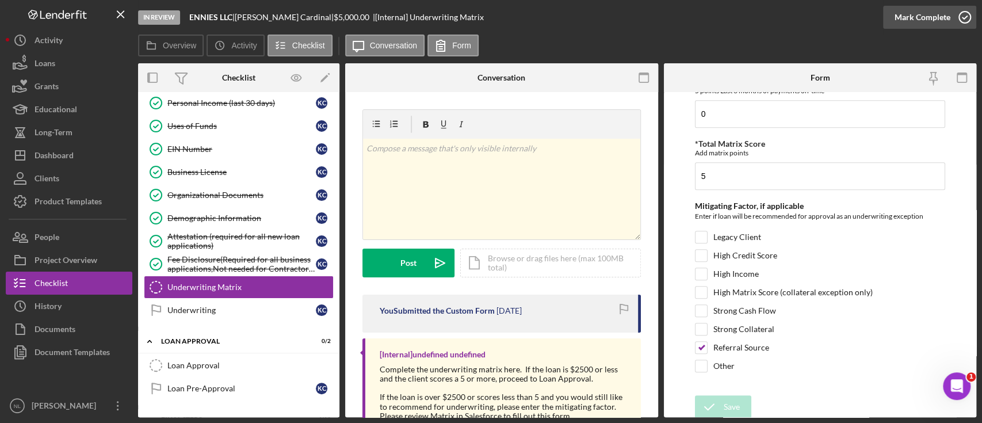
click at [922, 18] on div "Mark Complete" at bounding box center [923, 17] width 56 height 23
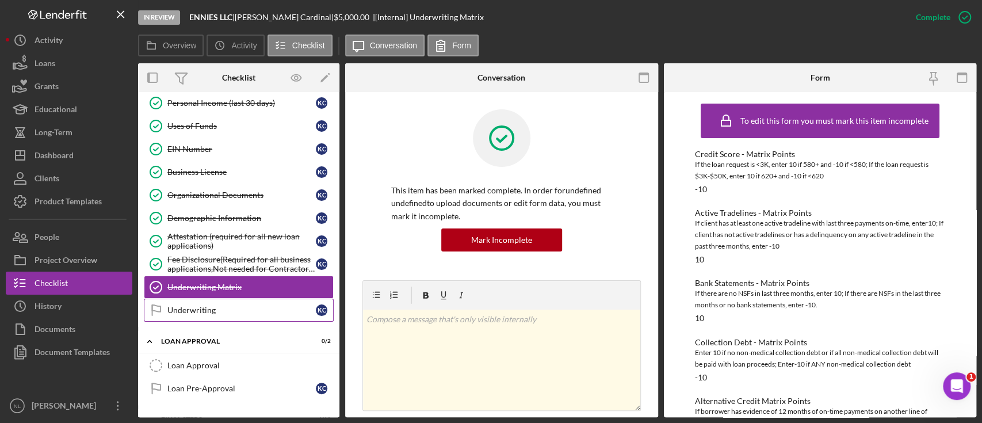
click at [260, 311] on div "Underwriting" at bounding box center [241, 310] width 148 height 9
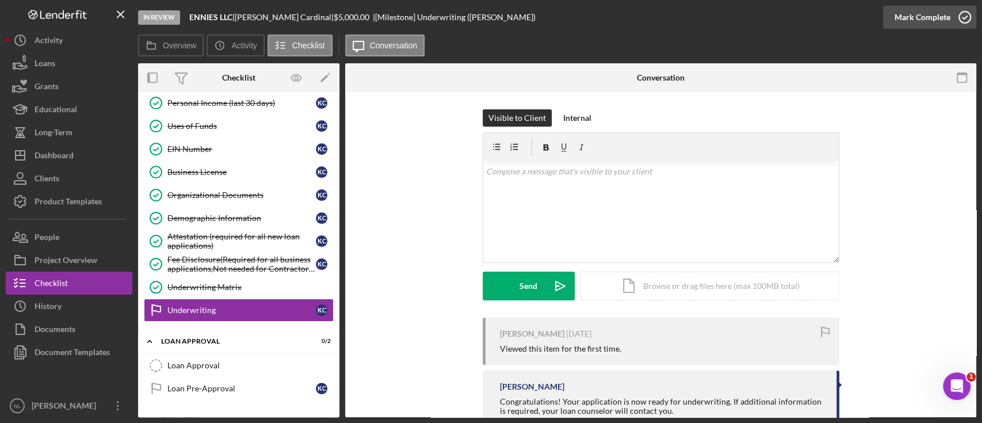
click at [934, 16] on div "Mark Complete" at bounding box center [923, 17] width 56 height 23
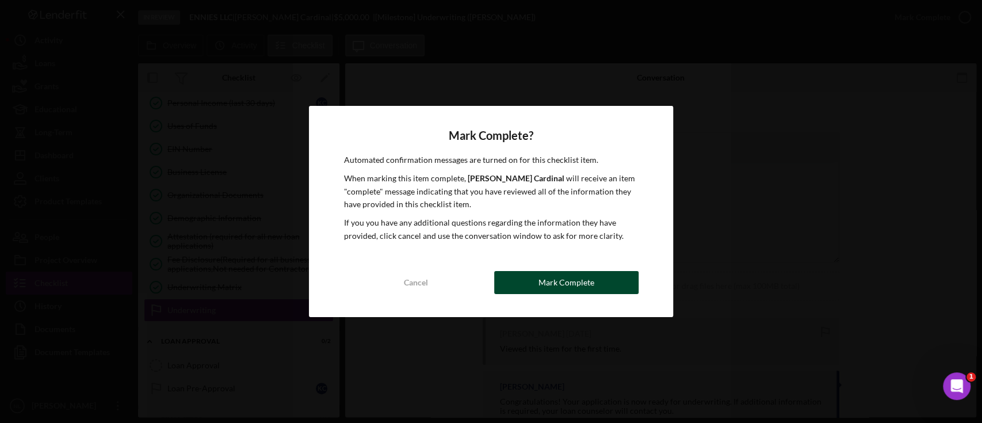
click at [574, 292] on div "Mark Complete" at bounding box center [567, 282] width 56 height 23
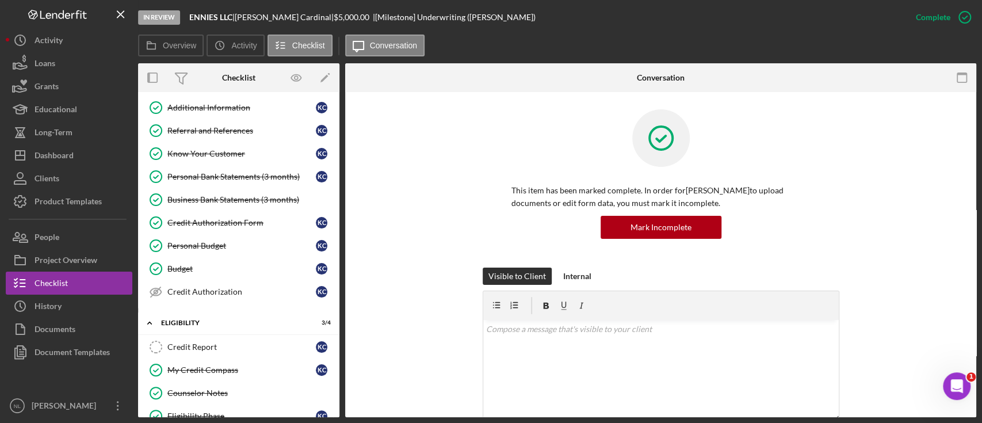
scroll to position [161, 0]
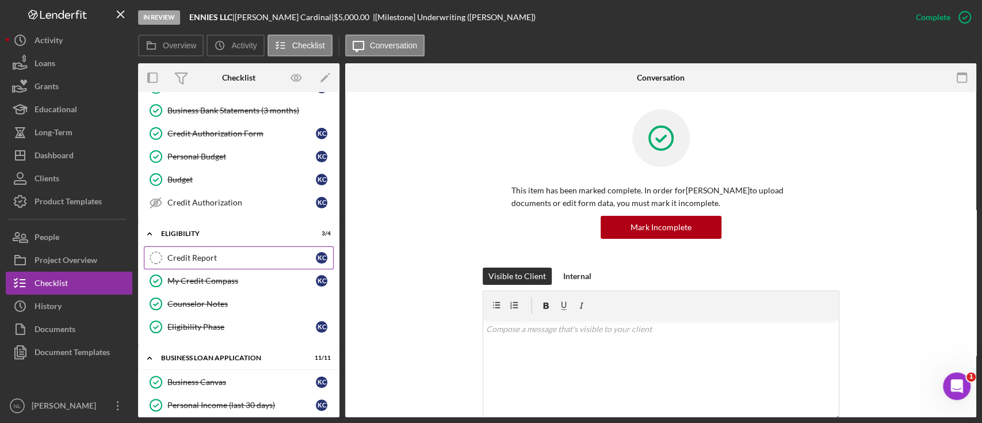
click at [208, 250] on link "Credit Report Credit Report K C" at bounding box center [239, 257] width 190 height 23
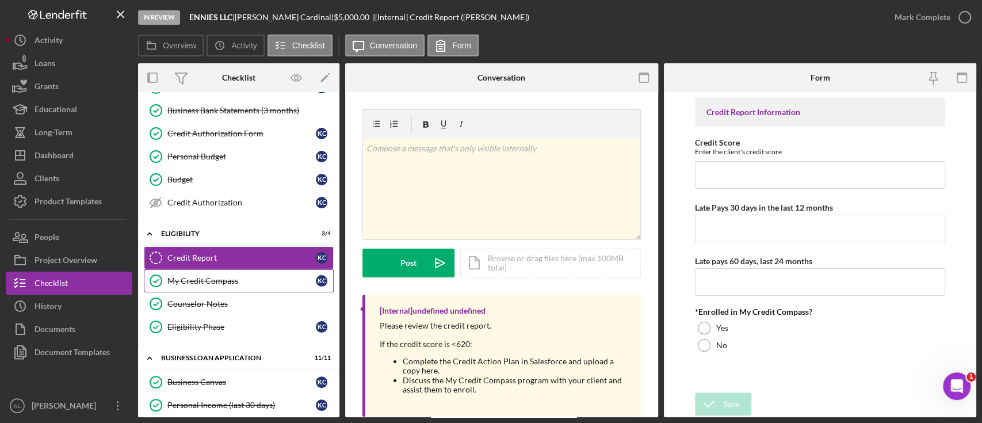
click at [211, 273] on link "My Credit Compass My Credit Compass K C" at bounding box center [239, 280] width 190 height 23
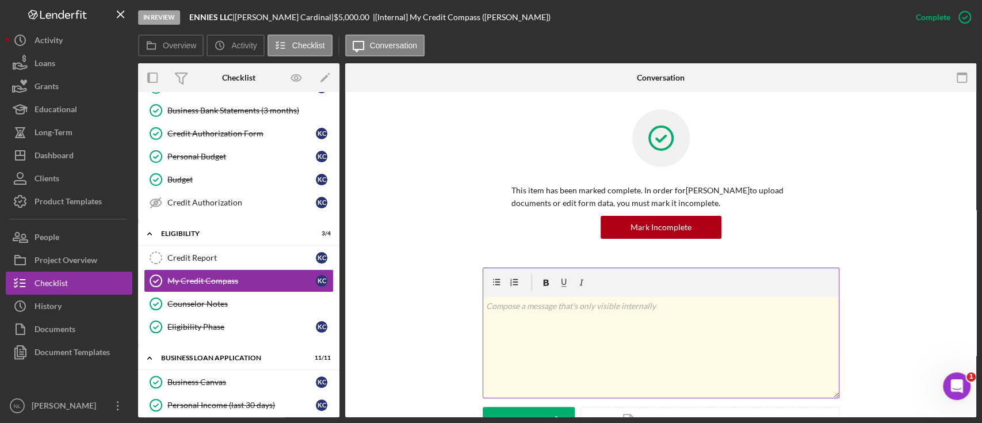
scroll to position [207, 0]
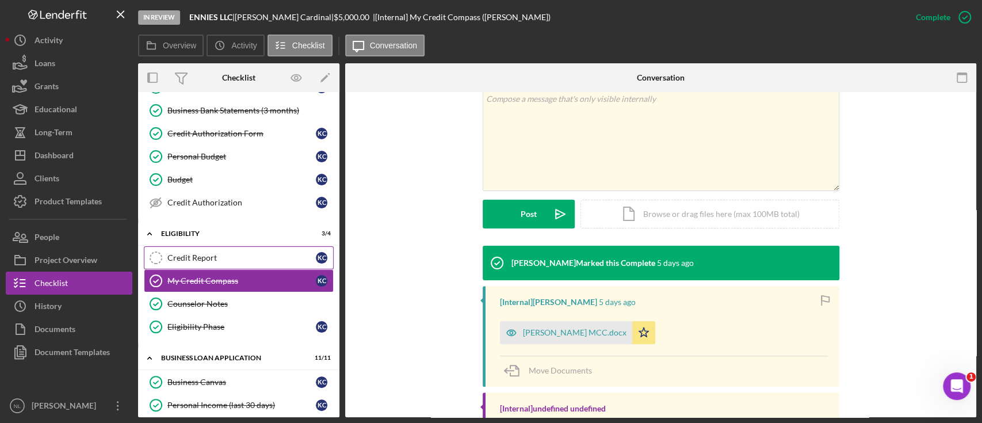
click at [212, 251] on link "Credit Report Credit Report K C" at bounding box center [239, 257] width 190 height 23
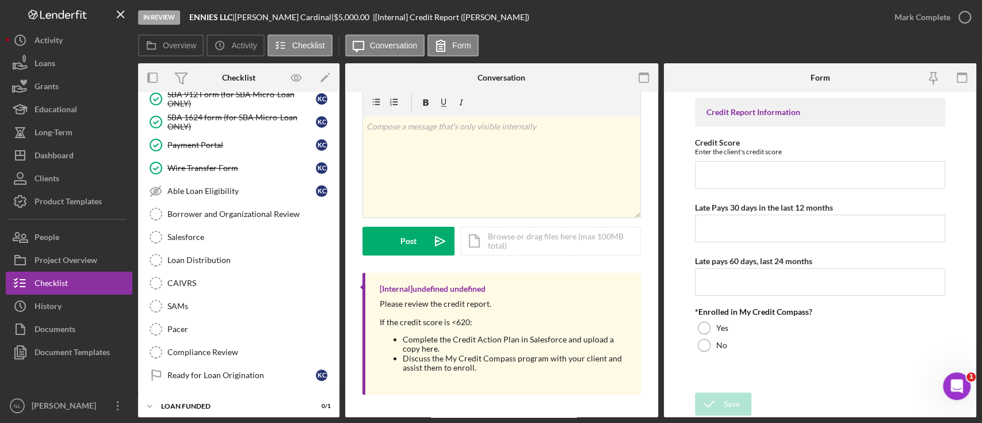
scroll to position [808, 0]
drag, startPoint x: 218, startPoint y: 272, endPoint x: 635, endPoint y: 162, distance: 430.7
click at [635, 162] on div "Overview Internal Workflow Stage In Review Icon/Dropdown Arrow Archive (can una…" at bounding box center [557, 240] width 838 height 354
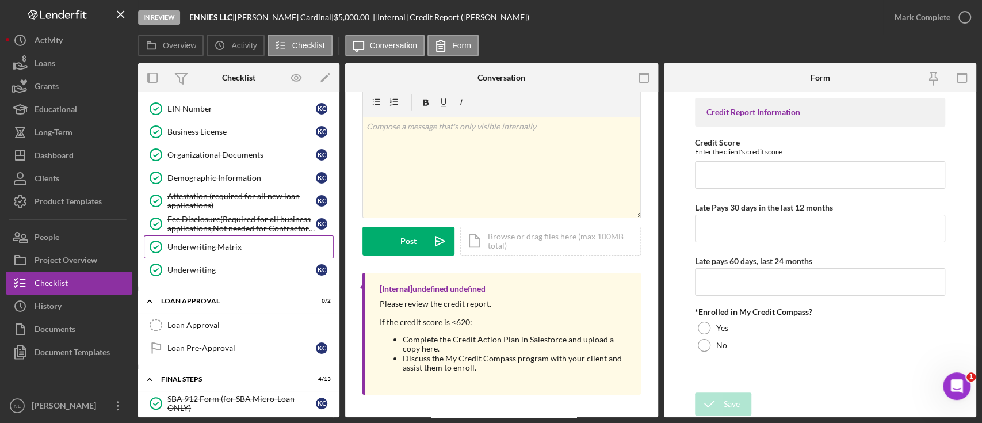
scroll to position [504, 0]
click at [212, 249] on link "Underwriting Matrix Underwriting Matrix" at bounding box center [239, 245] width 190 height 23
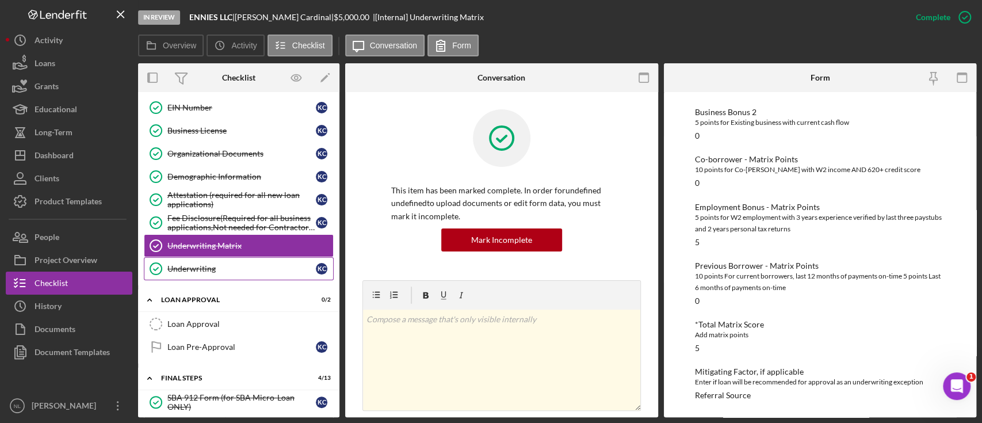
scroll to position [192, 0]
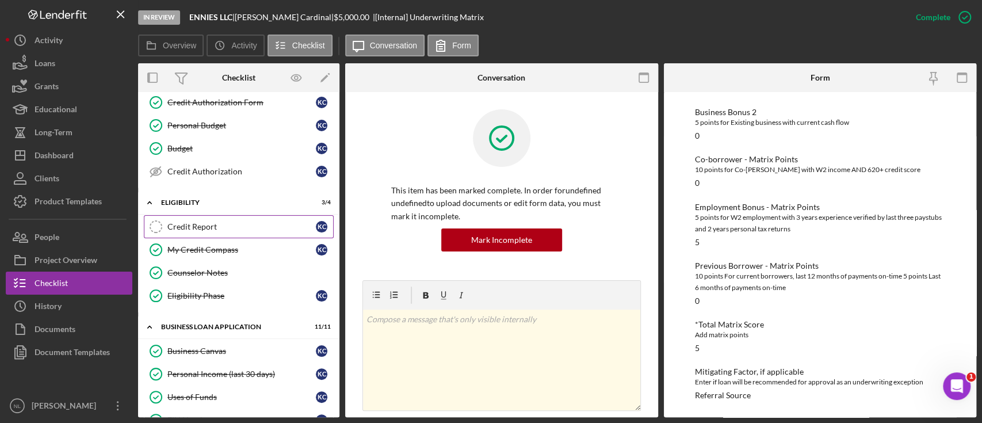
click at [230, 227] on div "Credit Report" at bounding box center [241, 226] width 148 height 9
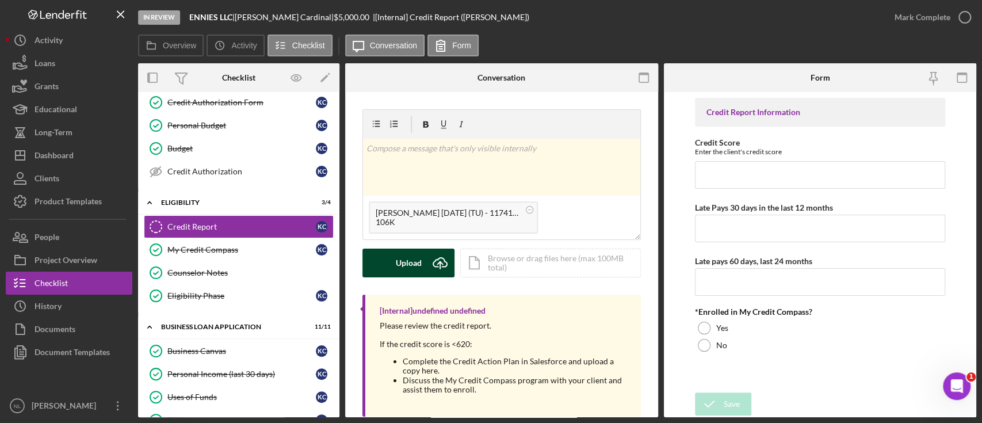
click at [419, 258] on div "Upload" at bounding box center [409, 263] width 26 height 29
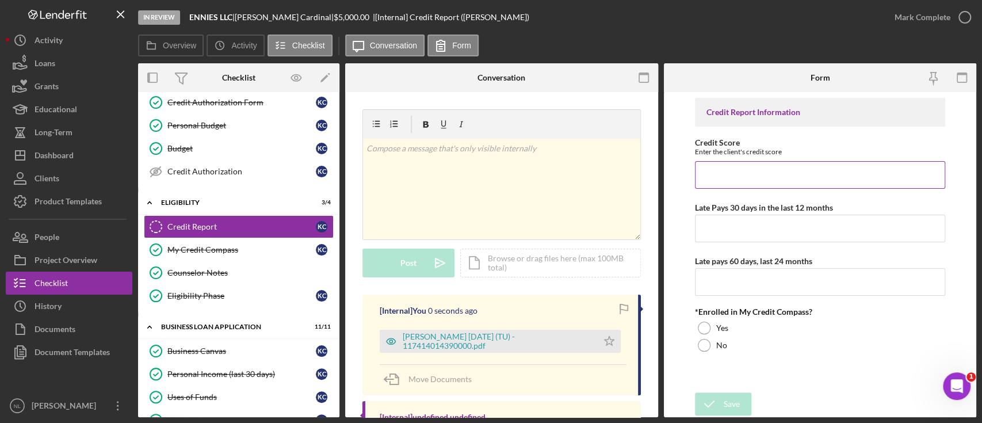
click at [733, 166] on input "Credit Score" at bounding box center [820, 175] width 250 height 28
type input "502"
click at [726, 222] on input "Late Pays 30 days in the last 12 months" at bounding box center [820, 229] width 250 height 28
click at [546, 343] on div "[PERSON_NAME] [DATE] (TU) - 117414014390000.pdf" at bounding box center [497, 341] width 189 height 18
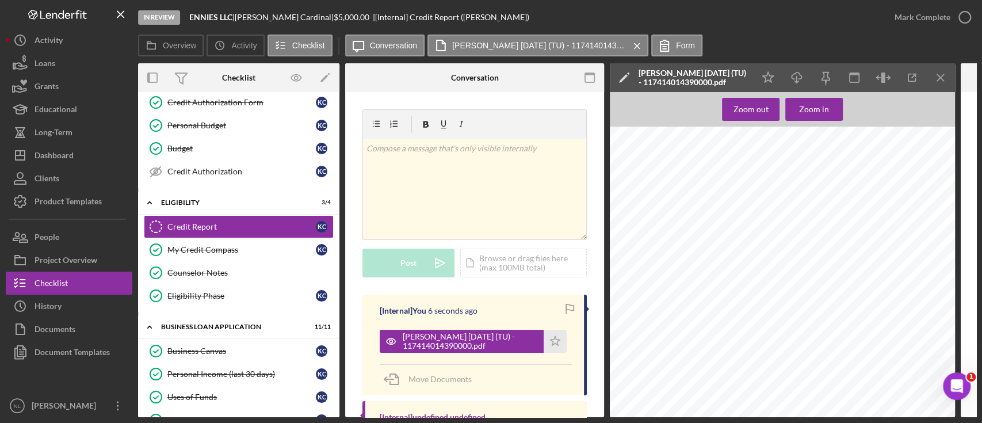
scroll to position [125, 0]
click at [937, 82] on icon "Icon/Menu Close" at bounding box center [941, 78] width 26 height 26
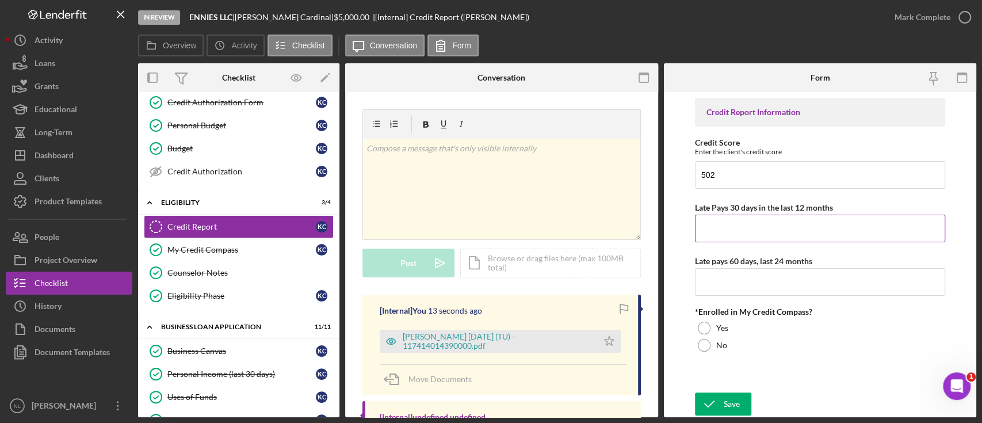
click at [772, 240] on input "Late Pays 30 days in the last 12 months" at bounding box center [820, 229] width 250 height 28
type input "0"
click at [733, 288] on input "0" at bounding box center [820, 282] width 250 height 28
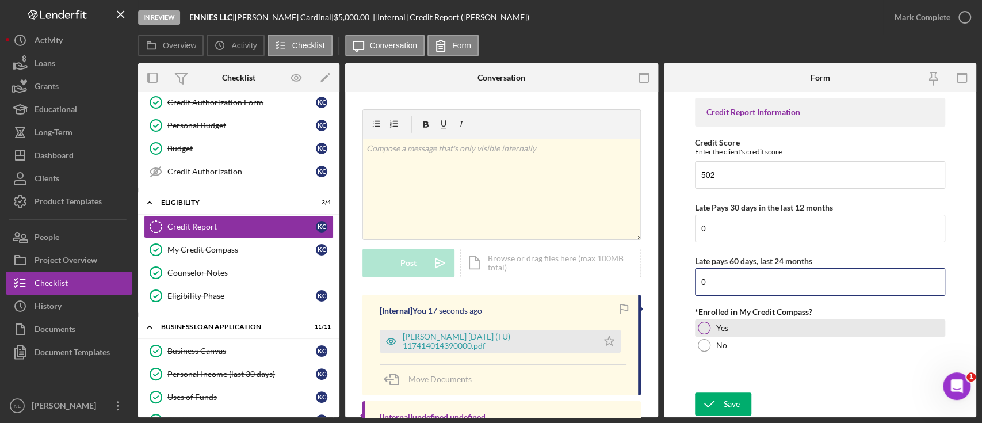
type input "0"
click at [700, 329] on div at bounding box center [704, 328] width 13 height 13
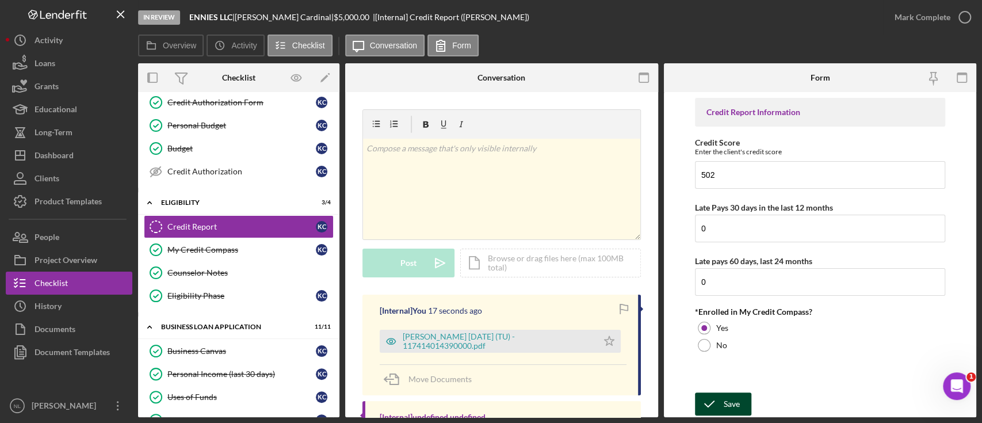
click at [723, 406] on icon "submit" at bounding box center [709, 404] width 29 height 29
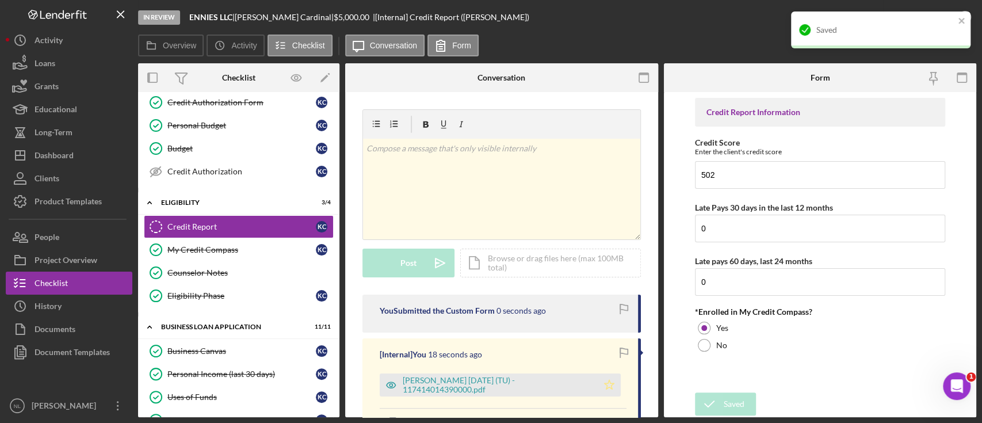
click at [606, 379] on icon "Icon/Star" at bounding box center [609, 384] width 23 height 23
click at [959, 25] on icon "close" at bounding box center [962, 20] width 8 height 9
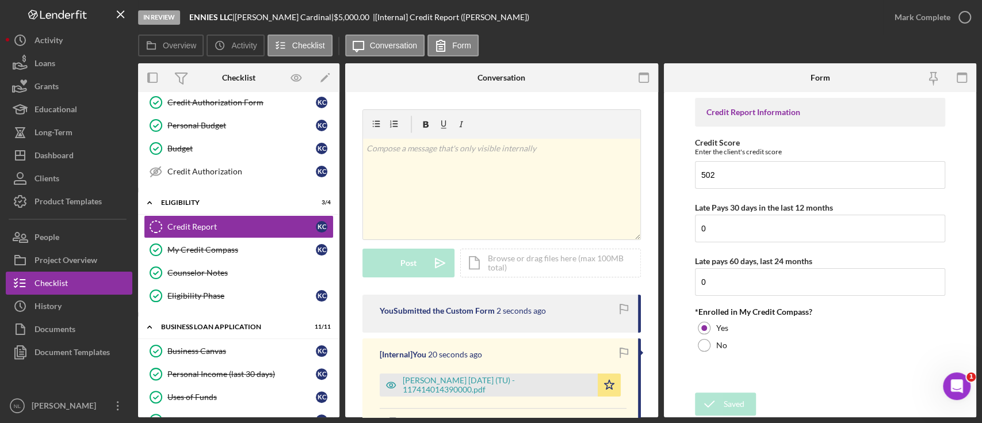
click at [938, 17] on div "Mark Complete" at bounding box center [923, 17] width 56 height 23
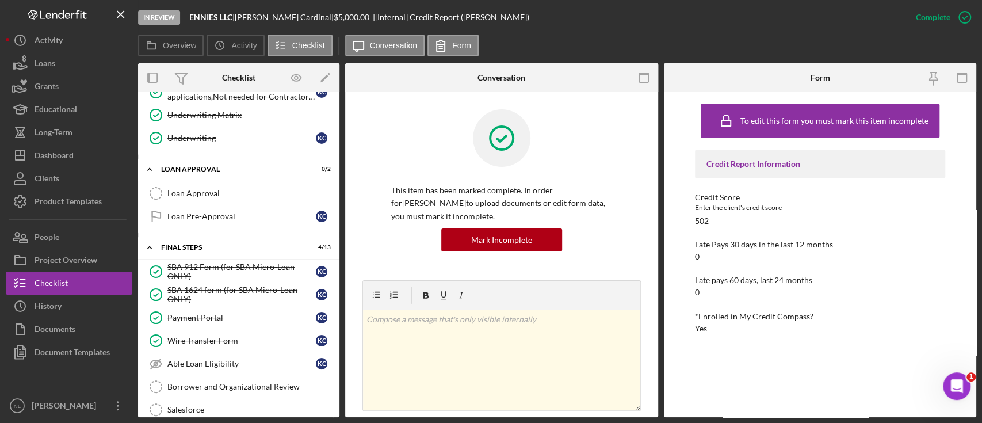
scroll to position [708, 0]
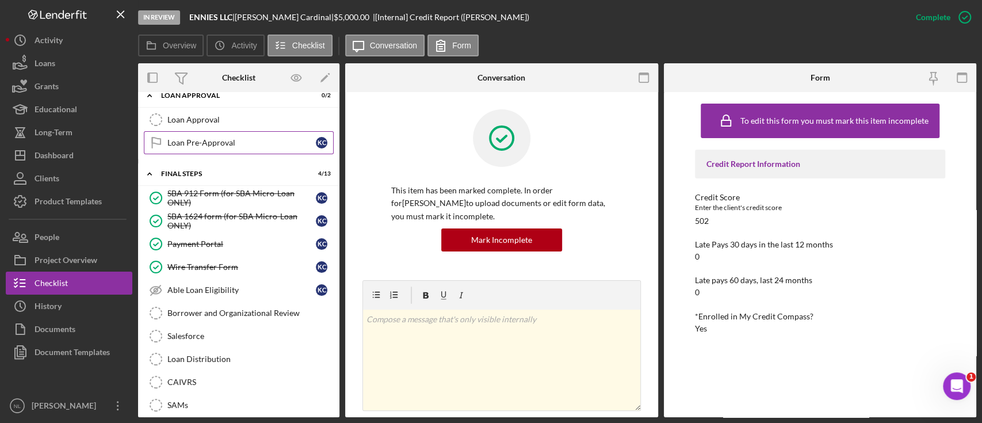
click at [212, 131] on link "Loan Pre-Approval Loan Pre-Approval K C" at bounding box center [239, 142] width 190 height 23
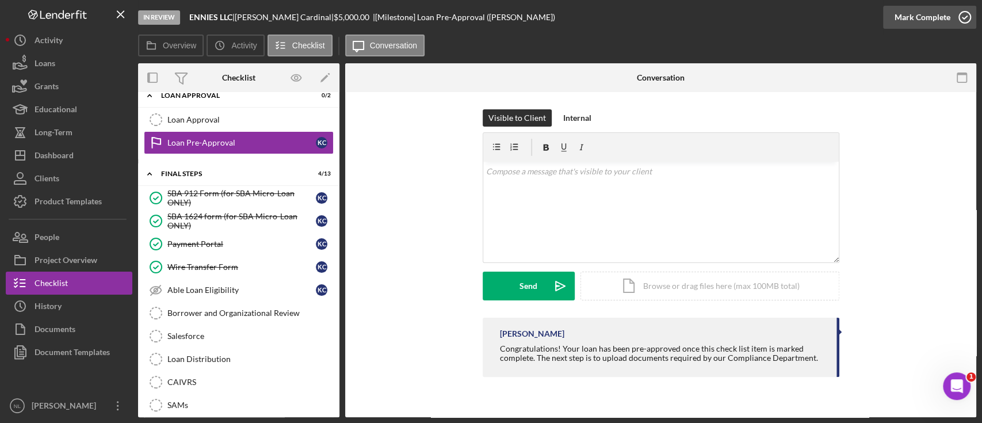
click at [897, 18] on div "Mark Complete" at bounding box center [923, 17] width 56 height 23
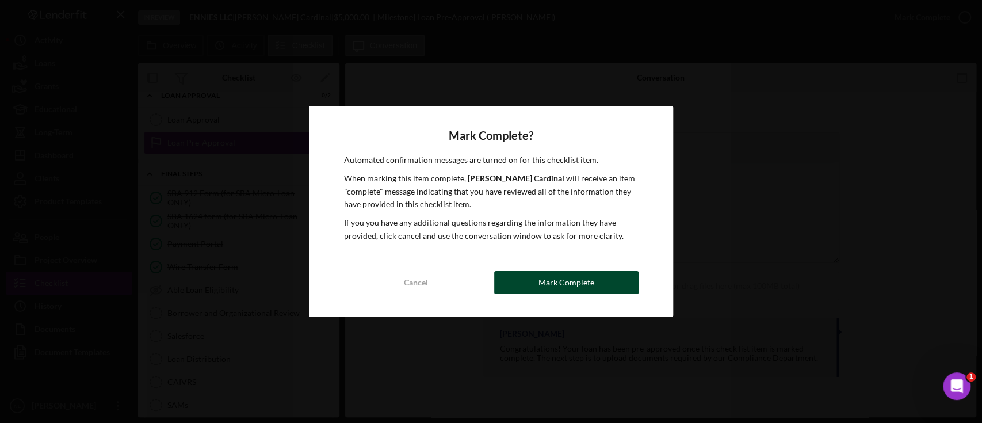
click at [518, 289] on button "Mark Complete" at bounding box center [566, 282] width 144 height 23
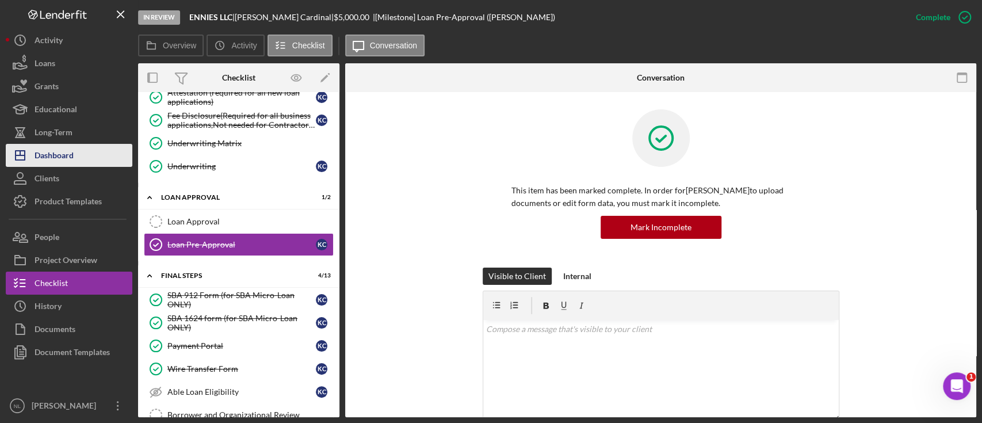
scroll to position [601, 0]
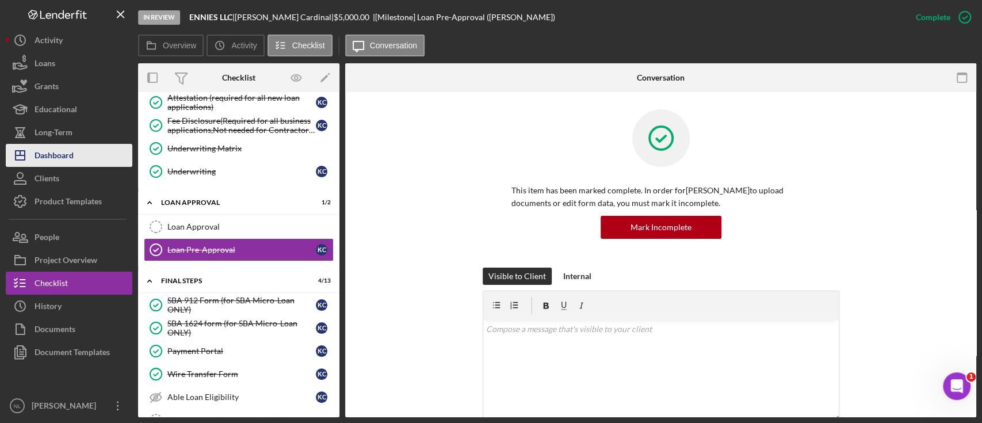
click at [79, 161] on button "Icon/Dashboard Dashboard" at bounding box center [69, 155] width 127 height 23
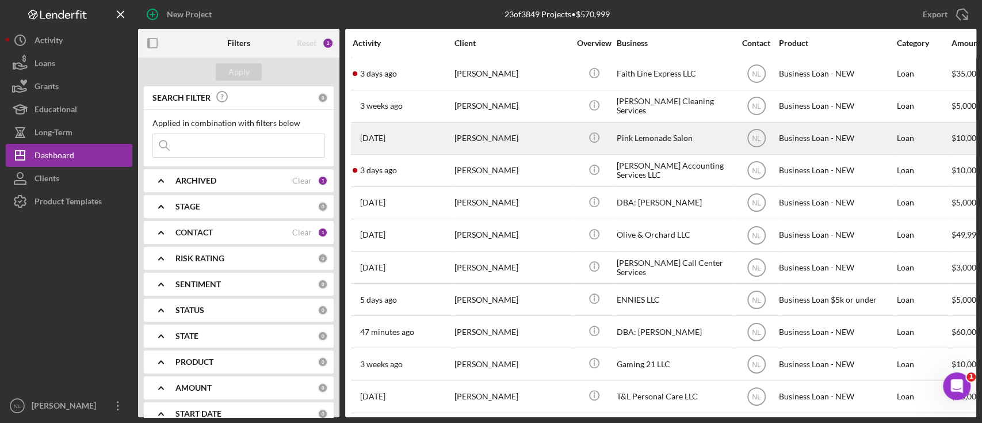
click at [465, 144] on div "[PERSON_NAME]" at bounding box center [512, 138] width 115 height 30
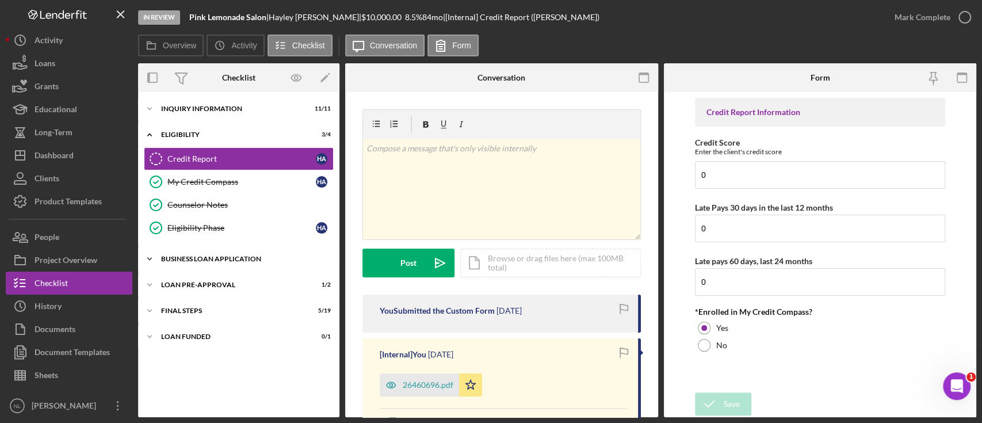
click at [228, 266] on div "Icon/Expander BUSINESS LOAN APPLICATION 19 / 27" at bounding box center [238, 258] width 201 height 23
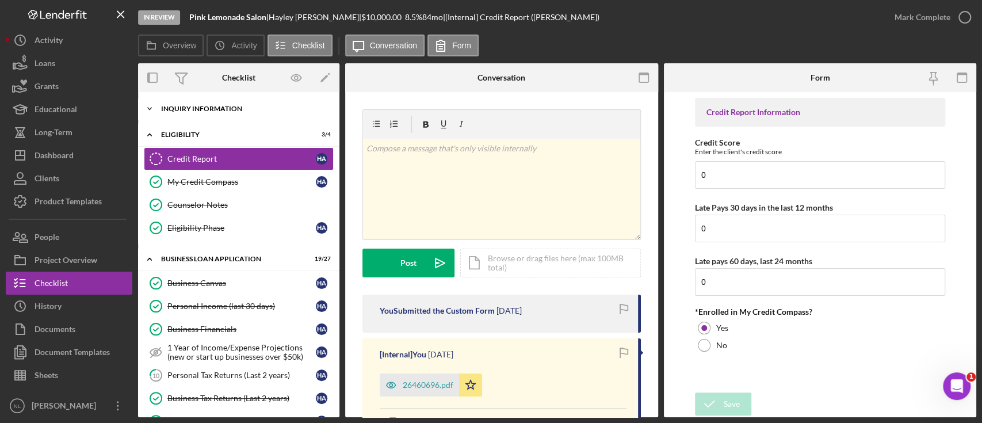
click at [199, 113] on div "Icon/Expander INQUIRY INFORMATION 11 / 11" at bounding box center [238, 108] width 201 height 23
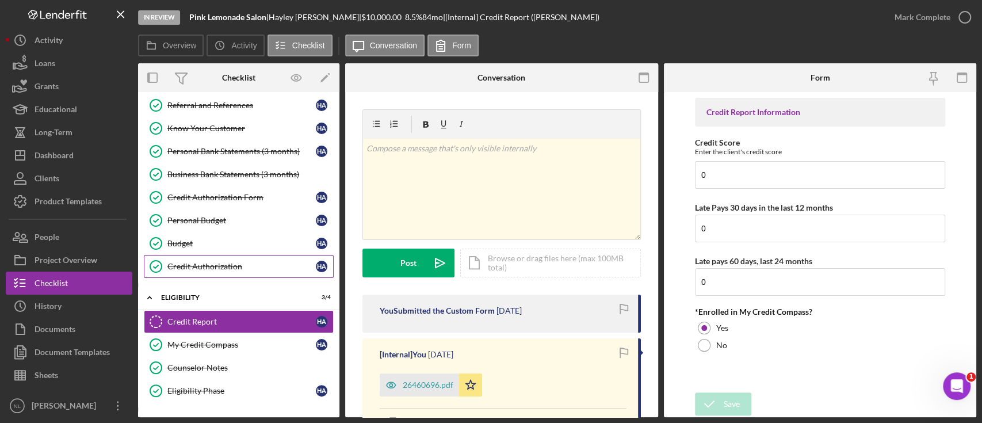
scroll to position [105, 0]
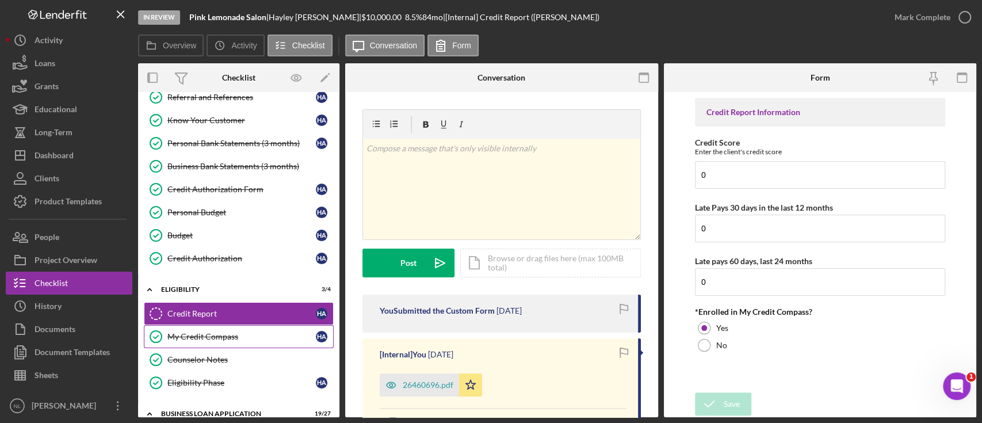
click at [213, 341] on link "My Credit Compass My Credit Compass H A" at bounding box center [239, 336] width 190 height 23
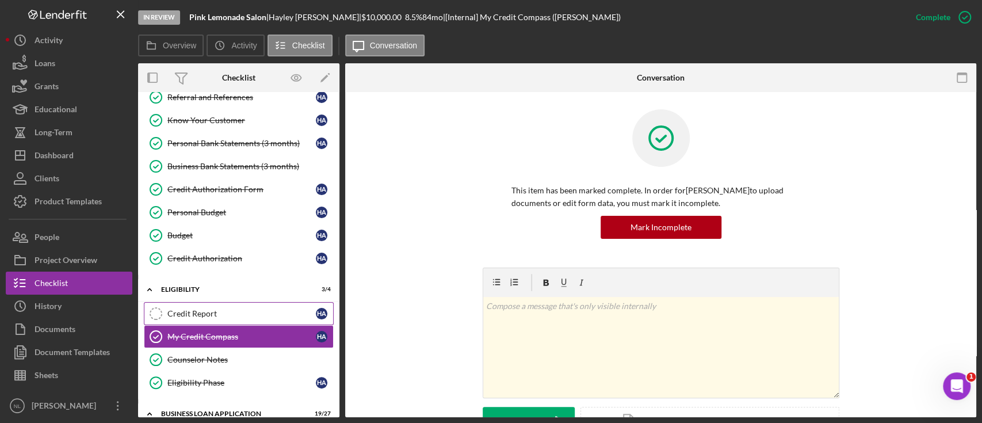
click at [192, 302] on link "Credit Report Credit Report H A" at bounding box center [239, 313] width 190 height 23
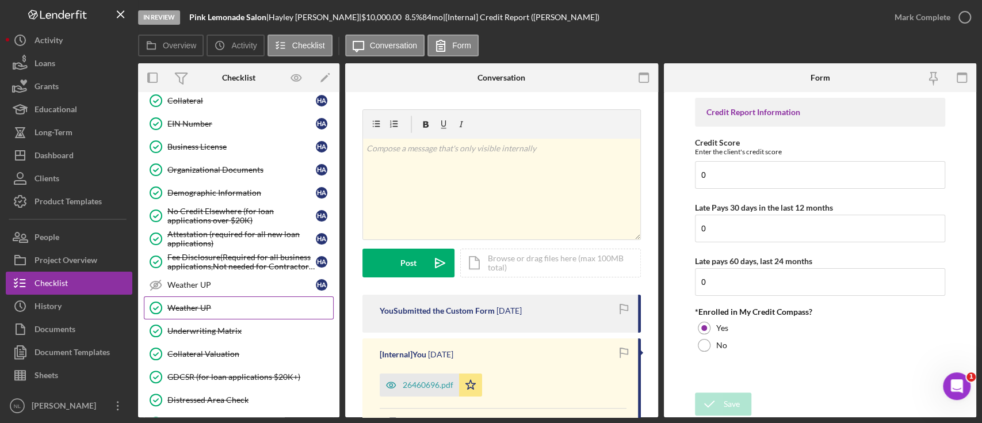
scroll to position [819, 0]
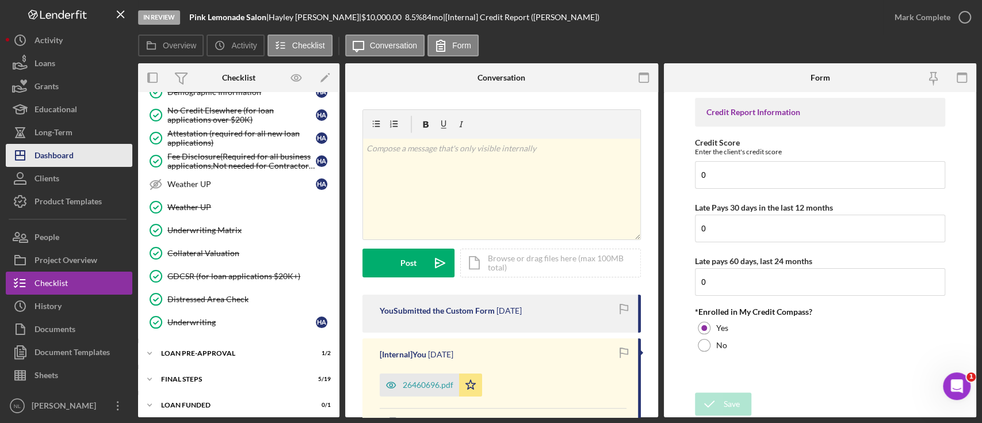
click at [79, 159] on button "Icon/Dashboard Dashboard" at bounding box center [69, 155] width 127 height 23
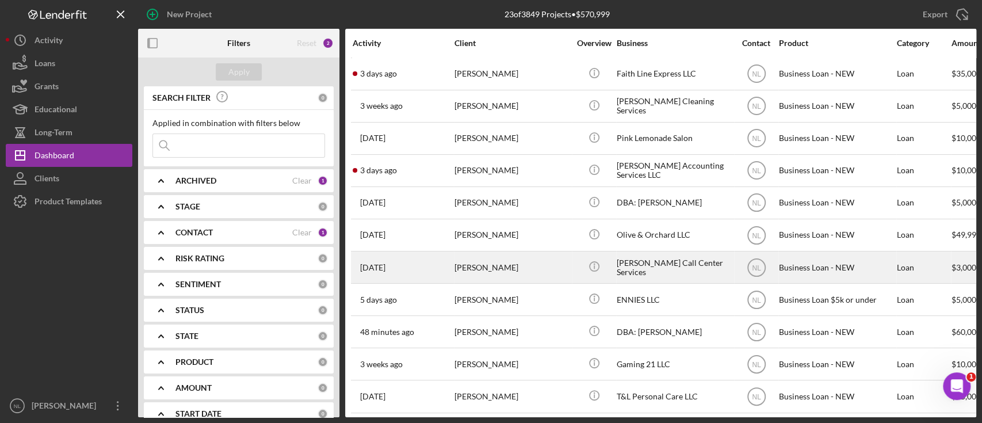
click at [486, 265] on div "[PERSON_NAME]" at bounding box center [512, 267] width 115 height 30
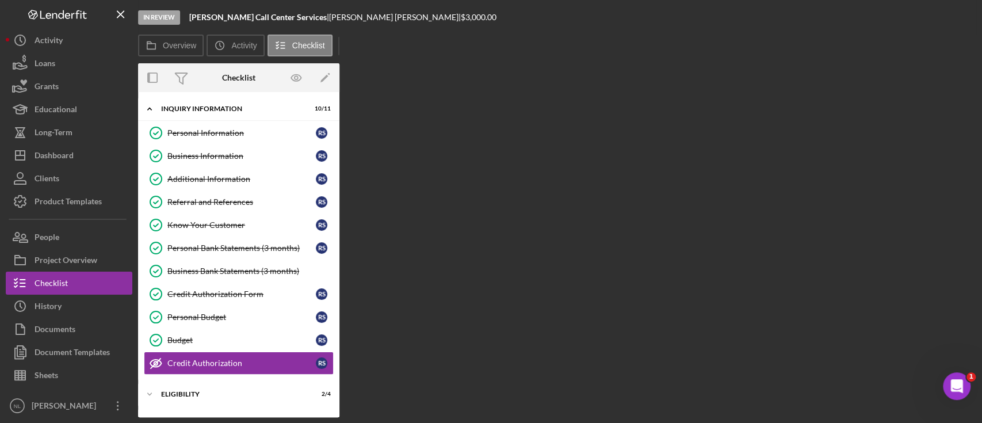
scroll to position [97, 0]
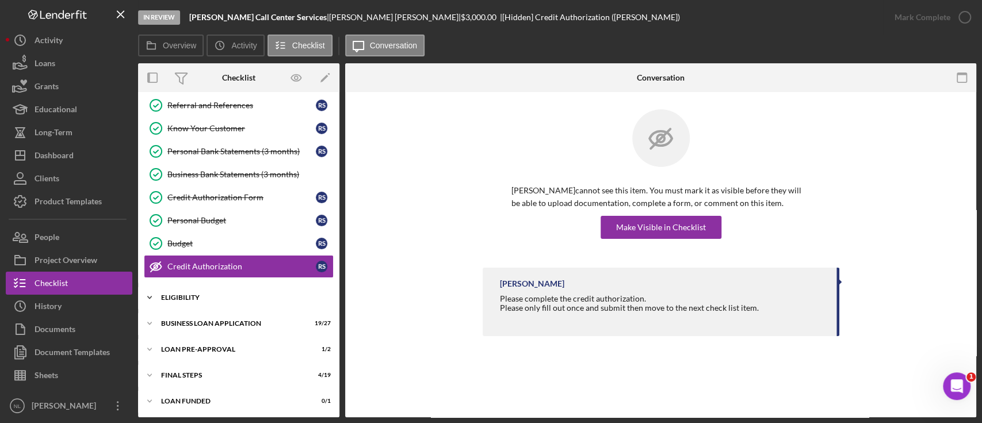
click at [226, 301] on div "Icon/Expander ELIGIBILITY 2 / 4" at bounding box center [238, 297] width 201 height 23
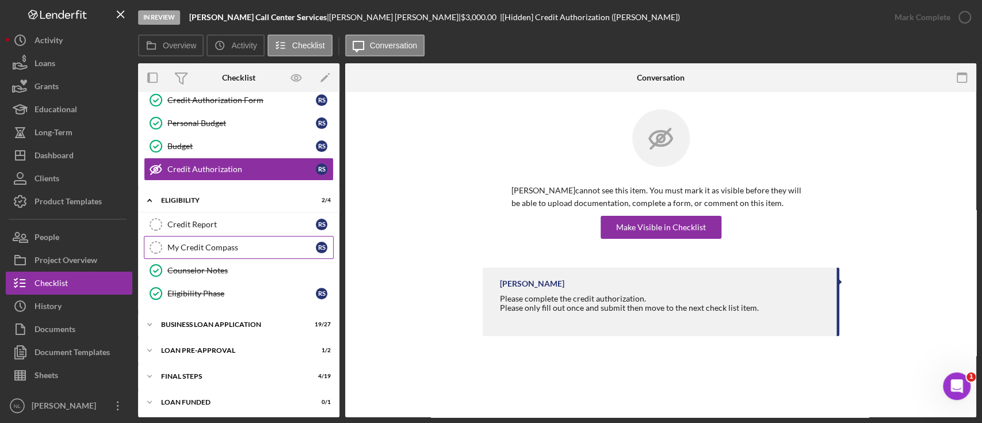
click at [212, 247] on div "My Credit Compass" at bounding box center [241, 247] width 148 height 9
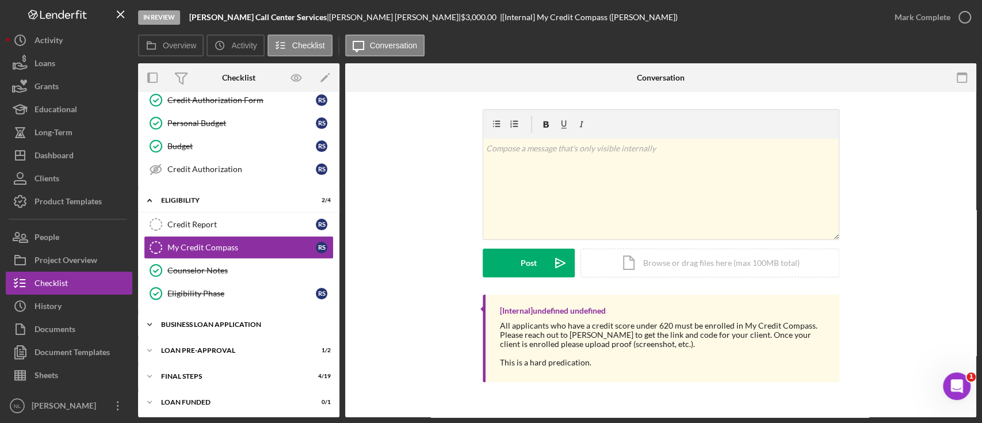
click at [230, 321] on div "BUSINESS LOAN APPLICATION" at bounding box center [243, 324] width 164 height 7
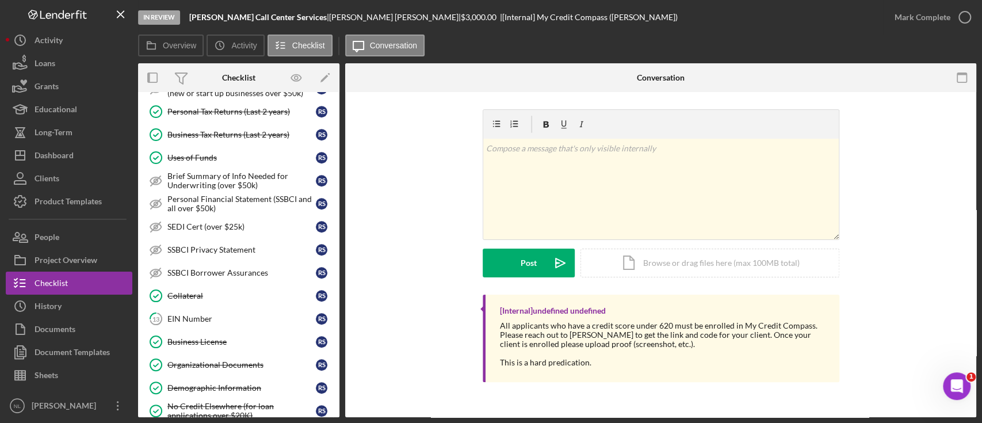
scroll to position [597, 0]
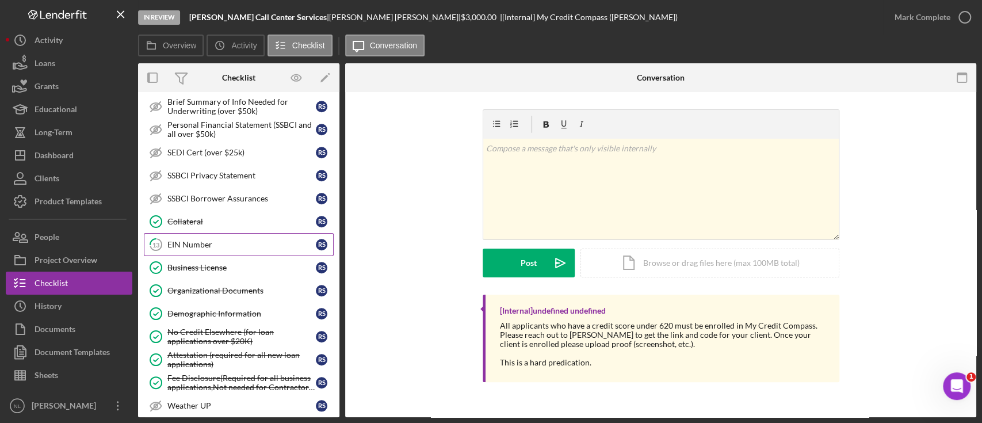
click at [199, 247] on link "13 EIN Number R S" at bounding box center [239, 244] width 190 height 23
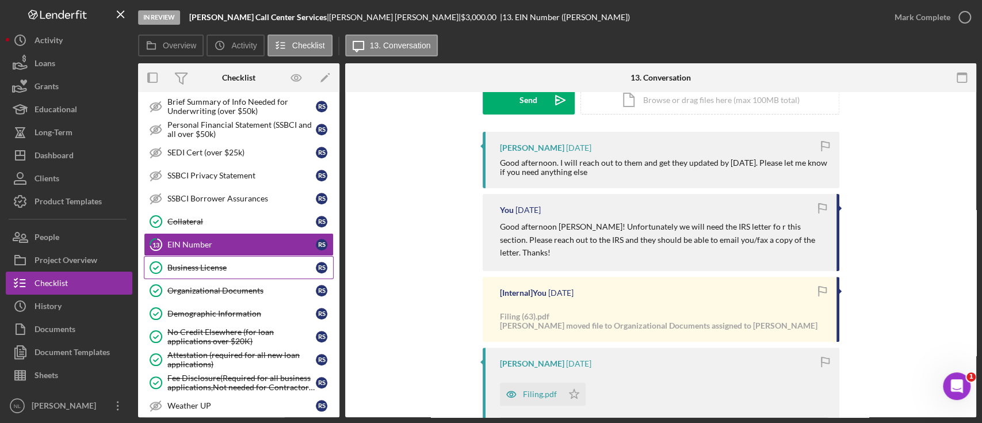
scroll to position [819, 0]
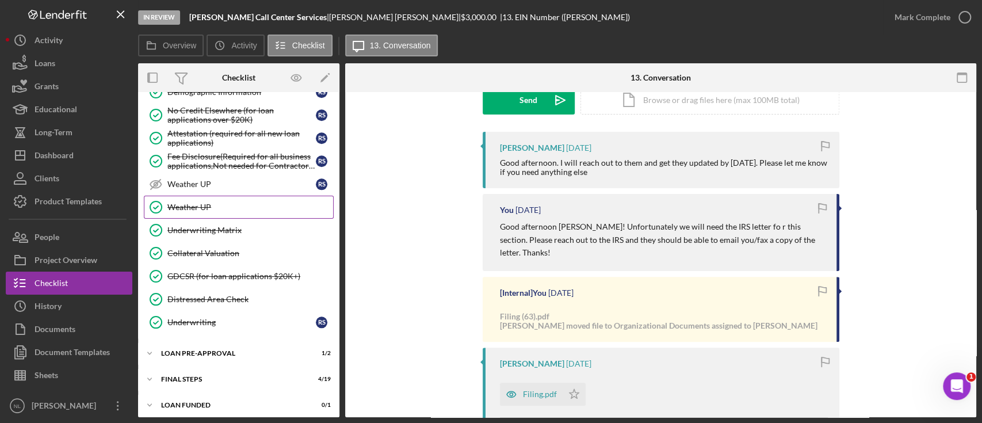
click at [198, 211] on link "Weather UP Weather UP" at bounding box center [239, 207] width 190 height 23
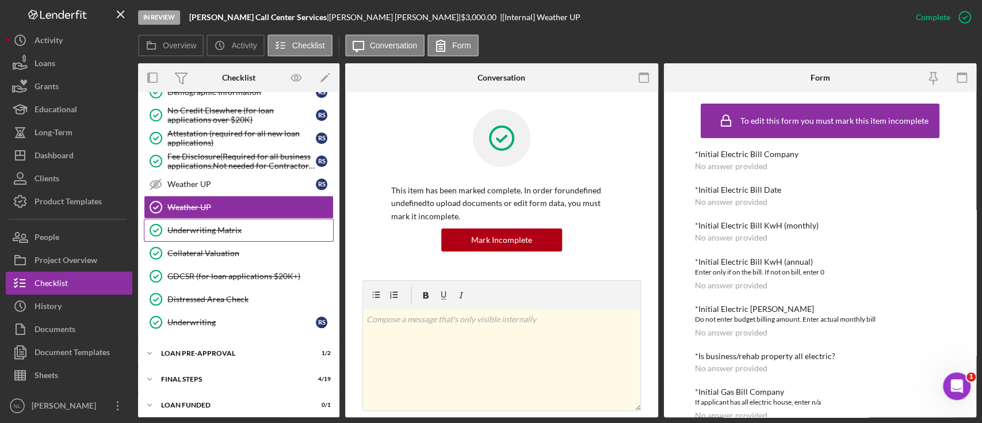
click at [196, 227] on div "Underwriting Matrix" at bounding box center [250, 230] width 166 height 9
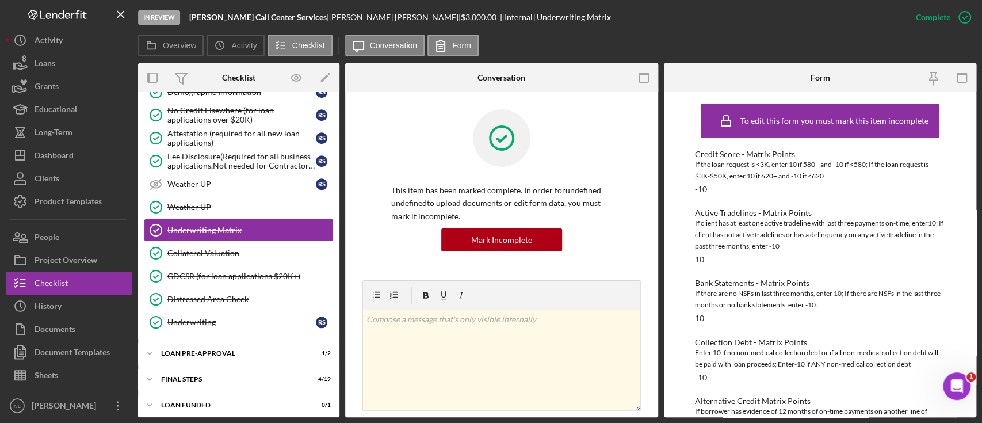
scroll to position [395, 0]
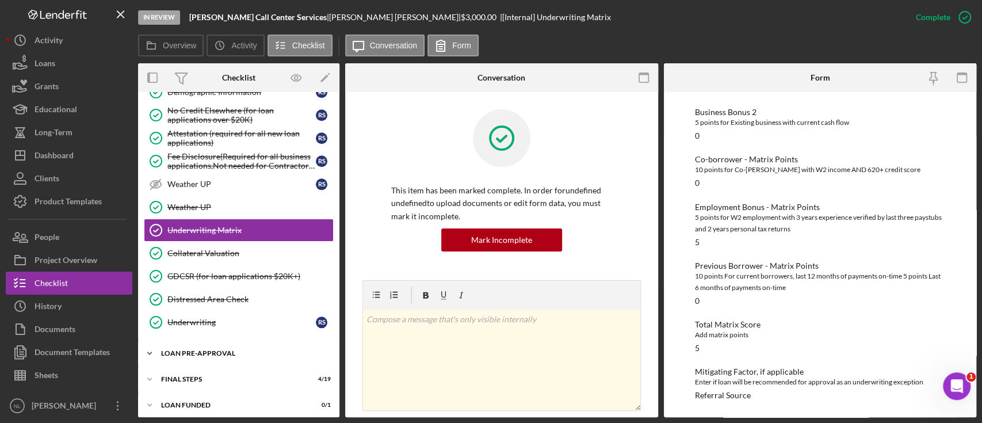
click at [235, 350] on div "LOAN PRE-APPROVAL" at bounding box center [243, 353] width 164 height 7
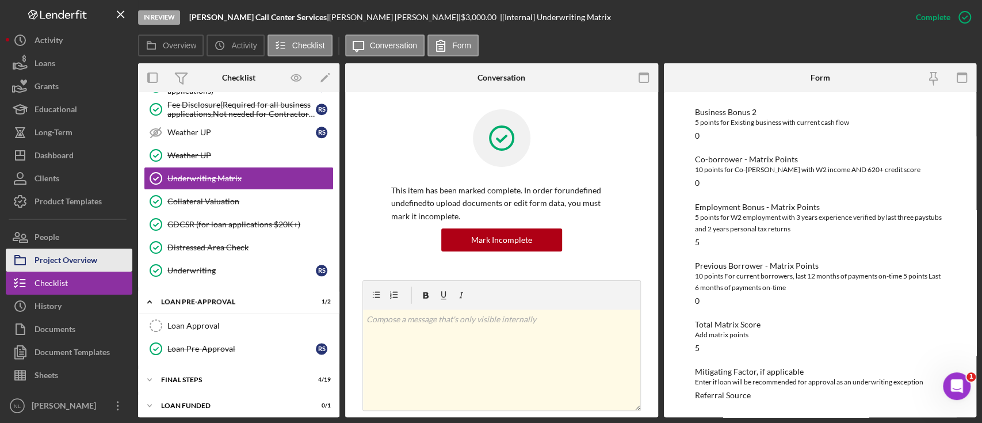
click at [54, 258] on div "Project Overview" at bounding box center [66, 262] width 63 height 26
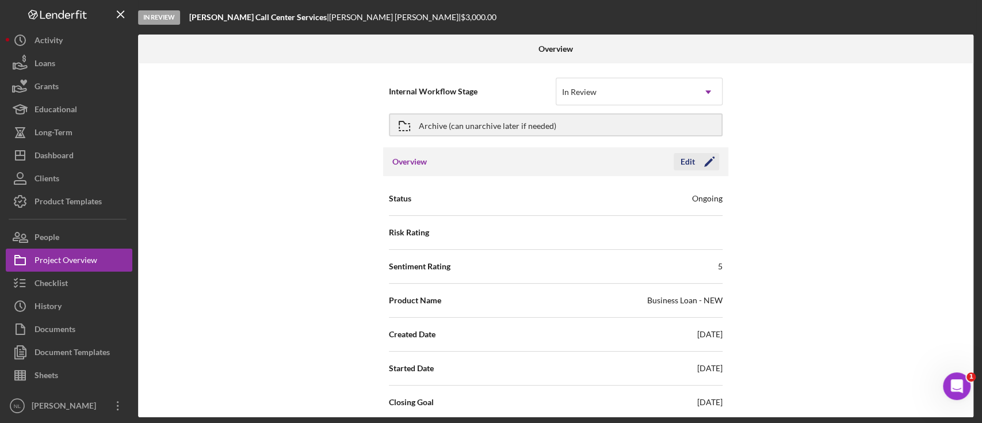
click at [709, 161] on icon "Icon/Edit" at bounding box center [709, 161] width 29 height 29
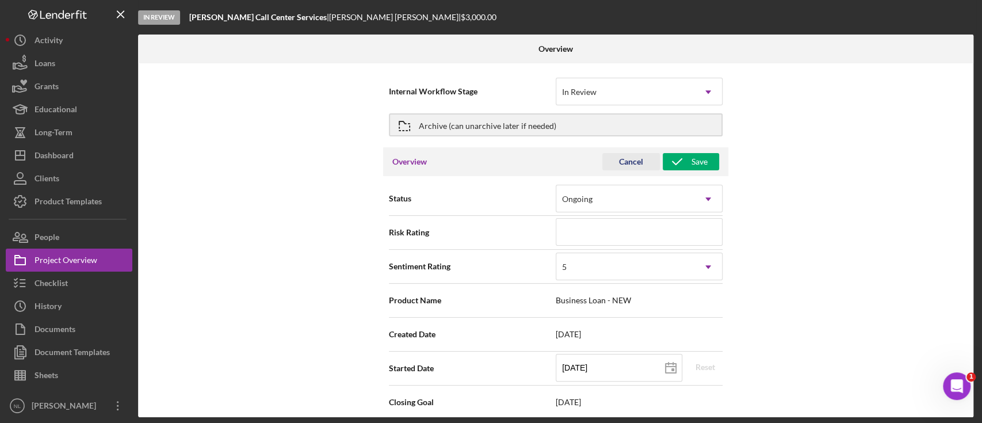
click at [625, 169] on div "Cancel" at bounding box center [631, 161] width 24 height 17
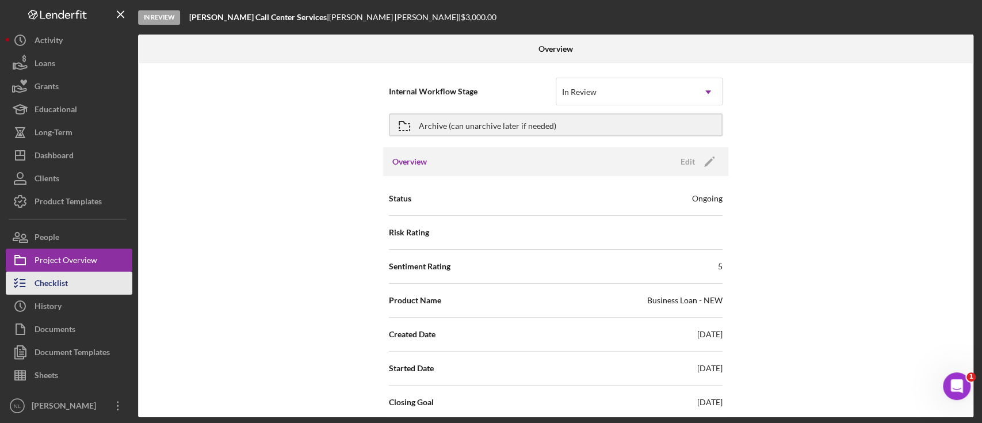
click at [50, 292] on div "Checklist" at bounding box center [51, 285] width 33 height 26
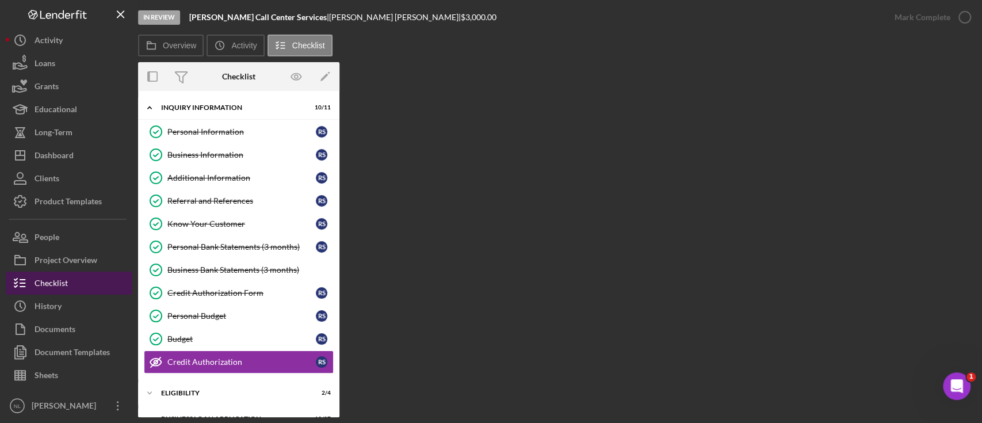
scroll to position [96, 0]
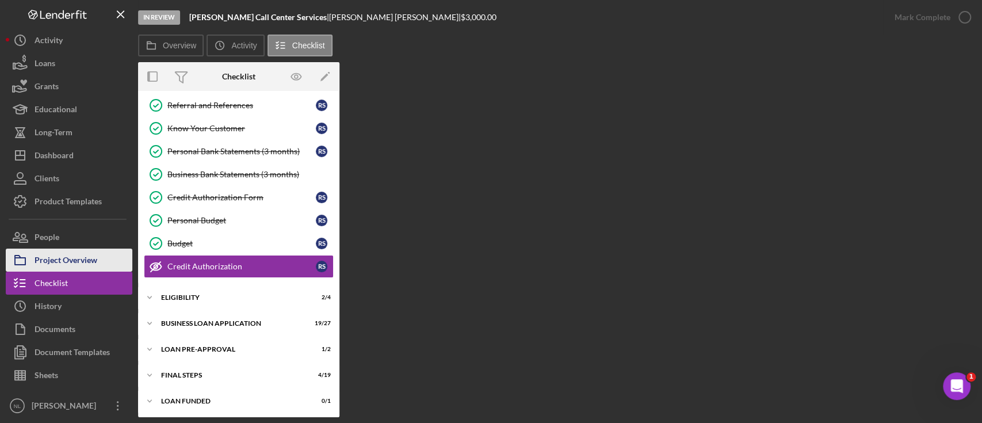
click at [45, 259] on div "Project Overview" at bounding box center [66, 262] width 63 height 26
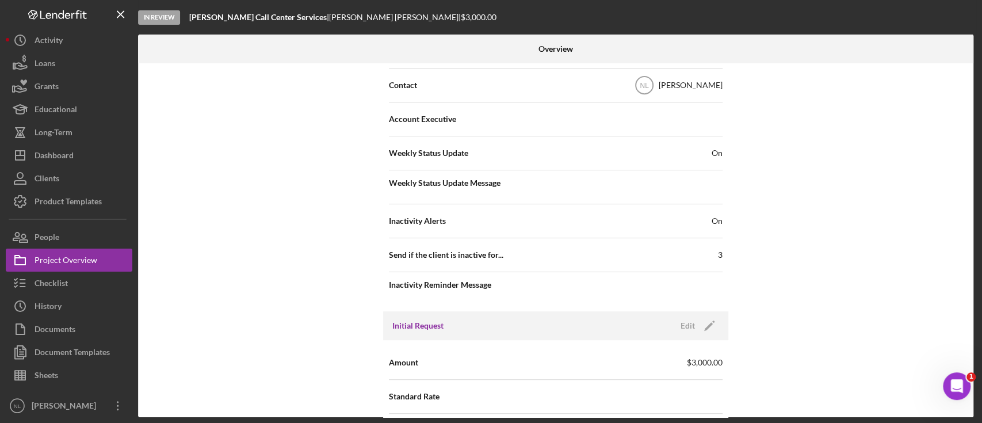
scroll to position [414, 0]
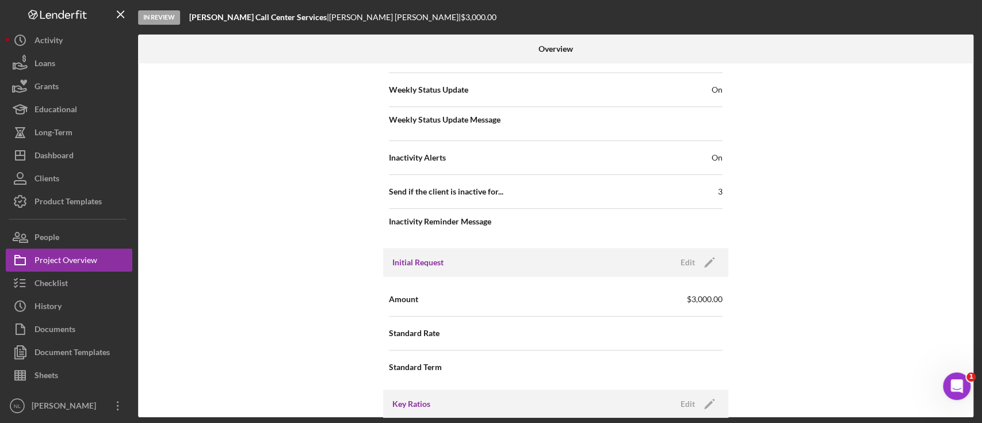
click at [719, 262] on div "Initial Request Edit Icon/Edit" at bounding box center [555, 262] width 345 height 29
click at [714, 261] on icon "Icon/Edit" at bounding box center [709, 262] width 29 height 29
click at [643, 300] on input "$3,000" at bounding box center [639, 299] width 167 height 28
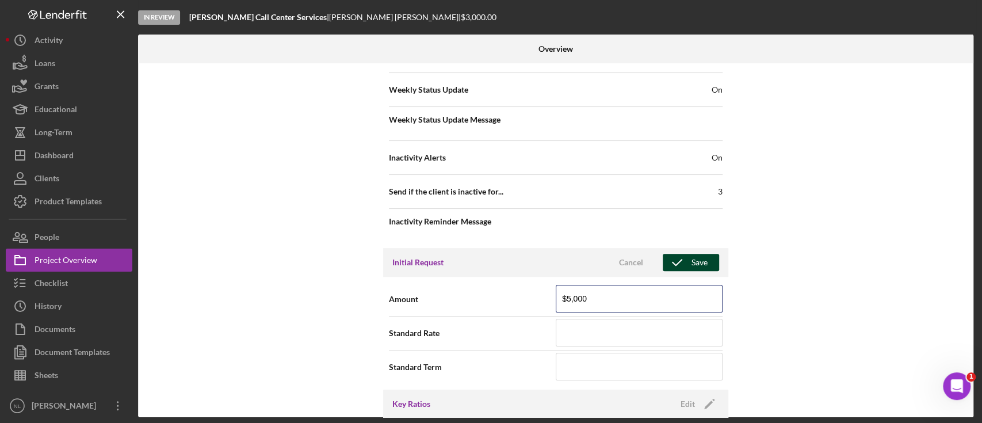
type input "$5,000"
click at [686, 260] on icon "button" at bounding box center [677, 262] width 29 height 29
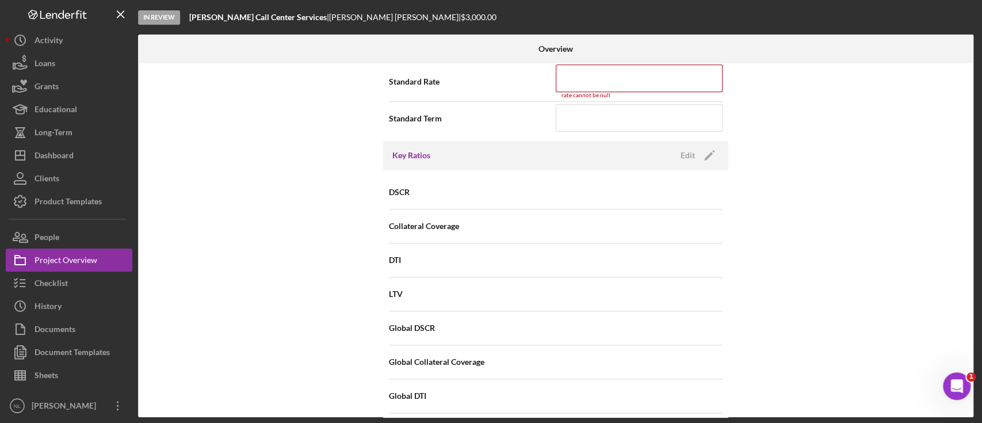
scroll to position [493, 0]
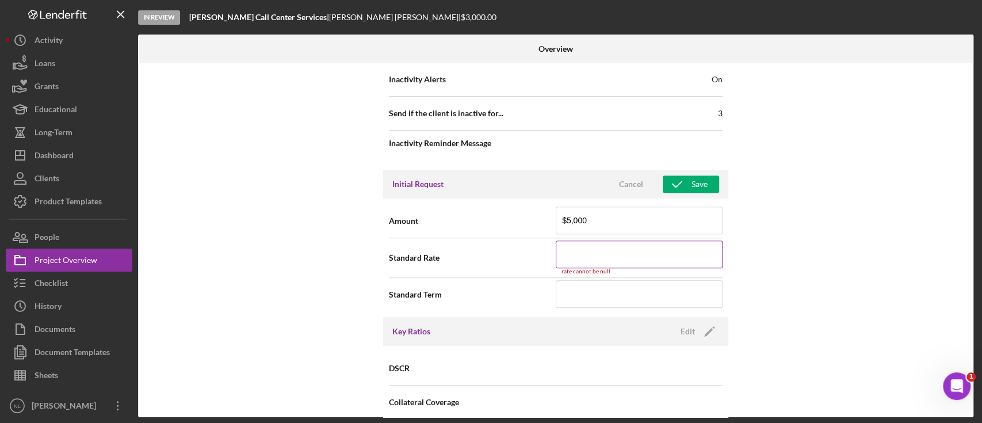
click at [600, 265] on input at bounding box center [639, 254] width 167 height 28
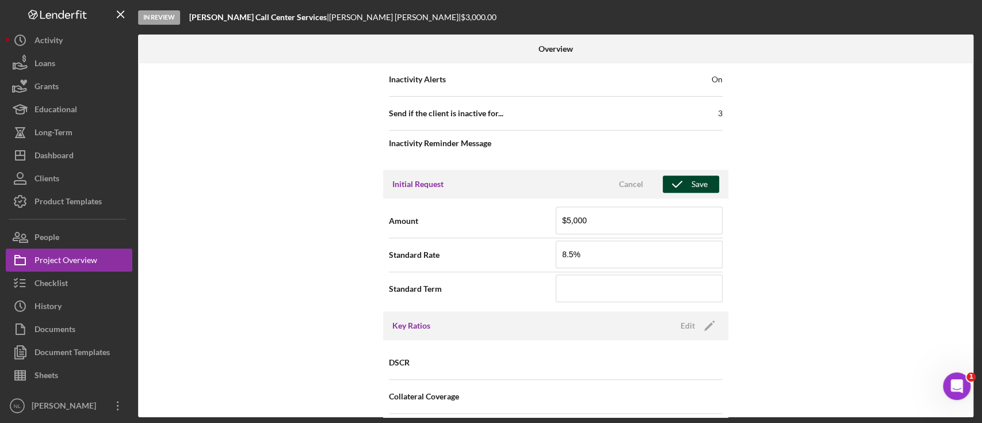
type input "8.500%"
click at [677, 186] on icon "button" at bounding box center [677, 184] width 29 height 29
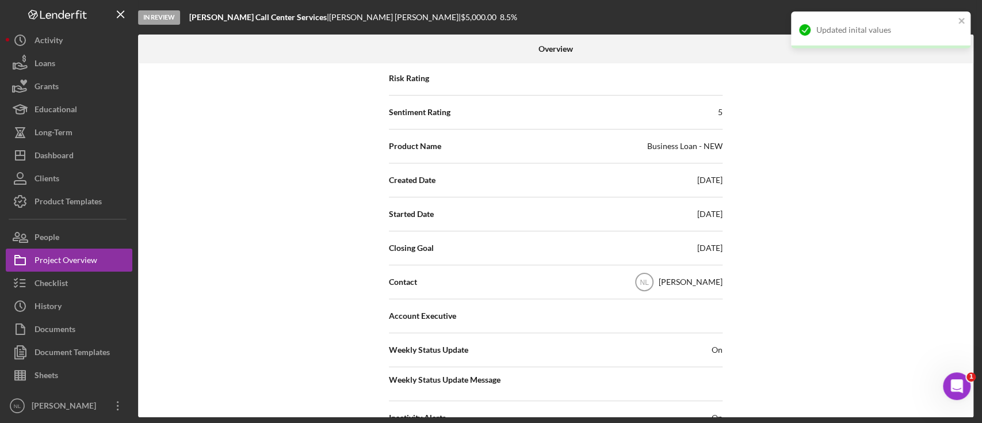
scroll to position [120, 0]
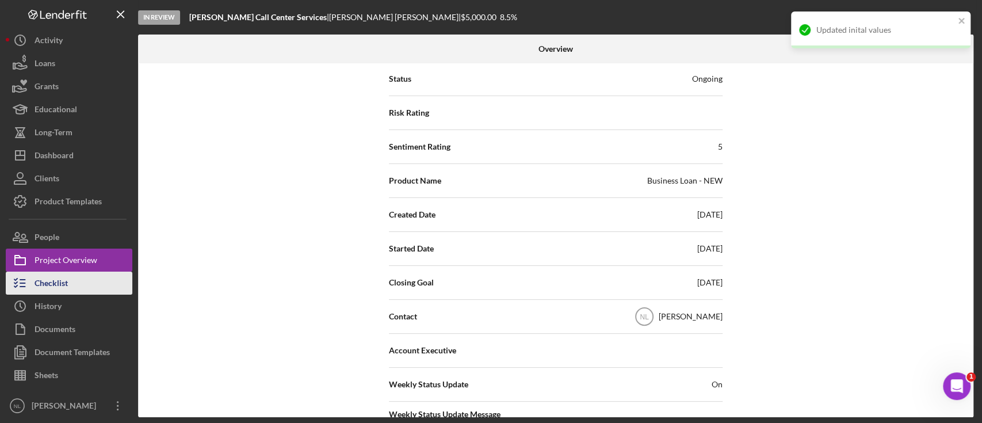
click at [58, 291] on div "Checklist" at bounding box center [51, 285] width 33 height 26
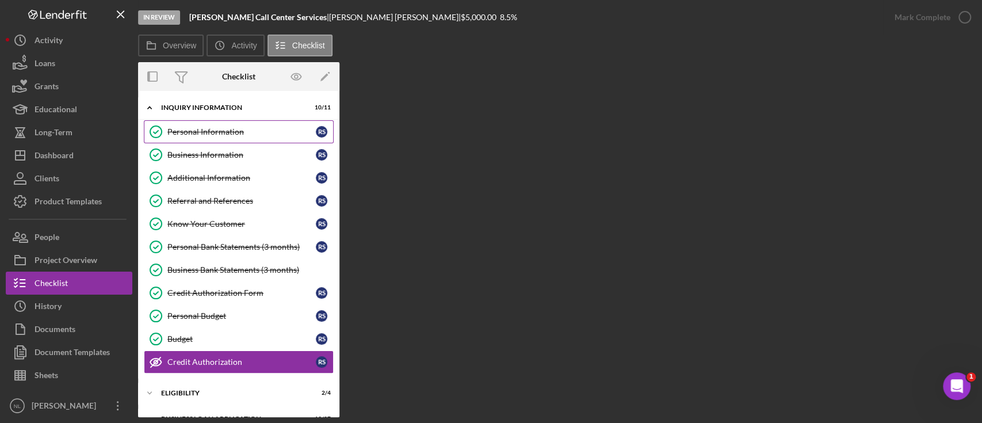
click at [181, 131] on div "Personal Information" at bounding box center [241, 131] width 148 height 9
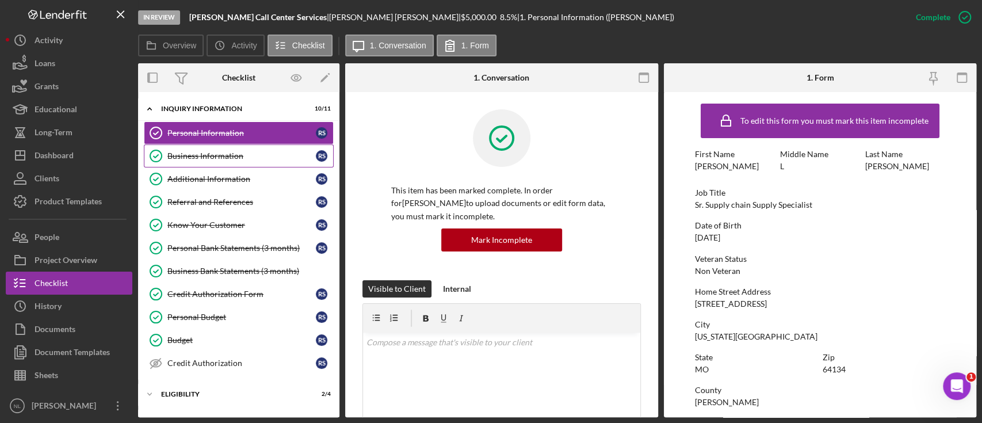
click at [216, 164] on link "Business Information Business Information R S" at bounding box center [239, 155] width 190 height 23
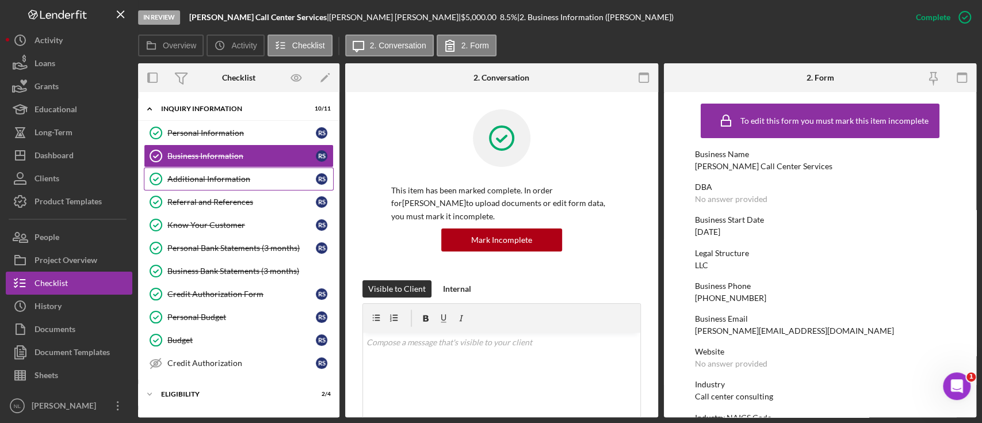
click at [221, 172] on link "Additional Information Additional Information R S" at bounding box center [239, 178] width 190 height 23
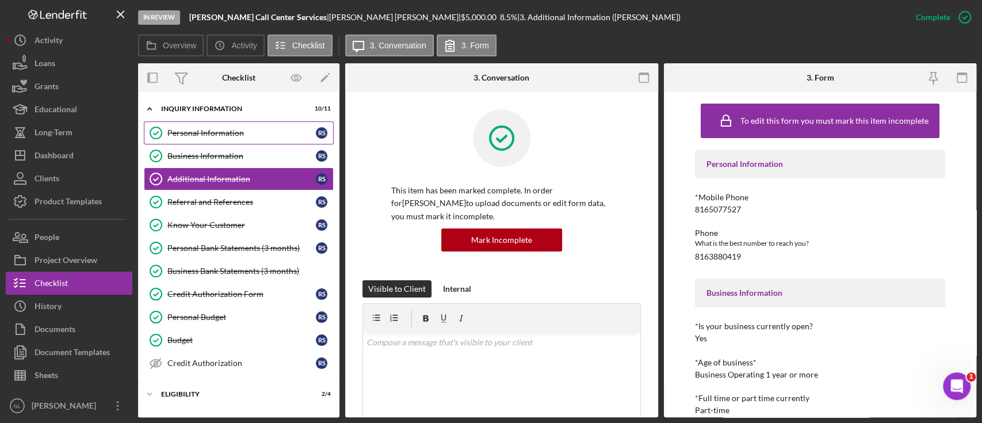
click at [213, 139] on link "Personal Information Personal Information R S" at bounding box center [239, 132] width 190 height 23
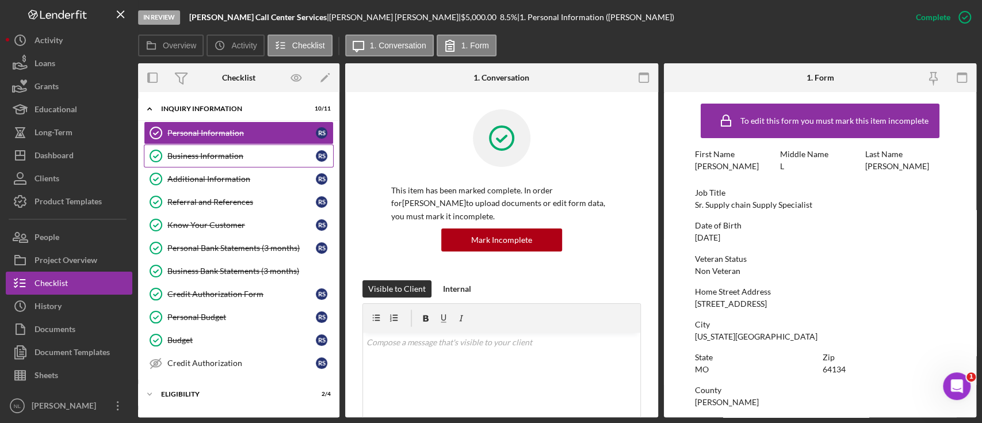
click at [220, 149] on link "Business Information Business Information R S" at bounding box center [239, 155] width 190 height 23
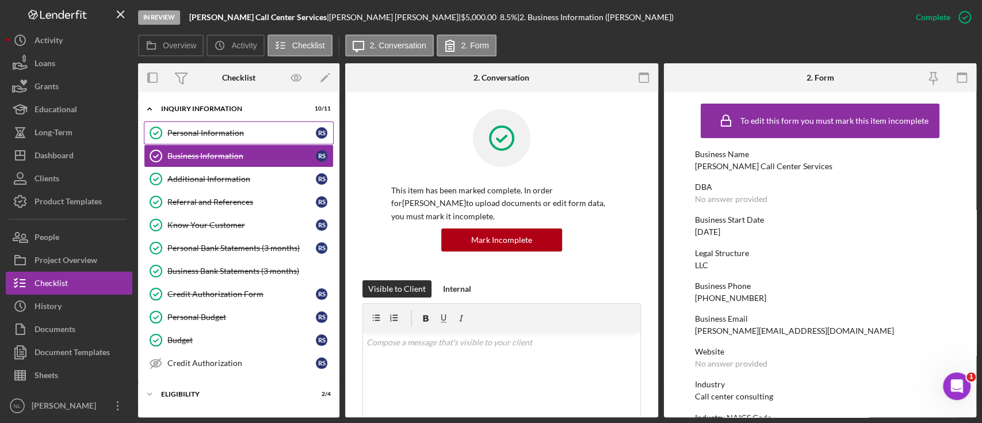
click at [217, 132] on div "Personal Information" at bounding box center [241, 132] width 148 height 9
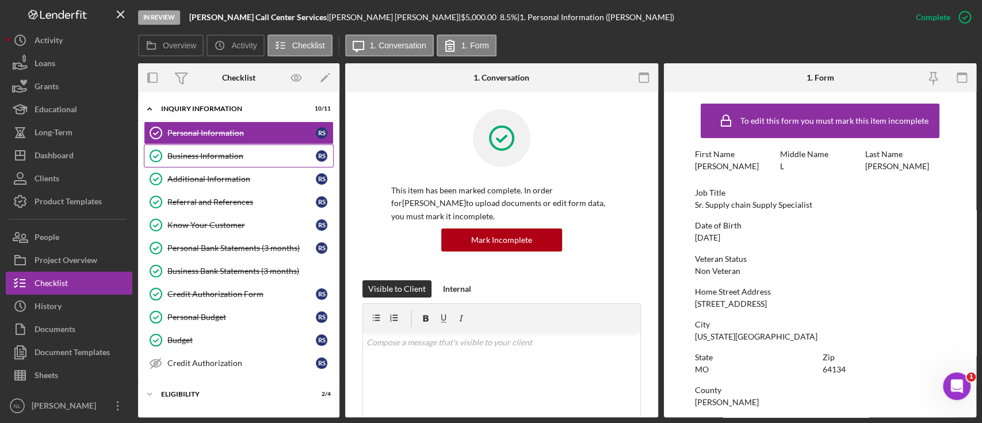
click at [216, 146] on link "Business Information Business Information R S" at bounding box center [239, 155] width 190 height 23
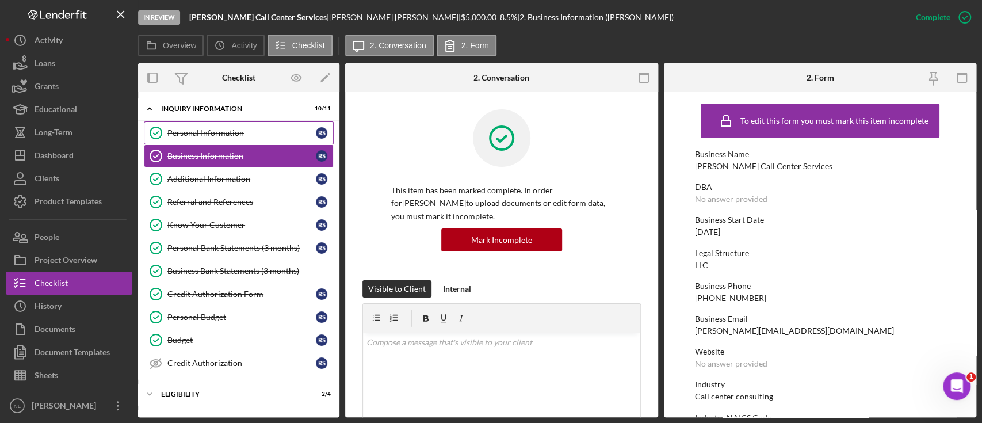
click at [207, 136] on div "Personal Information" at bounding box center [241, 132] width 148 height 9
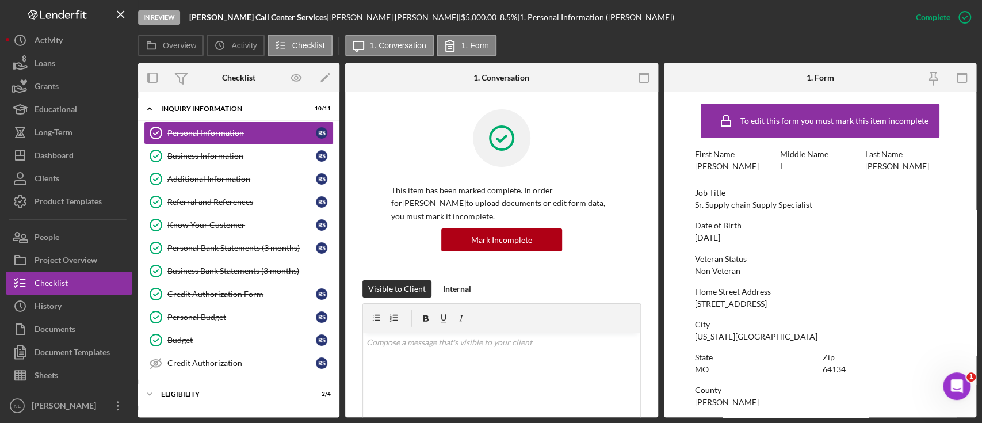
click at [626, 51] on div "Overview Icon/History Activity Checklist Icon/Message 1. Conversation 1. Form" at bounding box center [557, 46] width 838 height 23
click at [181, 165] on link "Business Information Business Information R S" at bounding box center [239, 155] width 190 height 23
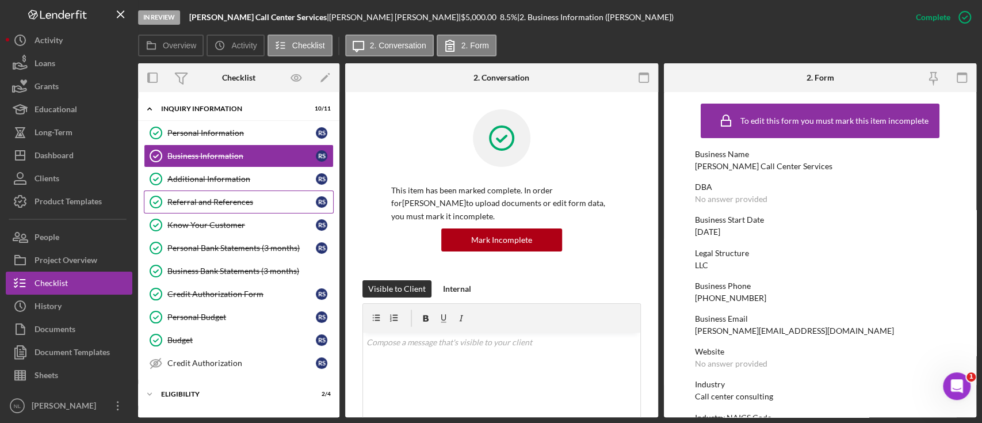
click at [195, 189] on link "Additional Information Additional Information R S" at bounding box center [239, 178] width 190 height 23
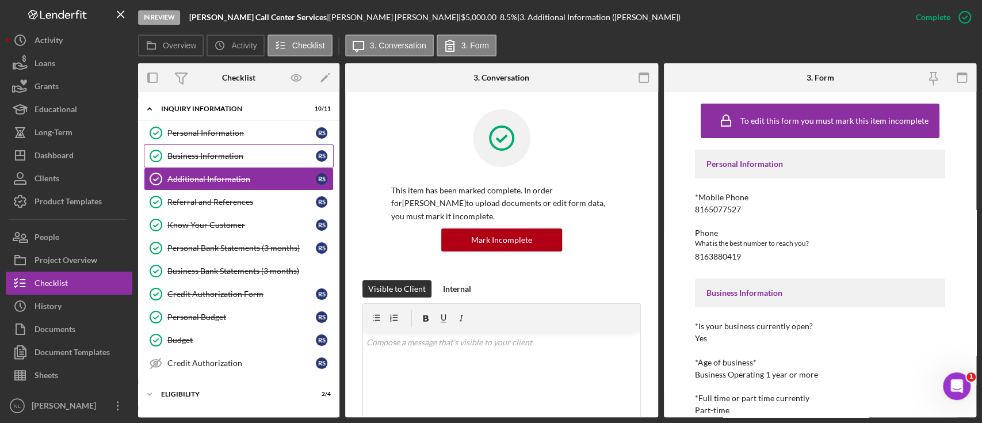
click at [194, 155] on div "Business Information" at bounding box center [241, 155] width 148 height 9
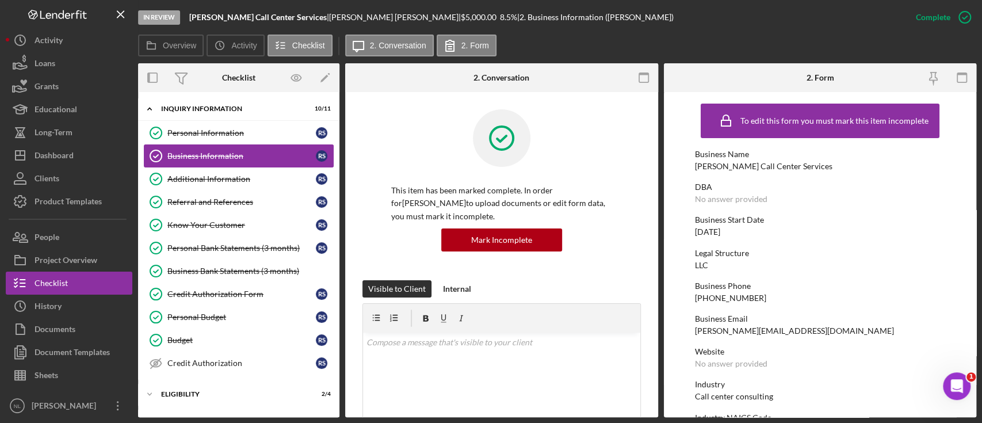
click at [194, 145] on link "Business Information Business Information R S" at bounding box center [239, 155] width 190 height 23
click at [197, 130] on div "Personal Information" at bounding box center [241, 132] width 148 height 9
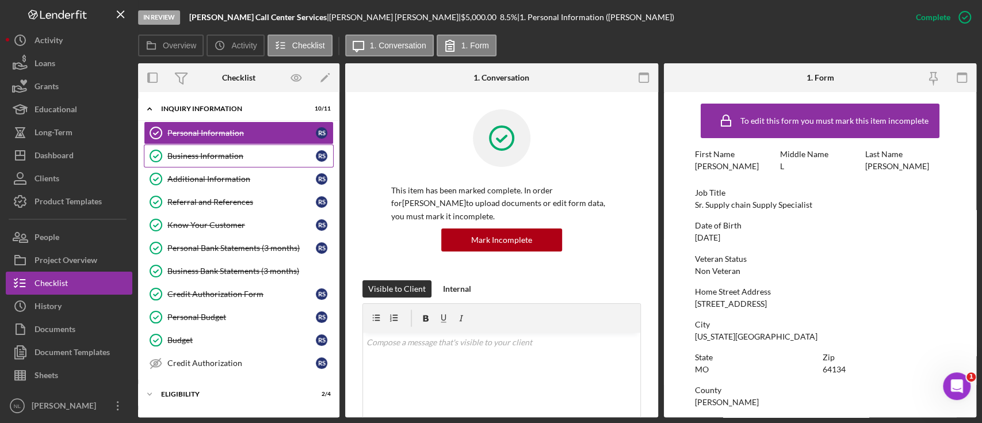
click at [206, 158] on div "Business Information" at bounding box center [241, 155] width 148 height 9
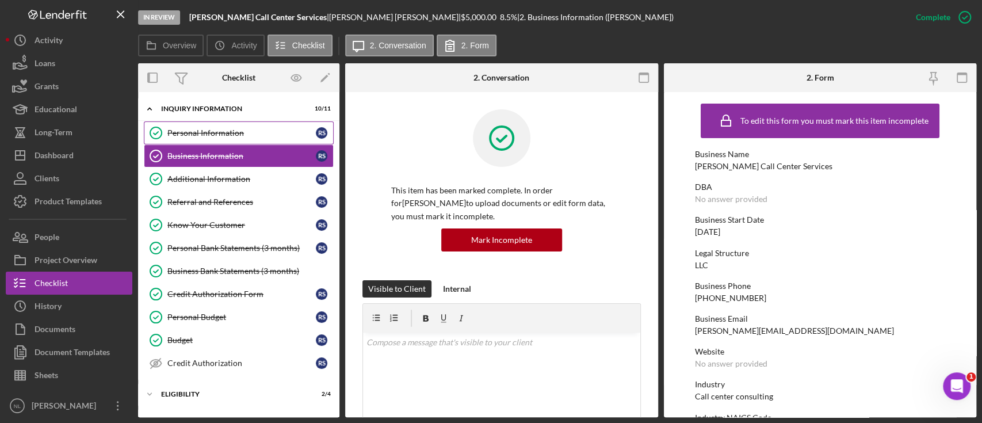
click at [197, 133] on div "Personal Information" at bounding box center [241, 132] width 148 height 9
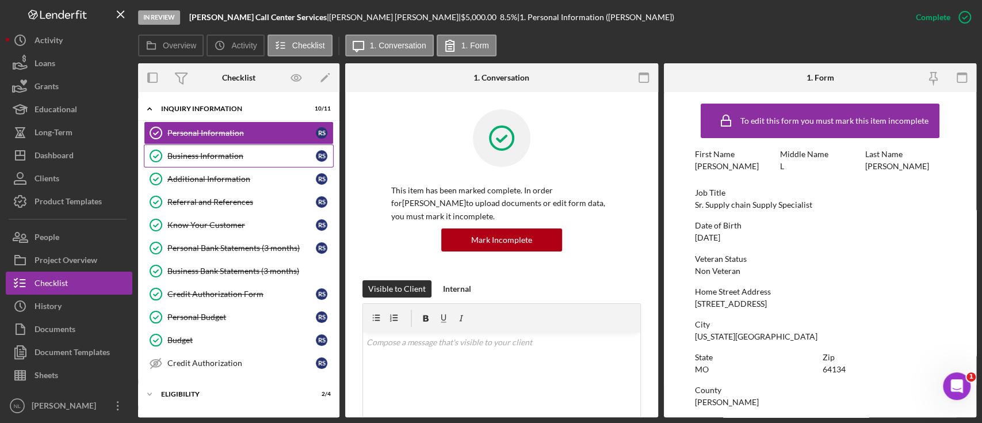
click at [269, 156] on div "Business Information" at bounding box center [241, 155] width 148 height 9
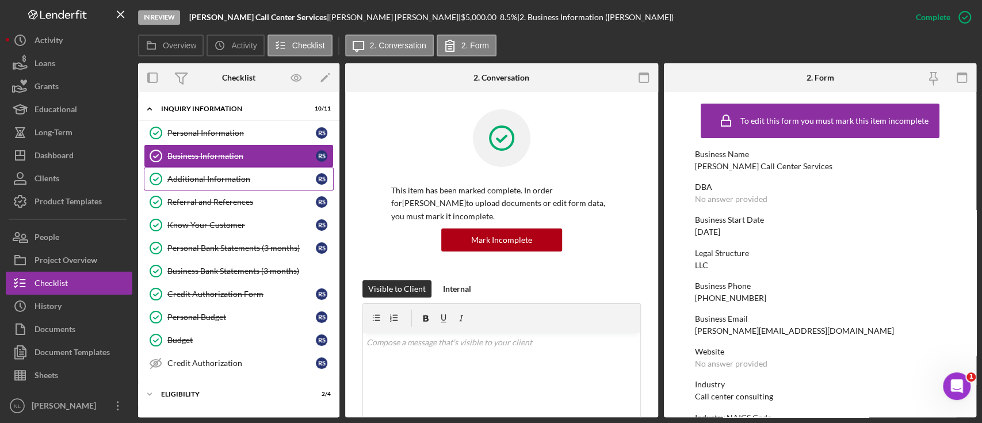
click at [220, 180] on div "Additional Information" at bounding box center [241, 178] width 148 height 9
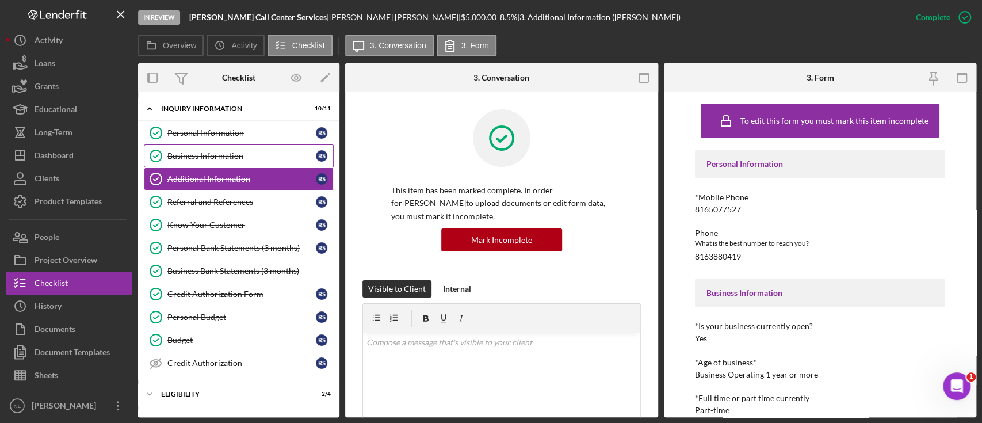
click at [212, 146] on link "Business Information Business Information R S" at bounding box center [239, 155] width 190 height 23
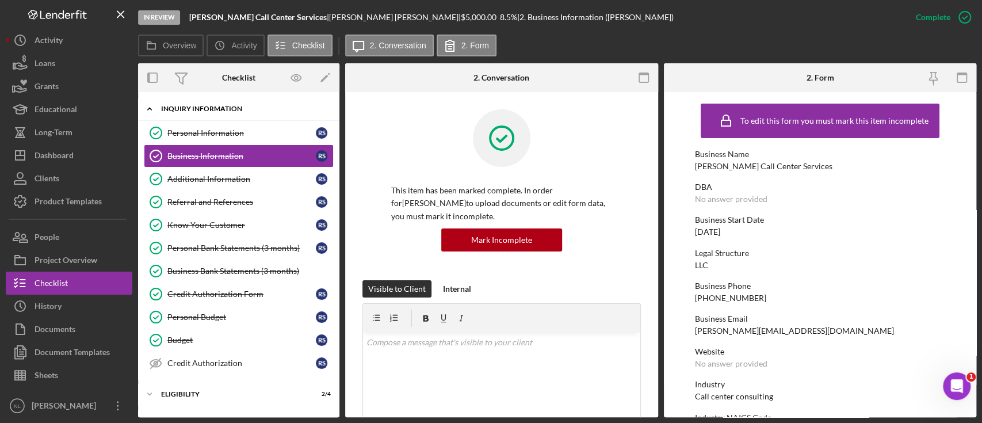
click at [212, 121] on link "Personal Information Personal Information R S" at bounding box center [239, 132] width 190 height 23
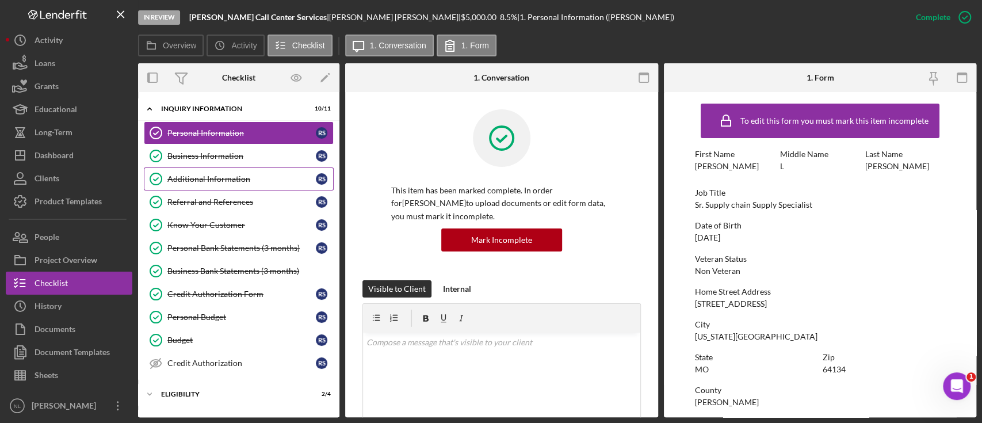
click at [197, 168] on link "Additional Information Additional Information R S" at bounding box center [239, 178] width 190 height 23
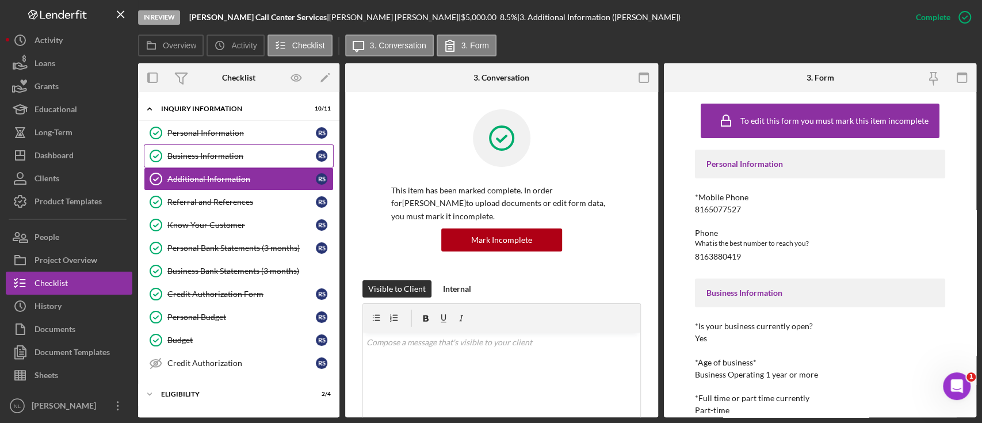
click at [196, 159] on div "Business Information" at bounding box center [241, 155] width 148 height 9
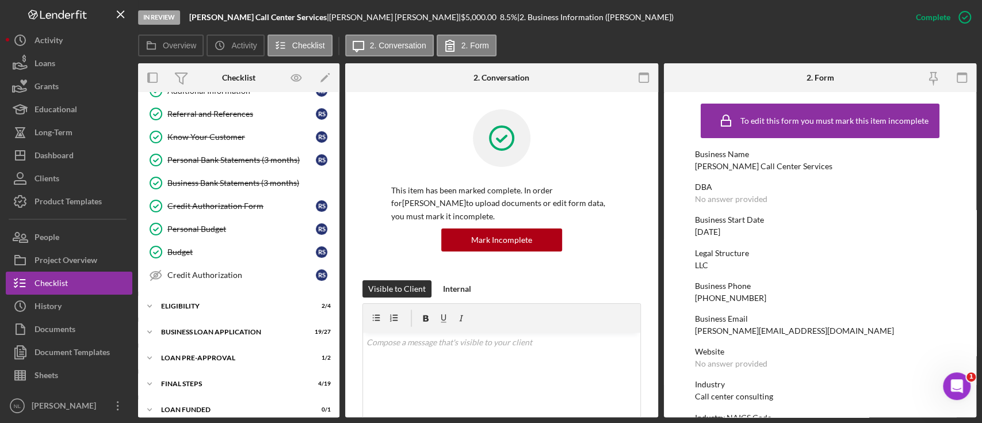
scroll to position [97, 0]
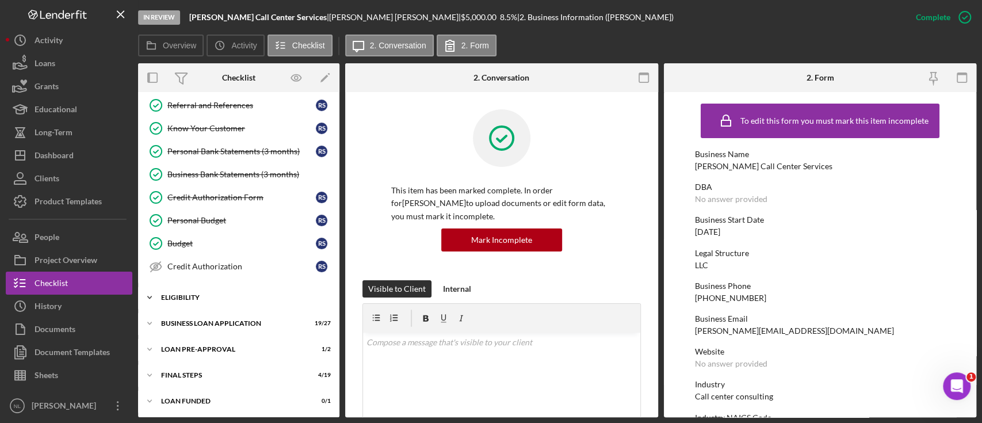
click at [191, 289] on div "Icon/Expander ELIGIBILITY 2 / 4" at bounding box center [238, 297] width 201 height 23
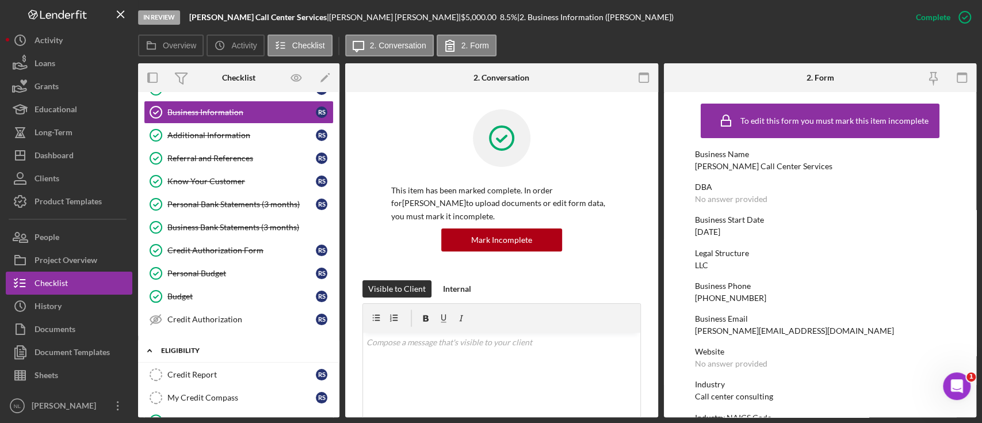
scroll to position [36, 0]
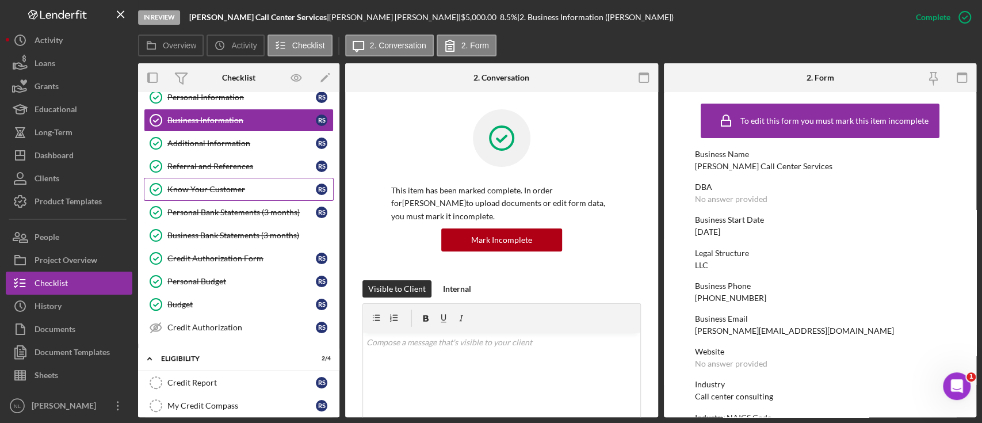
click at [243, 192] on div "Know Your Customer" at bounding box center [241, 189] width 148 height 9
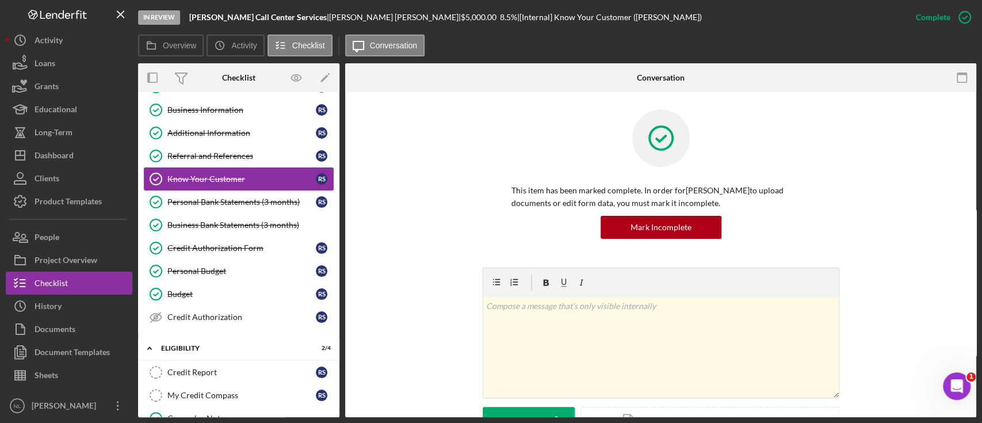
scroll to position [3, 0]
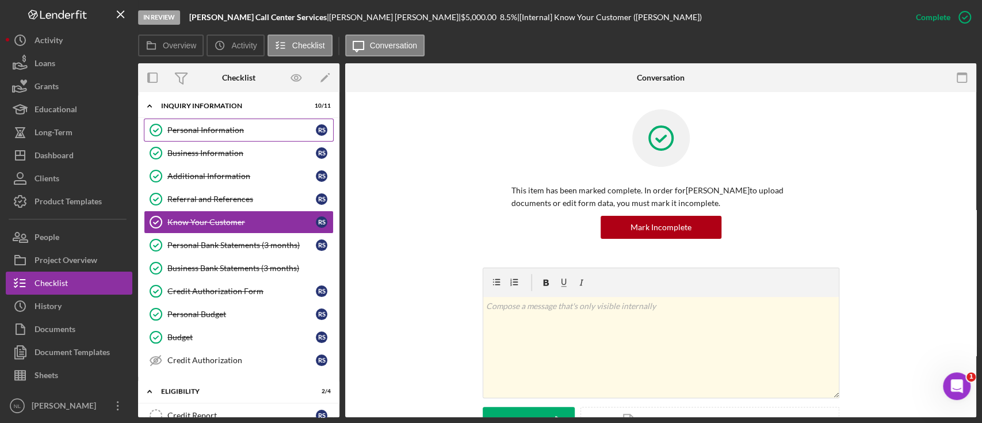
click at [223, 128] on div "Personal Information" at bounding box center [241, 129] width 148 height 9
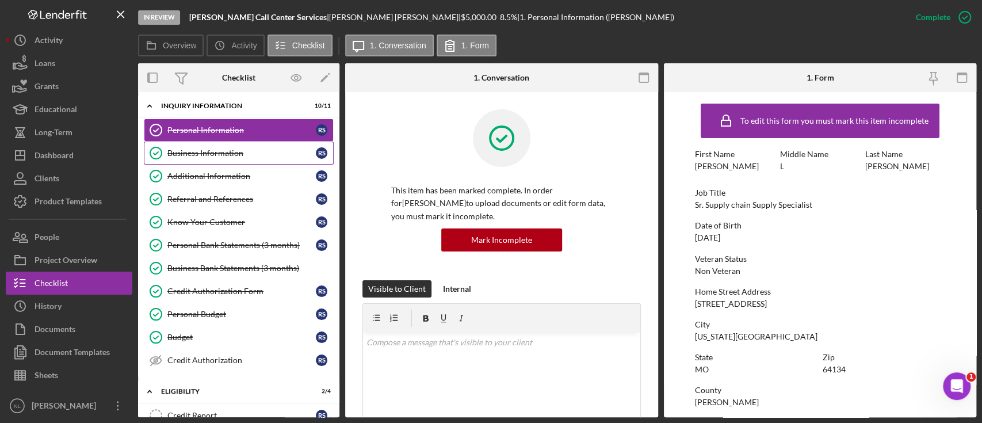
click at [258, 154] on div "Business Information" at bounding box center [241, 152] width 148 height 9
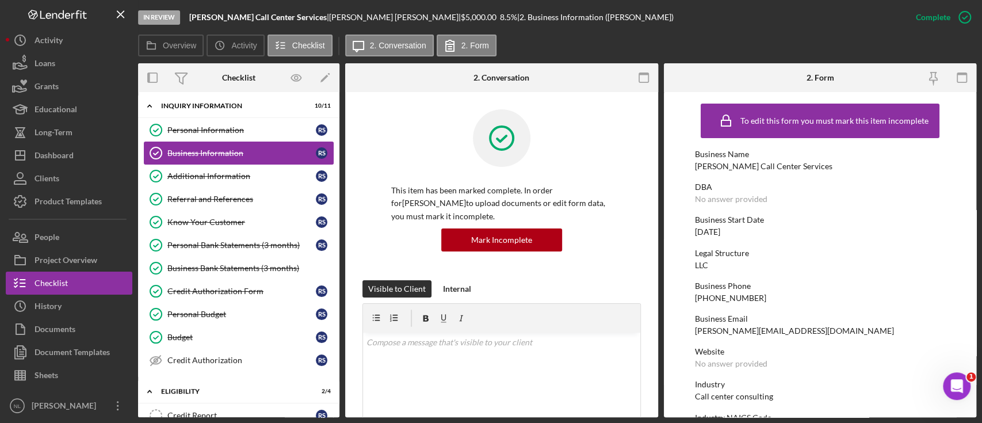
click at [255, 142] on link "Business Information Business Information R S" at bounding box center [239, 153] width 190 height 23
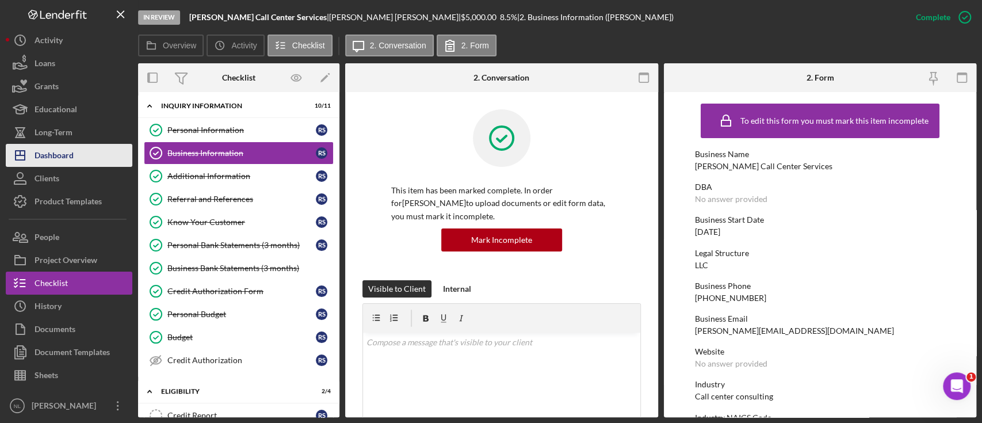
click at [74, 151] on button "Icon/Dashboard Dashboard" at bounding box center [69, 155] width 127 height 23
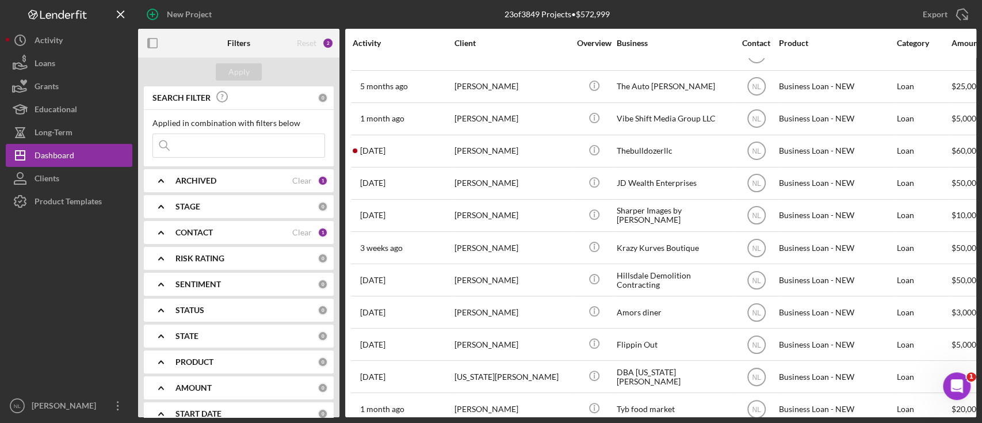
scroll to position [394, 0]
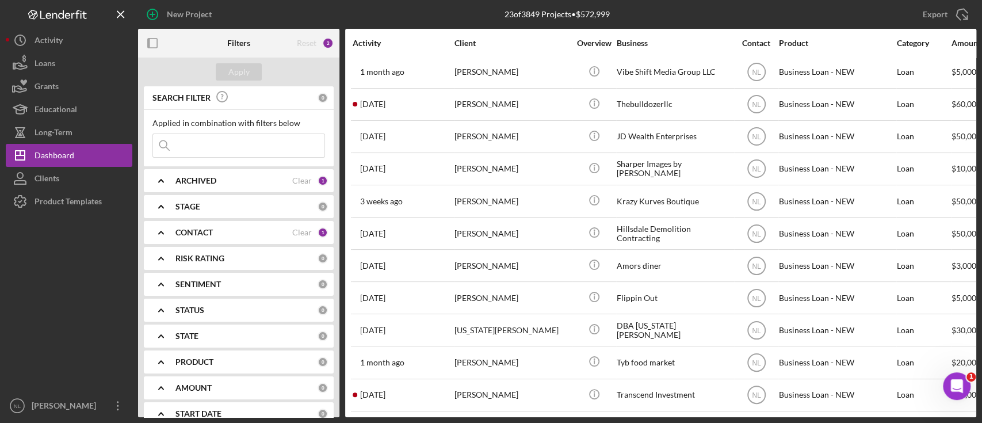
click at [246, 154] on input at bounding box center [238, 145] width 171 height 23
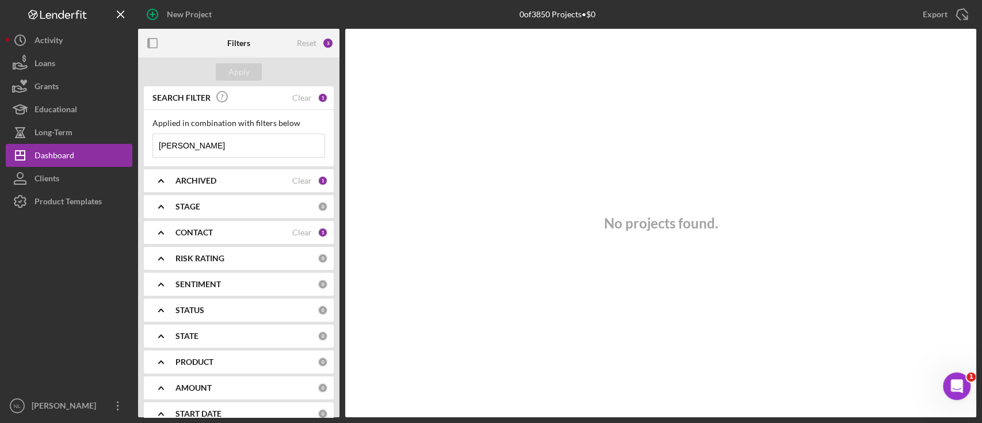
click at [246, 154] on input "[PERSON_NAME]" at bounding box center [238, 145] width 171 height 23
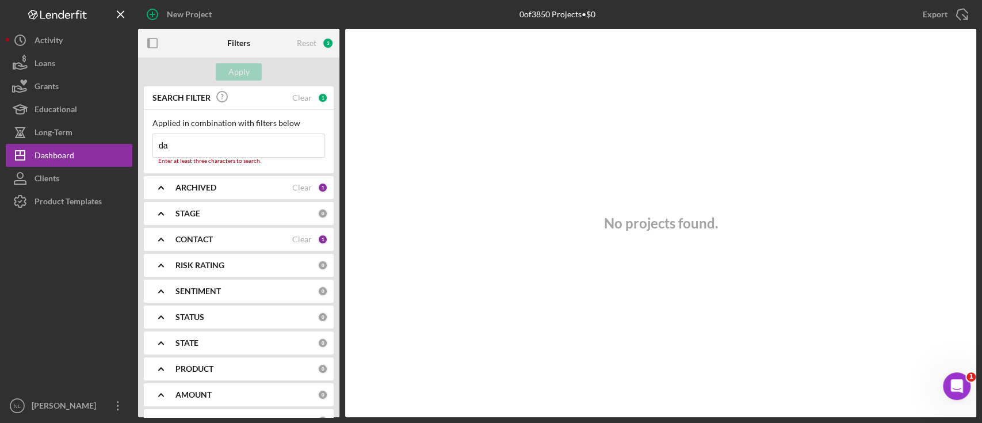
type input "d"
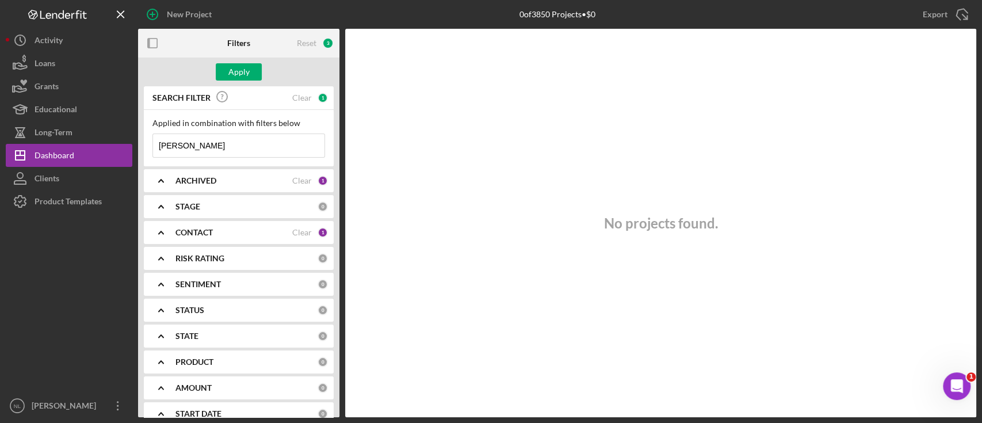
type input "[PERSON_NAME]"
click at [180, 182] on b "ARCHIVED" at bounding box center [195, 180] width 41 height 9
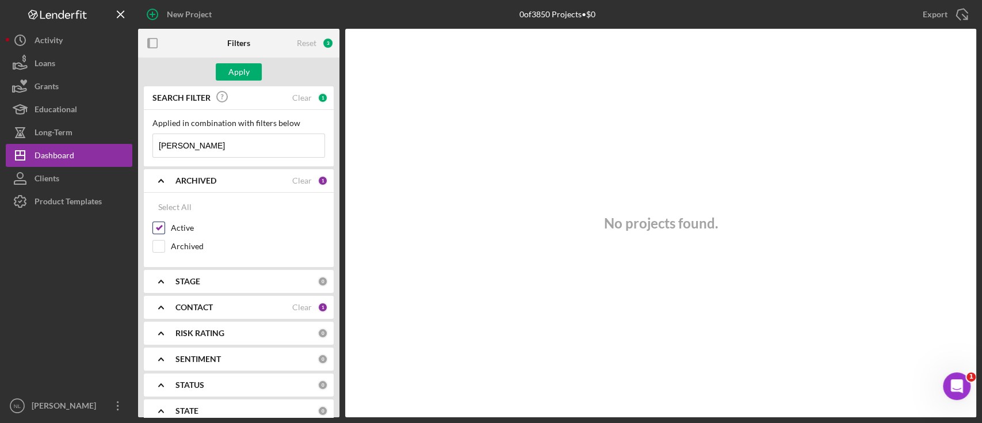
click at [159, 228] on input "Active" at bounding box center [159, 228] width 12 height 12
checkbox input "false"
click at [182, 306] on b "CONTACT" at bounding box center [193, 307] width 37 height 9
click at [203, 150] on input "[PERSON_NAME]" at bounding box center [238, 145] width 171 height 23
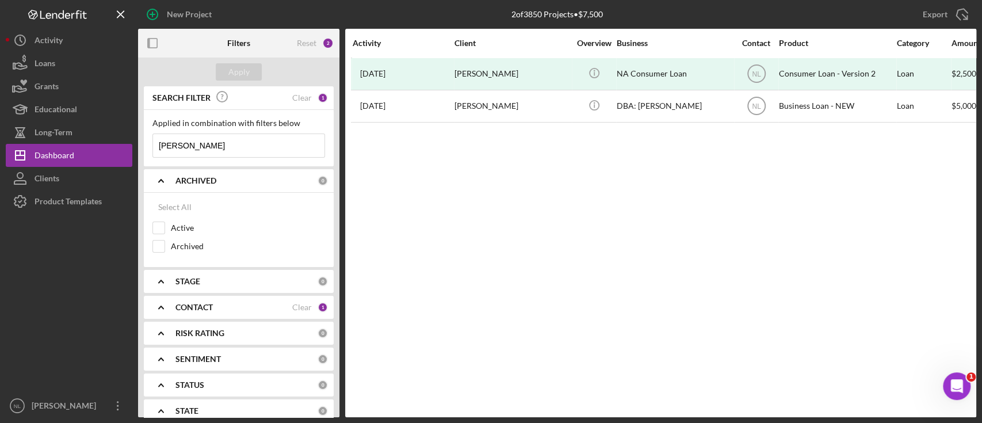
click at [262, 154] on input "[PERSON_NAME]" at bounding box center [238, 145] width 171 height 23
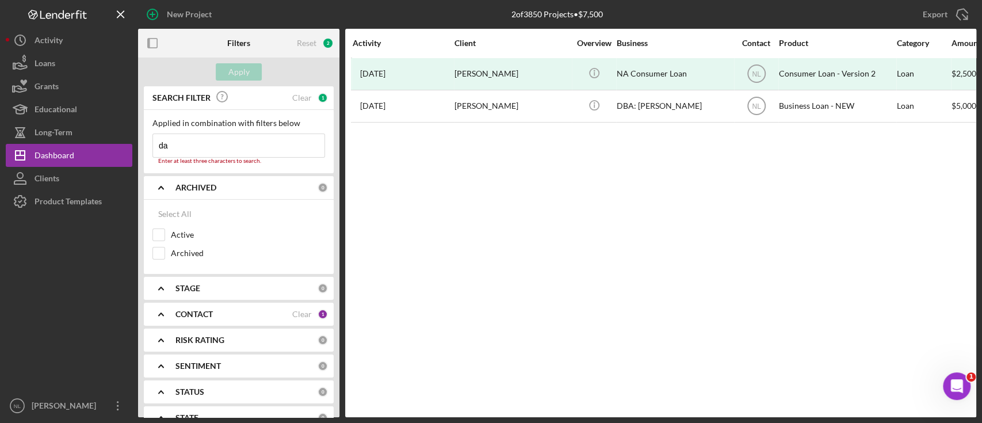
type input "d"
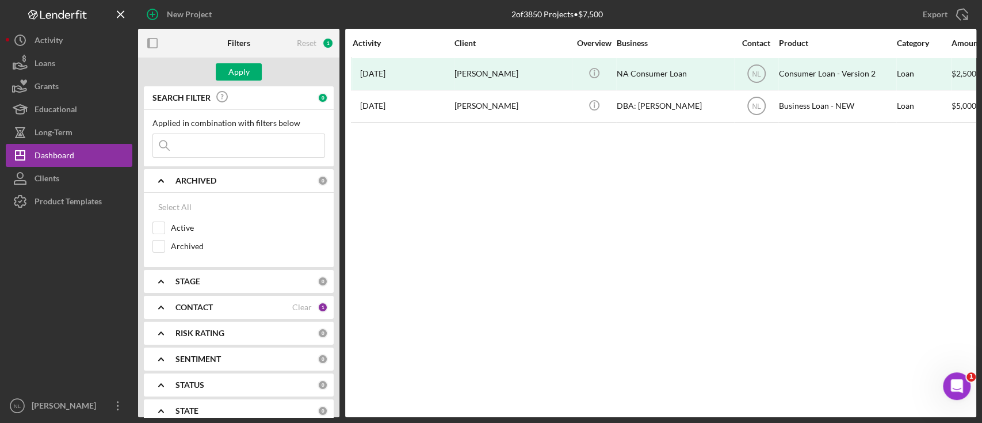
drag, startPoint x: 450, startPoint y: 212, endPoint x: 209, endPoint y: 147, distance: 249.1
click at [209, 147] on input at bounding box center [238, 145] width 171 height 23
